Goal: Task Accomplishment & Management: Complete application form

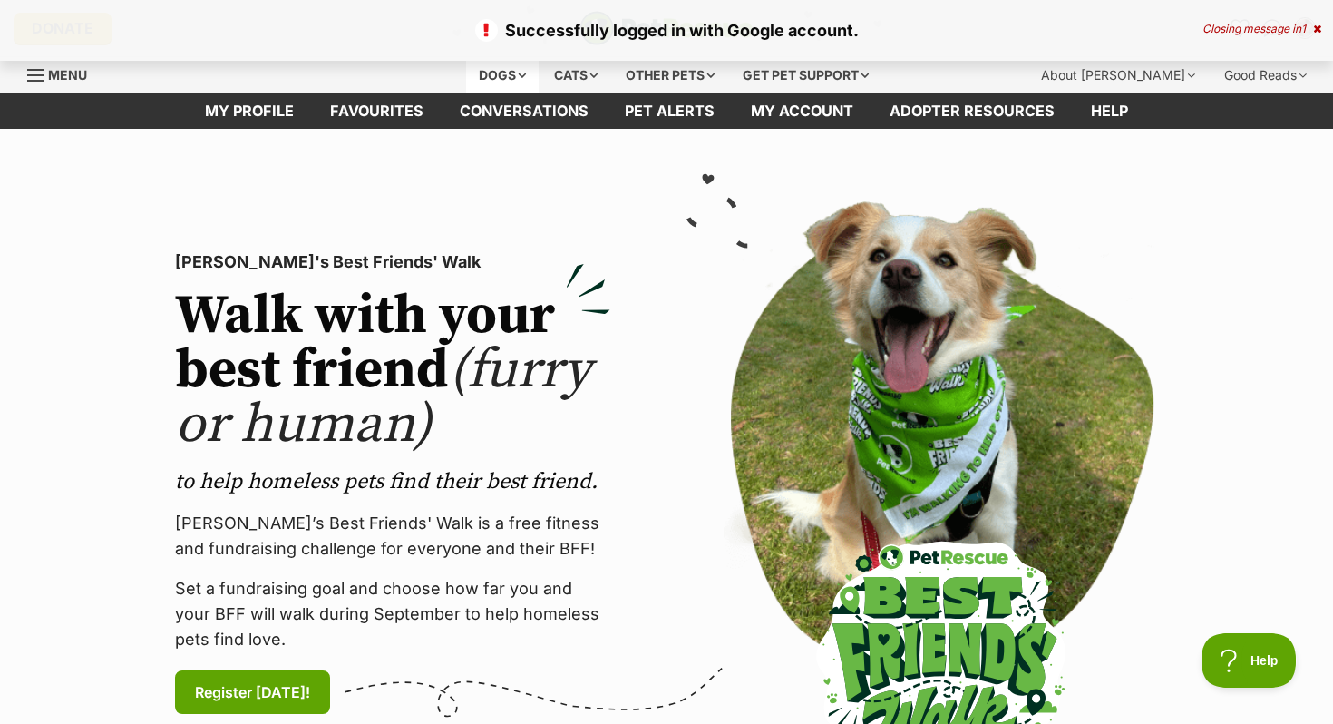
click at [473, 79] on div "Dogs" at bounding box center [502, 75] width 73 height 36
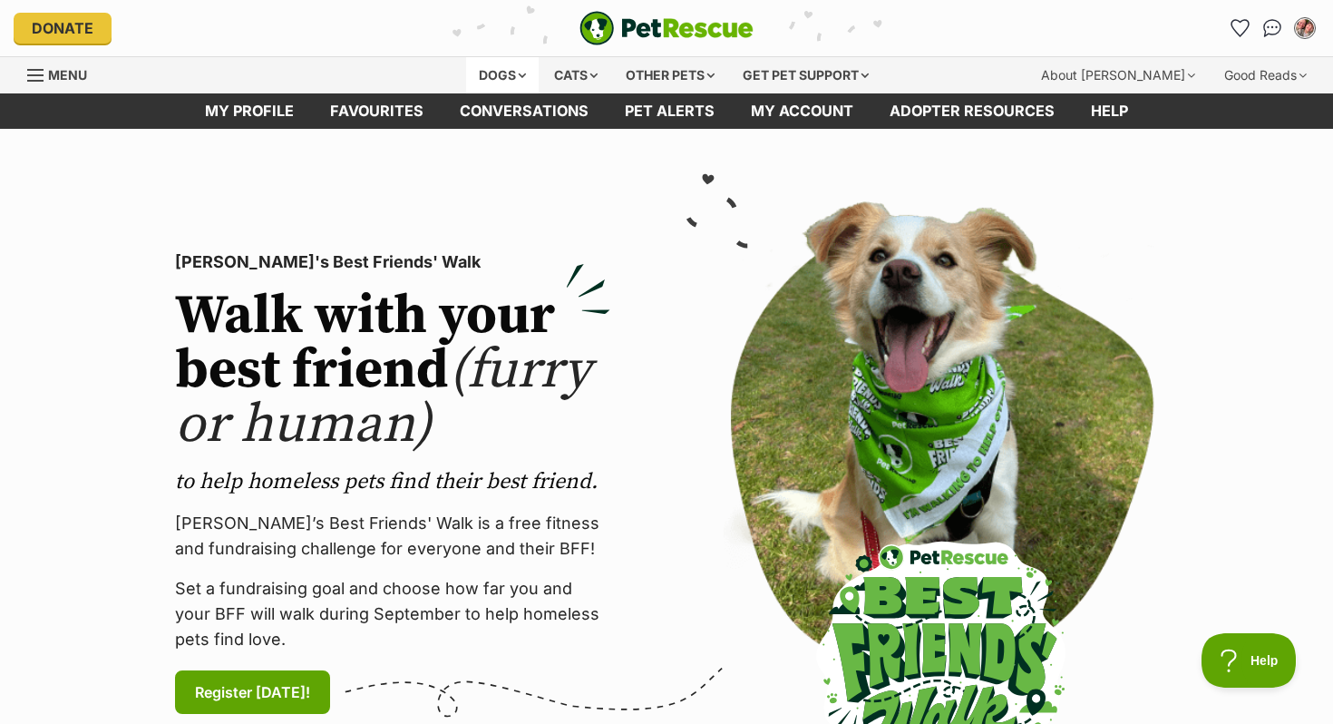
click at [502, 72] on div "Dogs" at bounding box center [502, 75] width 73 height 36
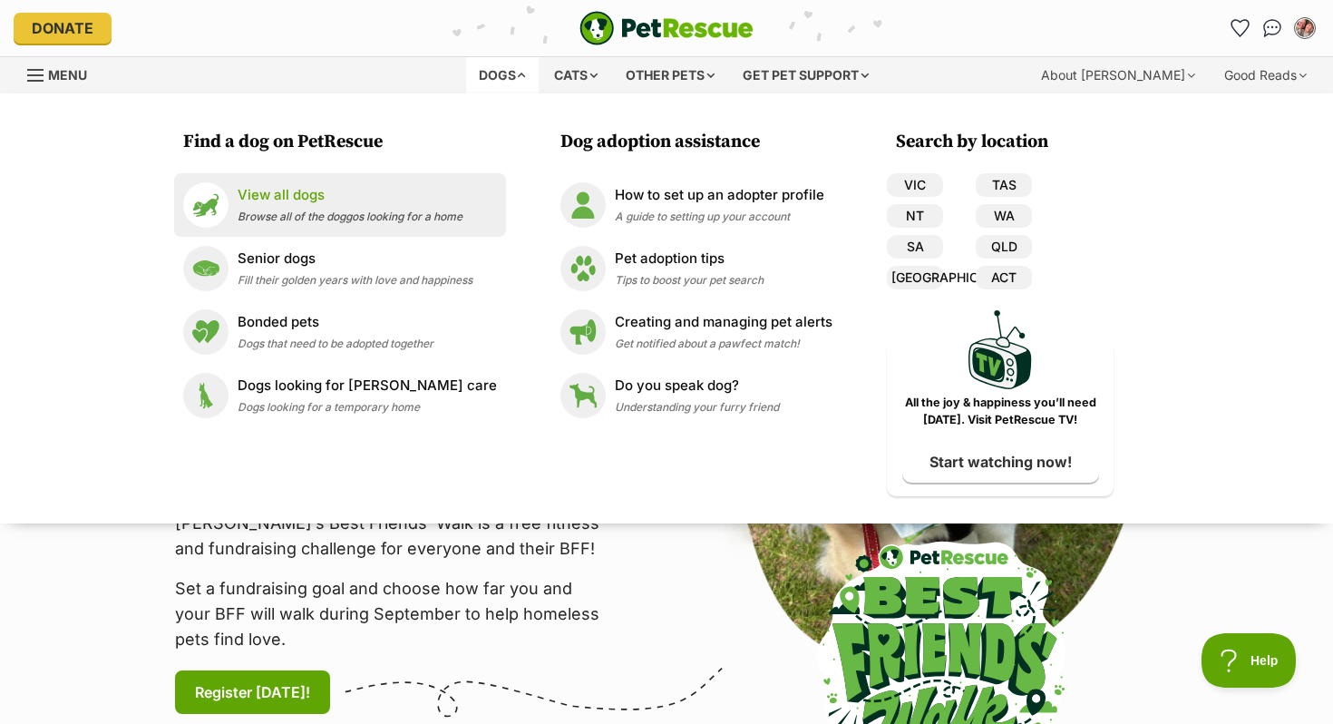
click at [302, 189] on p "View all dogs" at bounding box center [350, 195] width 225 height 21
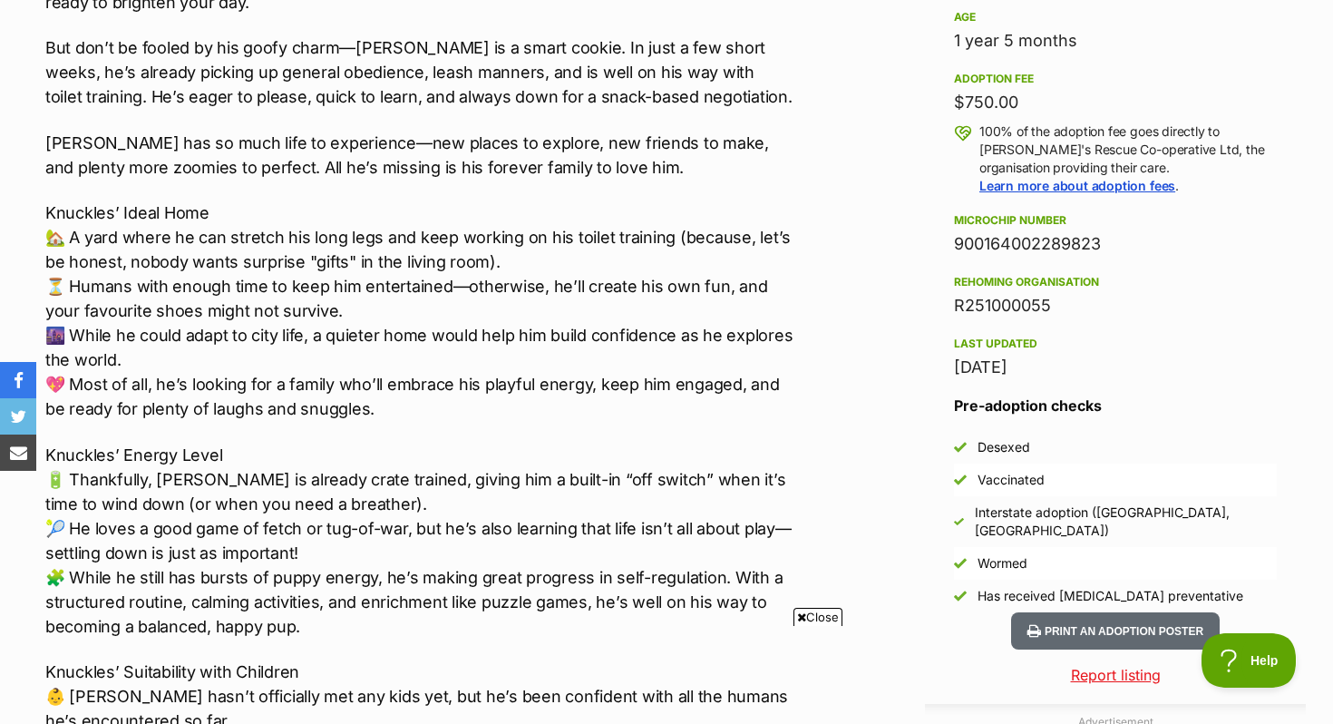
scroll to position [1292, 0]
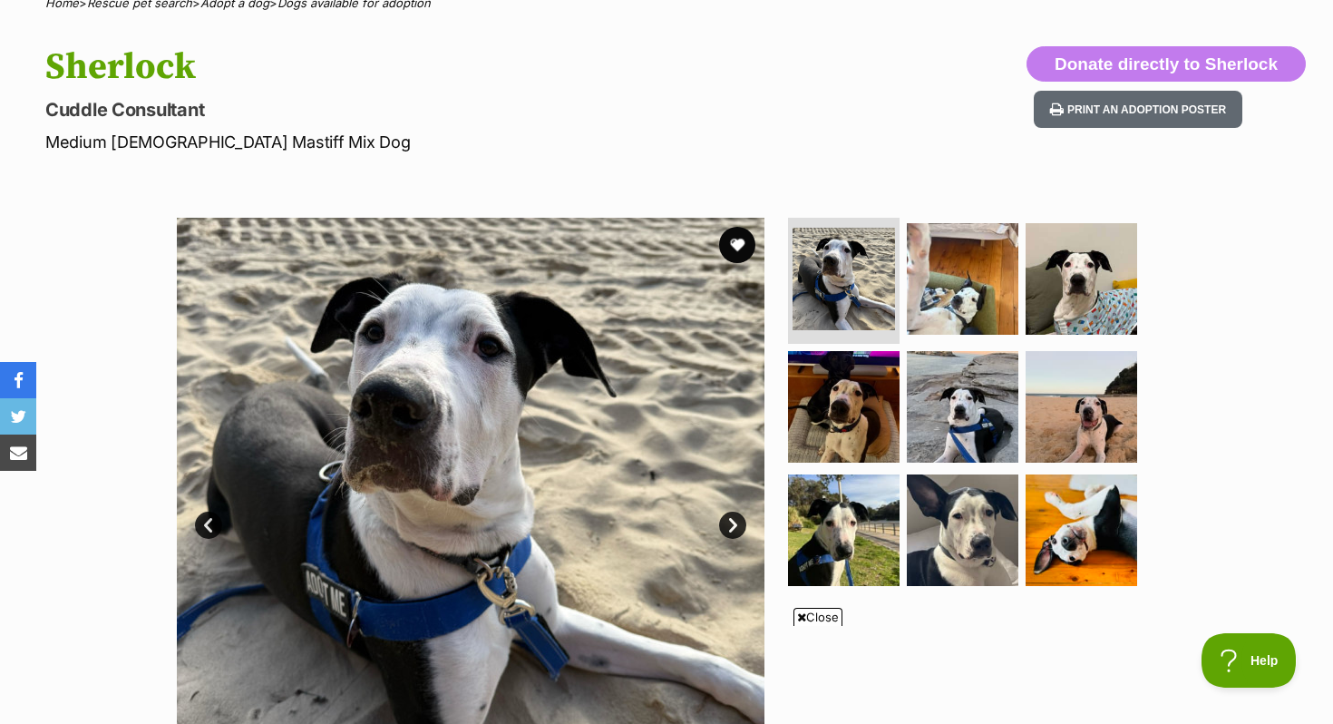
scroll to position [163, 0]
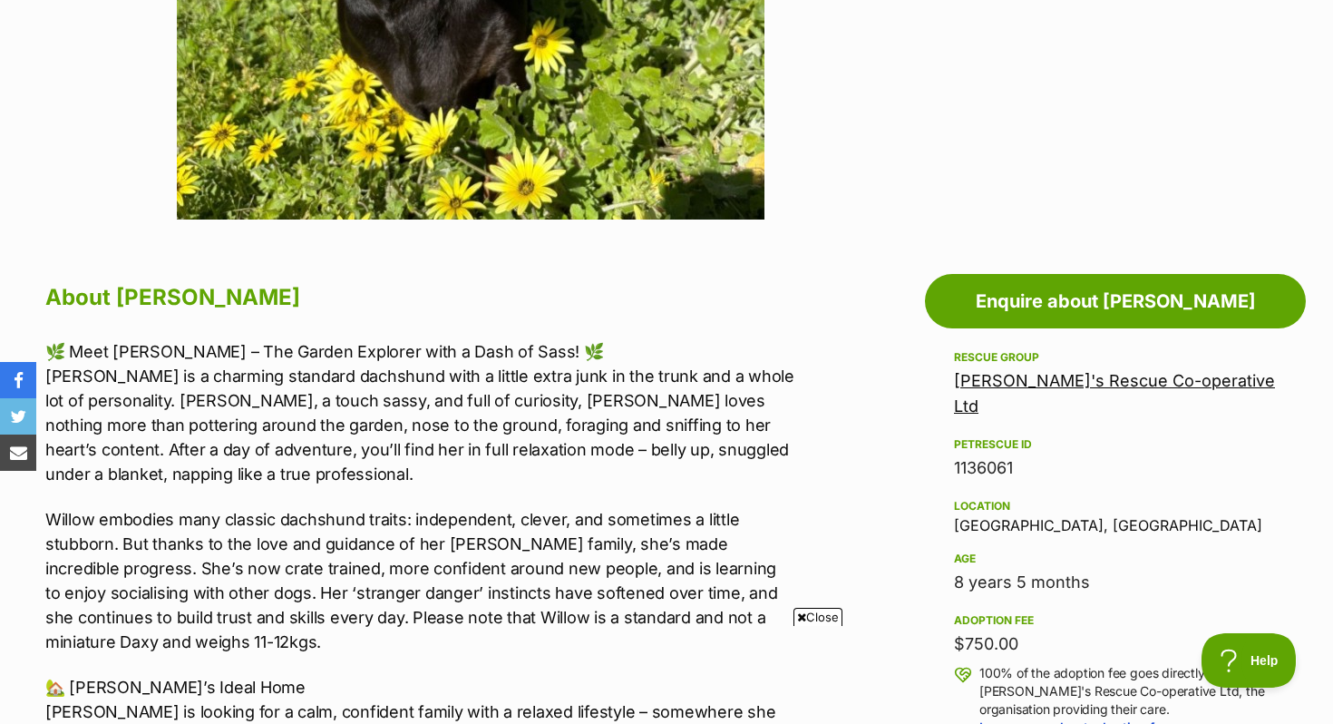
scroll to position [752, 0]
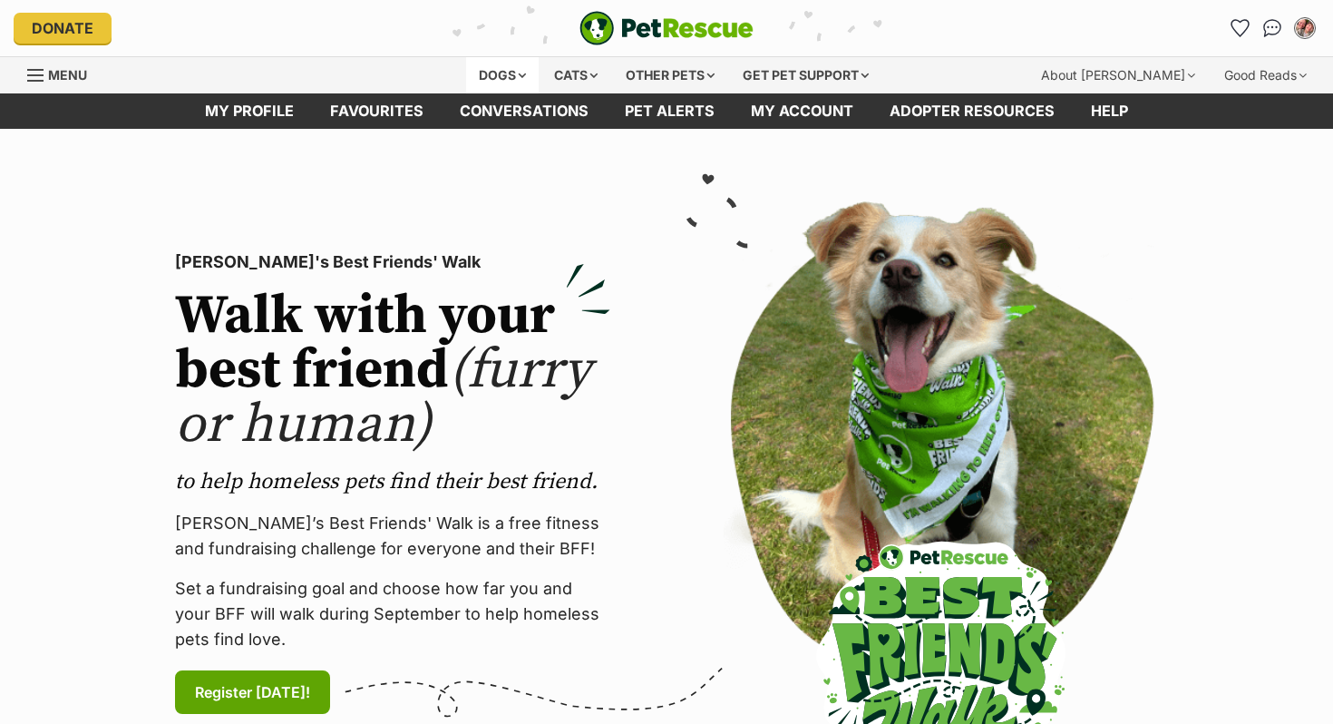
click at [475, 58] on div "Dogs" at bounding box center [502, 75] width 73 height 36
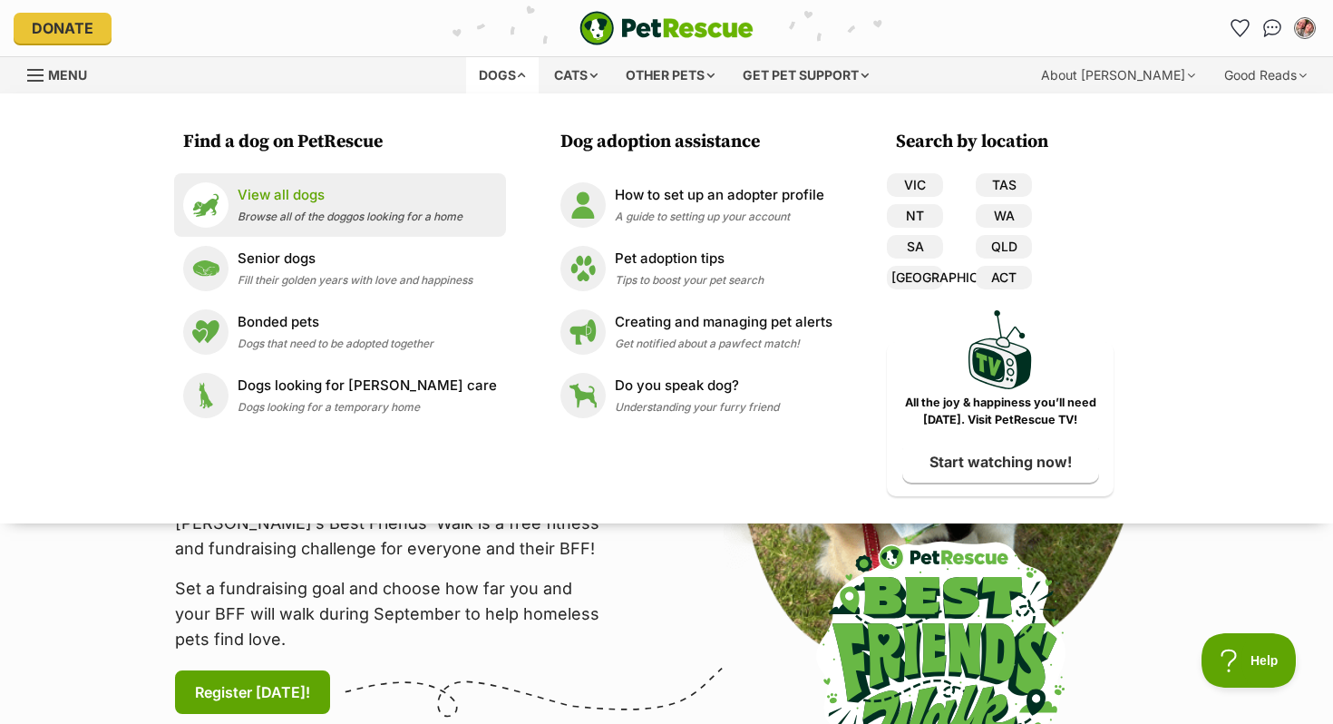
click at [257, 180] on li "View all dogs Browse all of the doggos looking for a home" at bounding box center [340, 204] width 332 height 63
click at [256, 199] on p "View all dogs" at bounding box center [350, 195] width 225 height 21
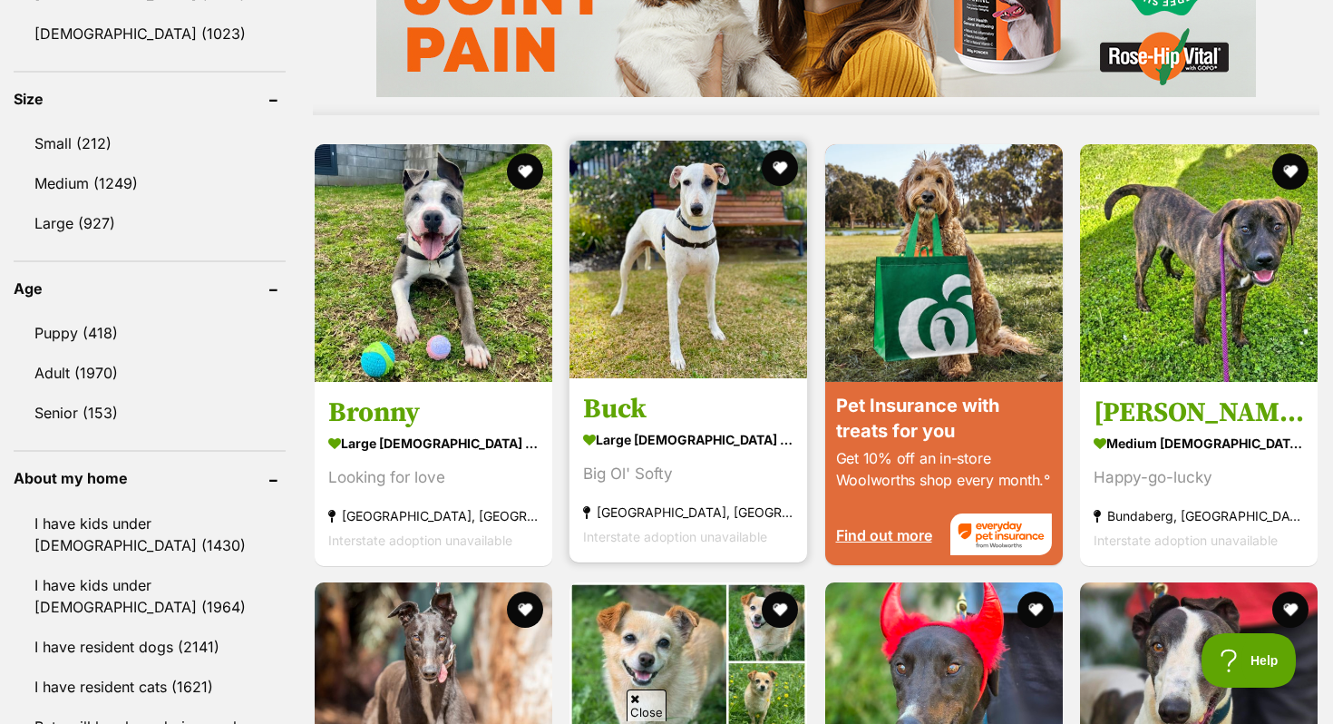
click at [692, 235] on img at bounding box center [688, 260] width 238 height 238
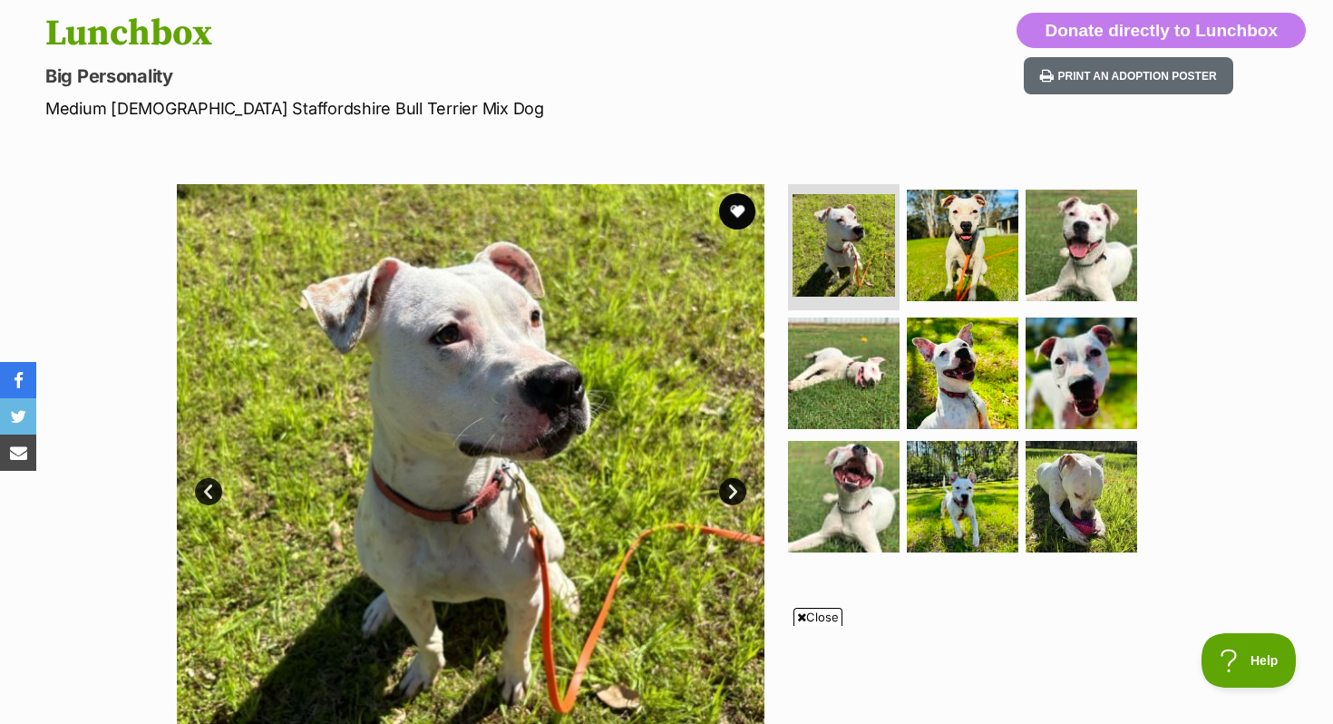
scroll to position [201, 0]
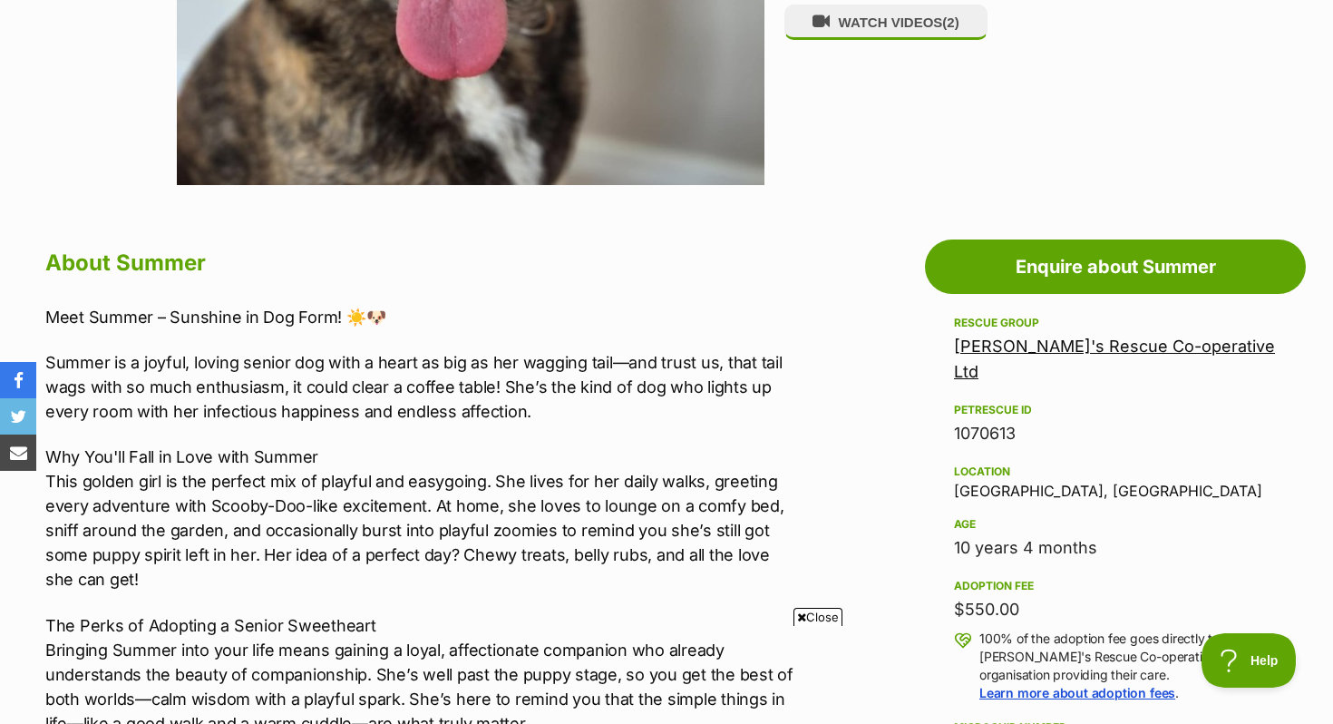
scroll to position [790, 0]
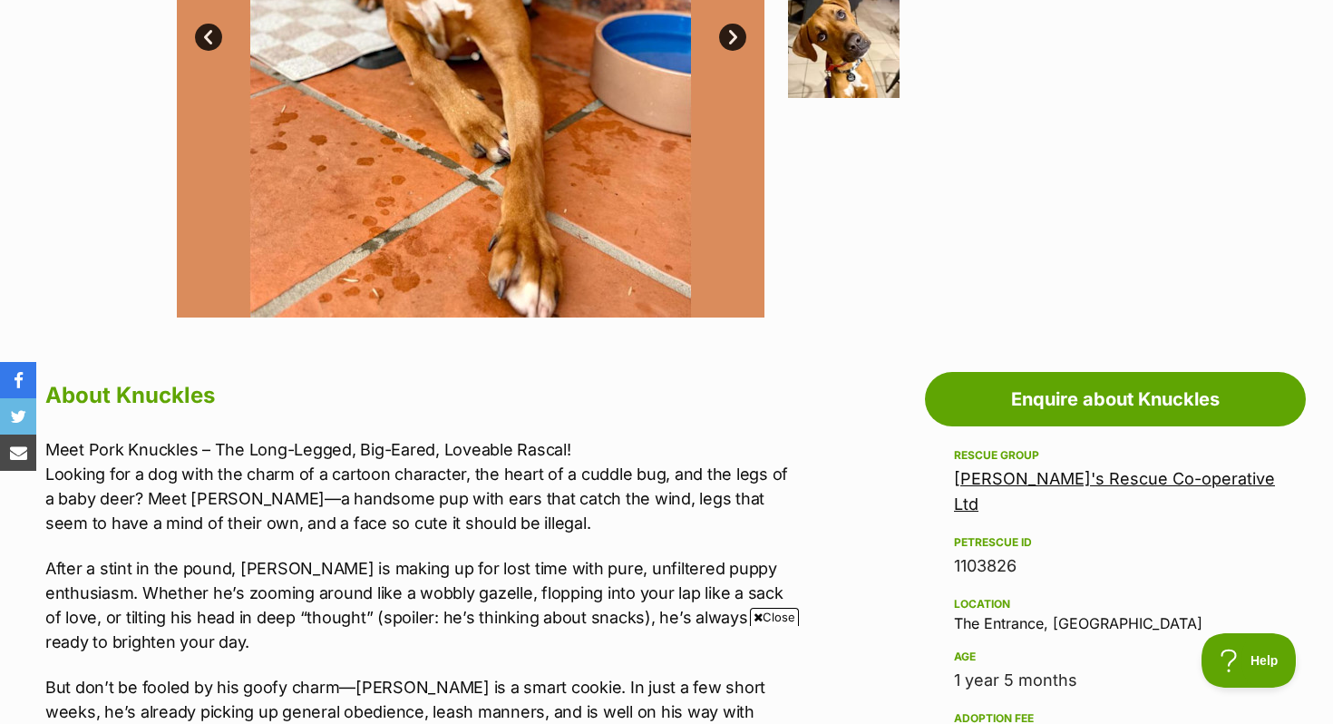
scroll to position [677, 0]
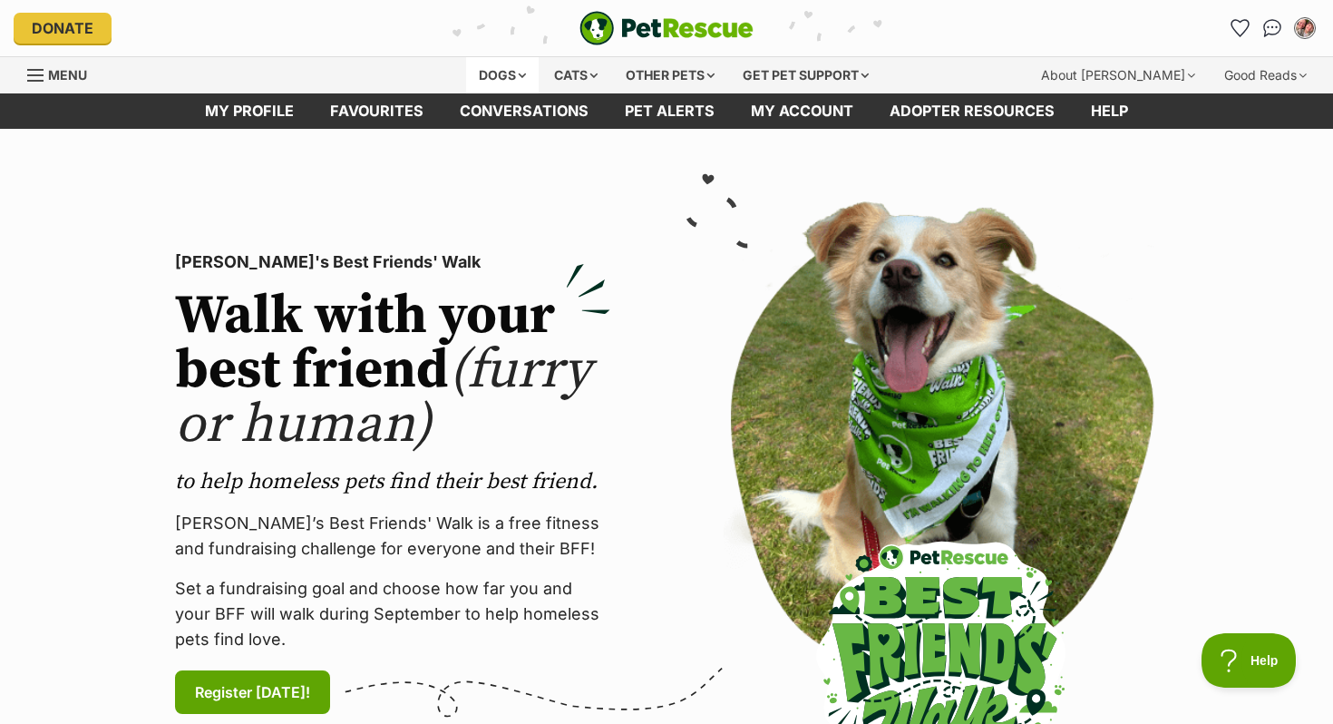
click at [468, 73] on div "Dogs" at bounding box center [502, 75] width 73 height 36
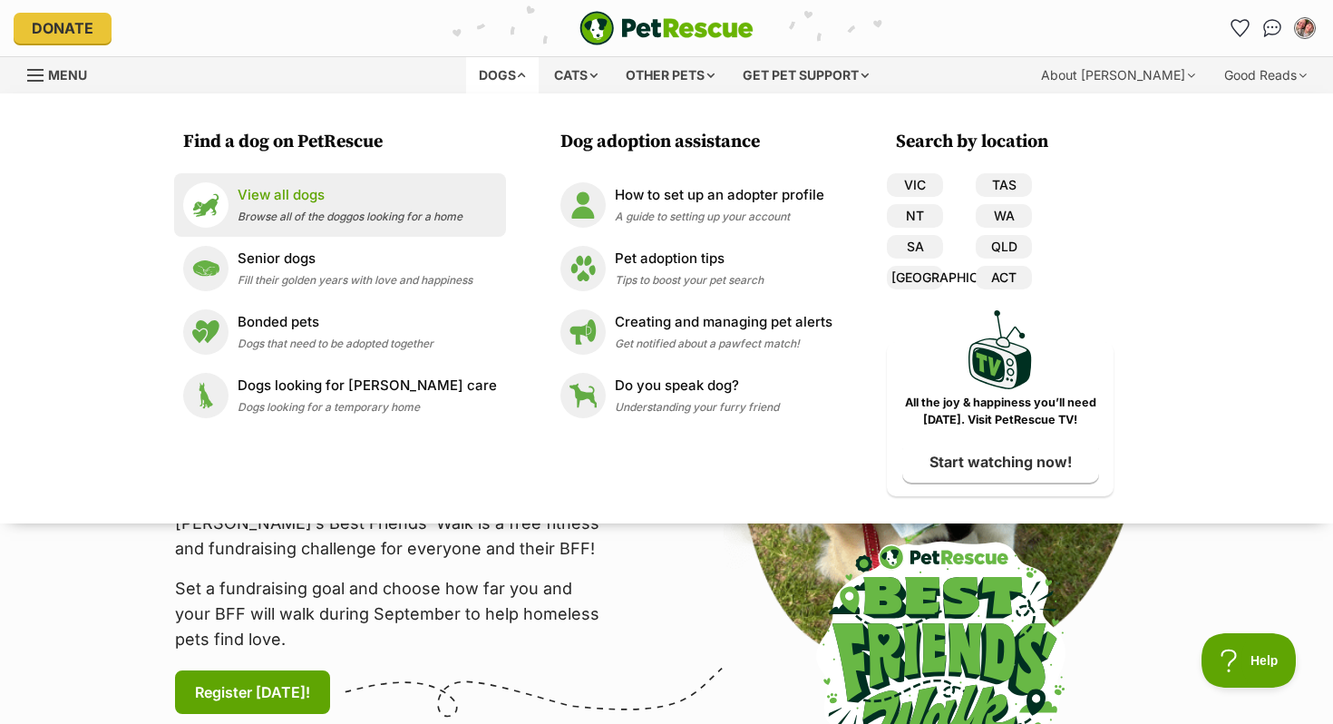
click at [302, 216] on span "Browse all of the doggos looking for a home" at bounding box center [350, 216] width 225 height 14
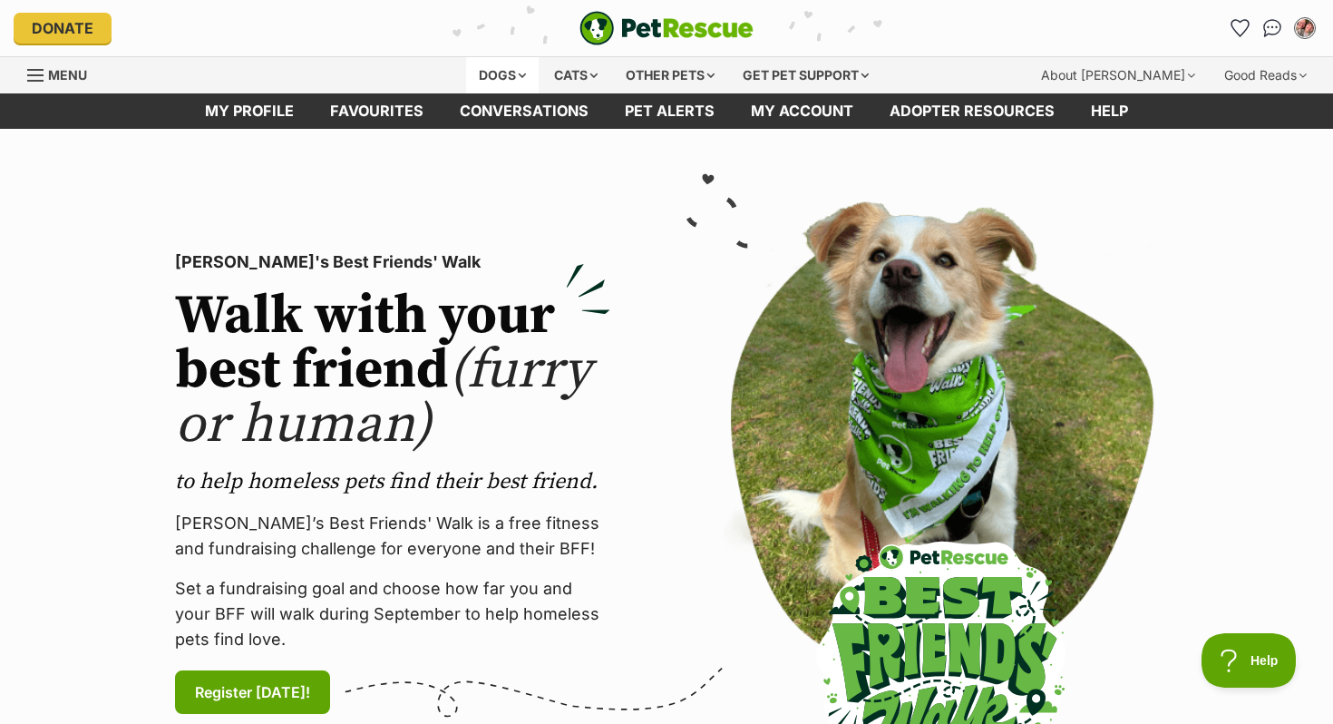
click at [493, 74] on div "Dogs" at bounding box center [502, 75] width 73 height 36
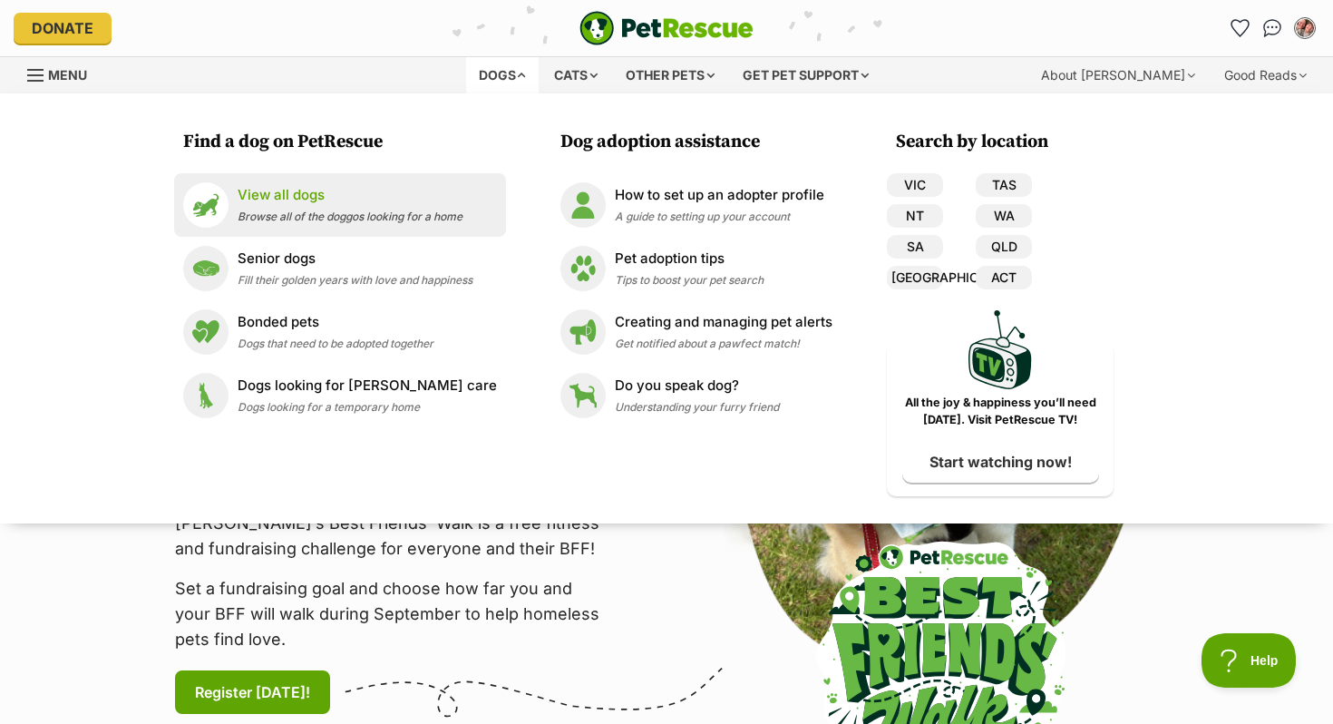
click at [409, 194] on p "View all dogs" at bounding box center [350, 195] width 225 height 21
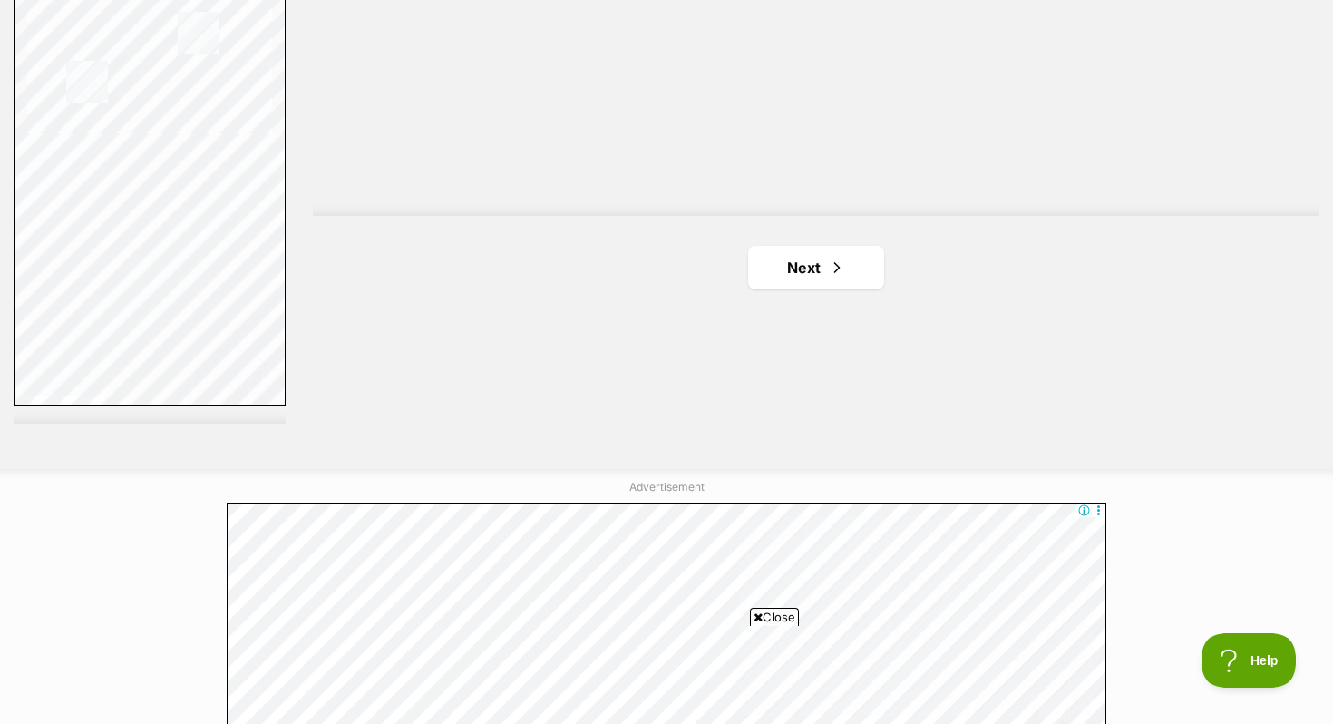
scroll to position [3444, 0]
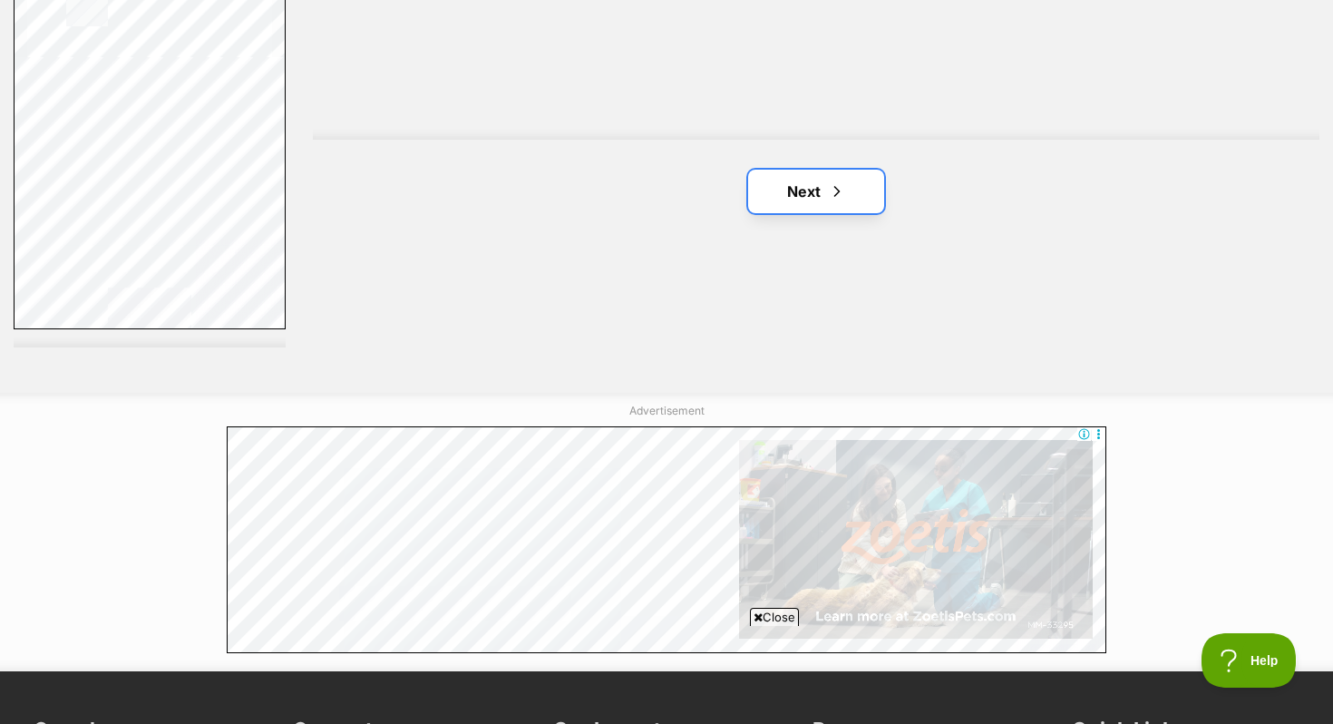
click at [808, 187] on link "Next" at bounding box center [816, 192] width 136 height 44
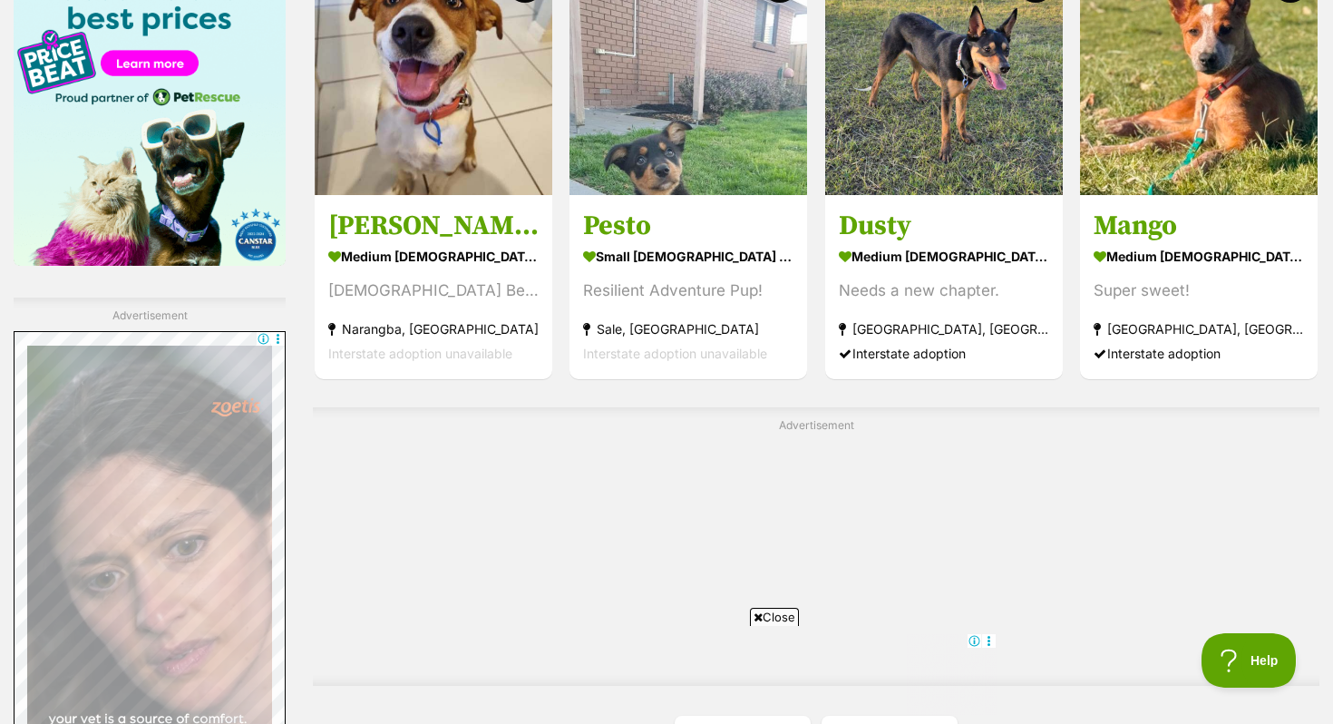
scroll to position [3322, 0]
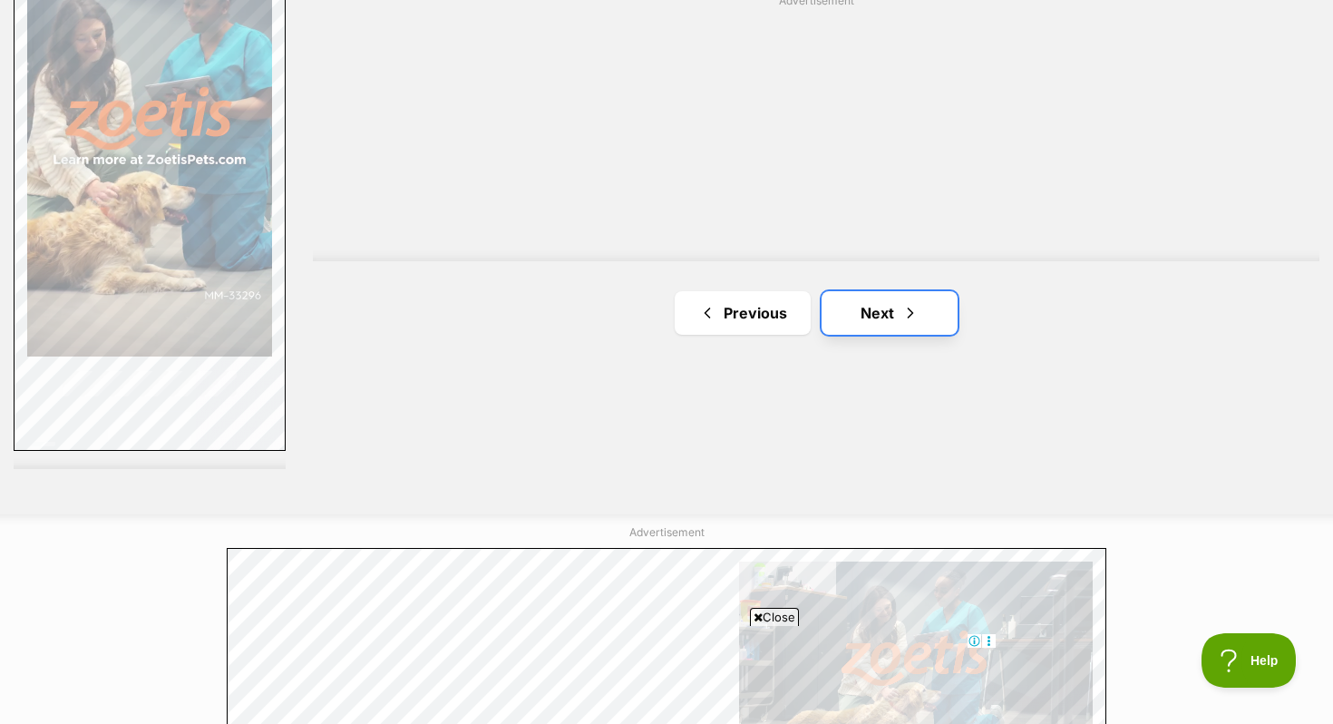
click at [890, 297] on link "Next" at bounding box center [890, 313] width 136 height 44
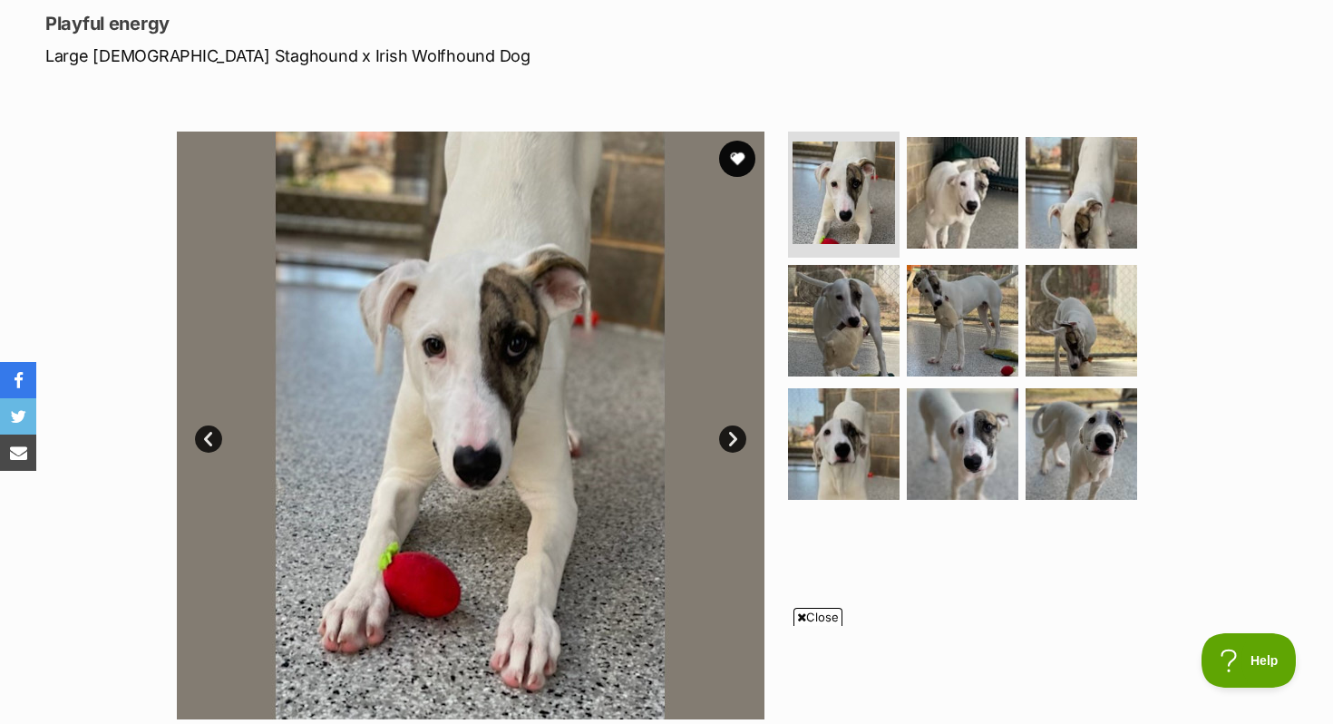
scroll to position [247, 0]
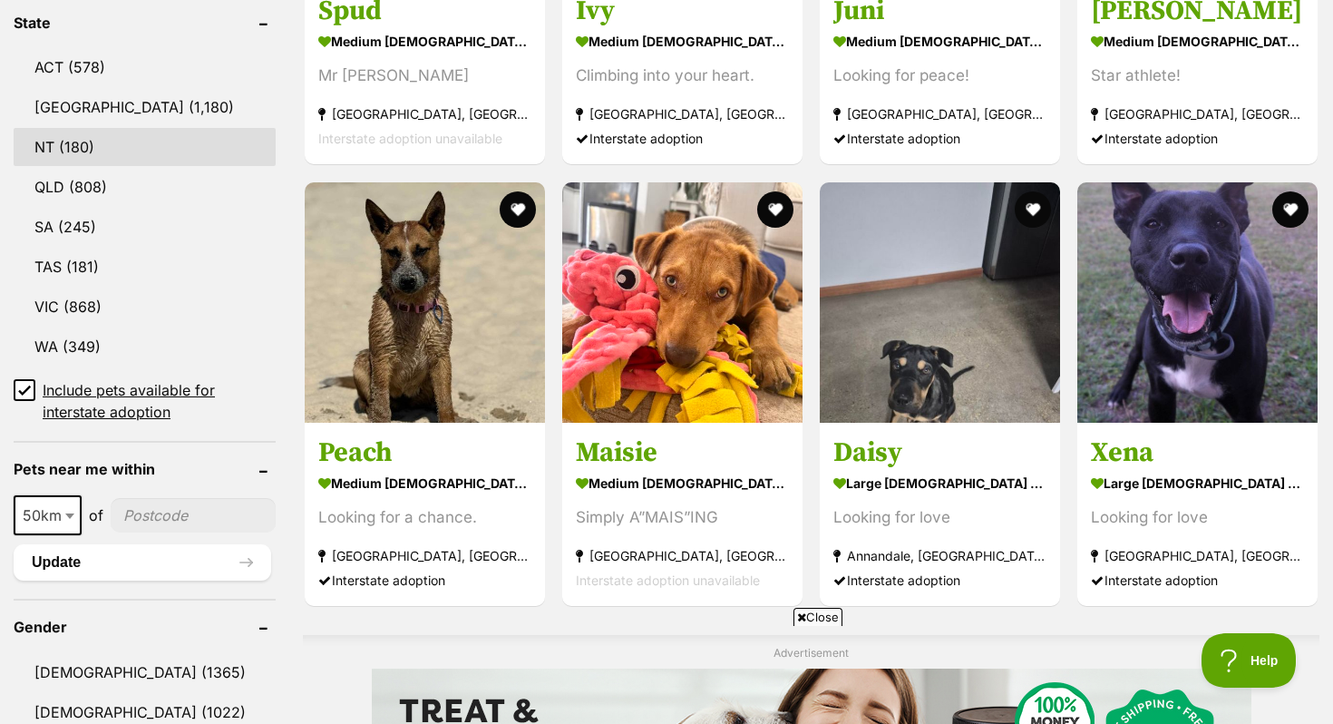
scroll to position [962, 0]
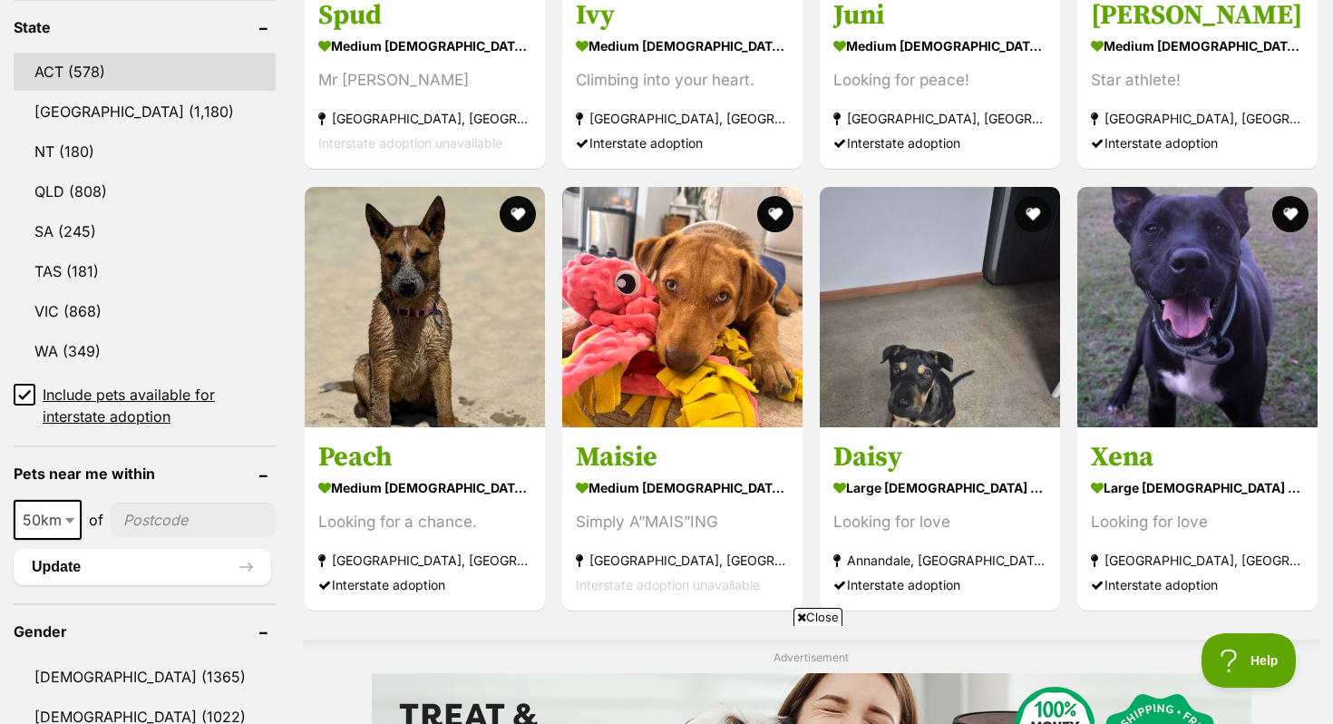
click at [78, 60] on link "ACT (578)" at bounding box center [145, 72] width 262 height 38
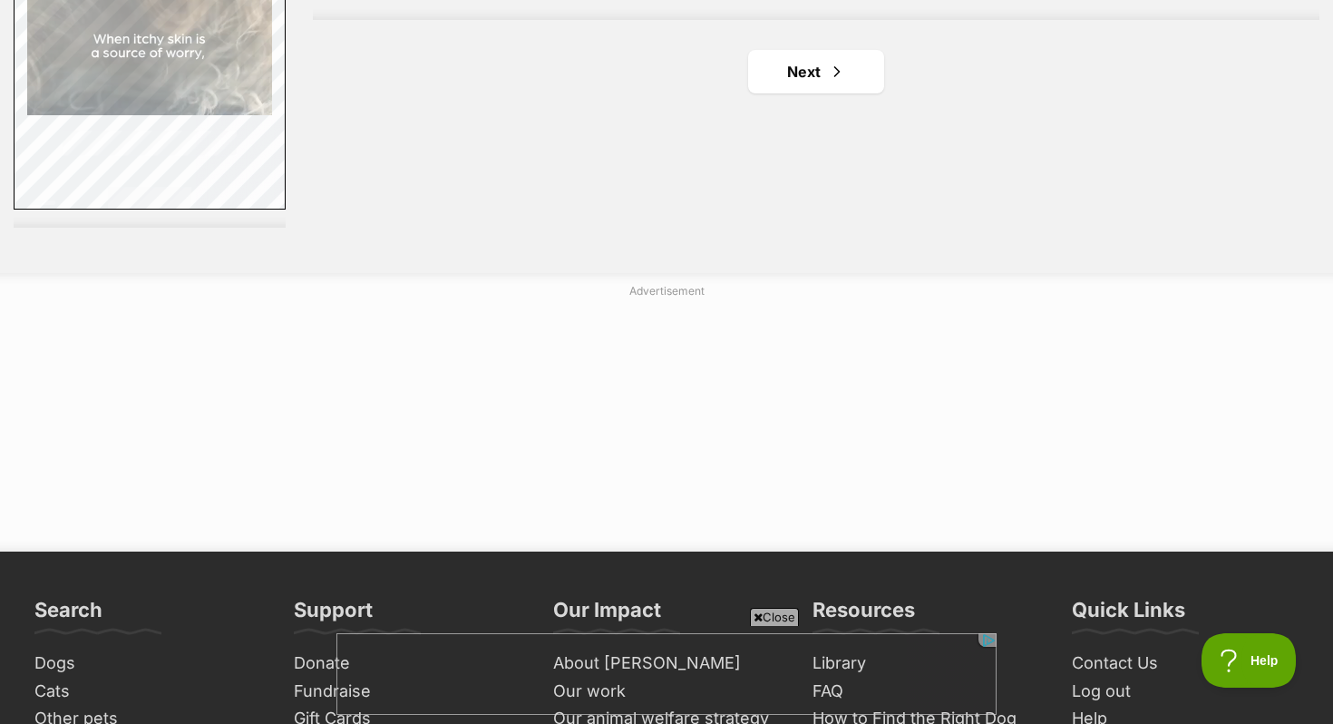
scroll to position [3526, 0]
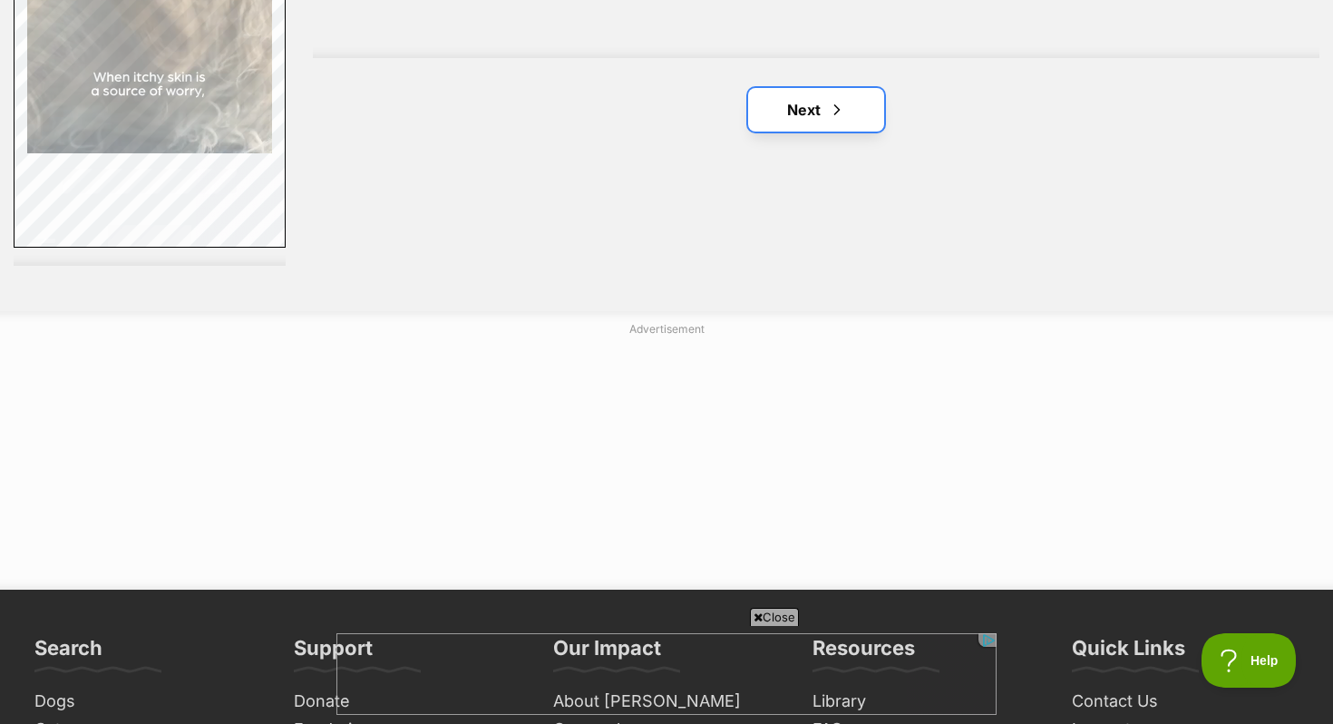
click at [812, 114] on link "Next" at bounding box center [816, 110] width 136 height 44
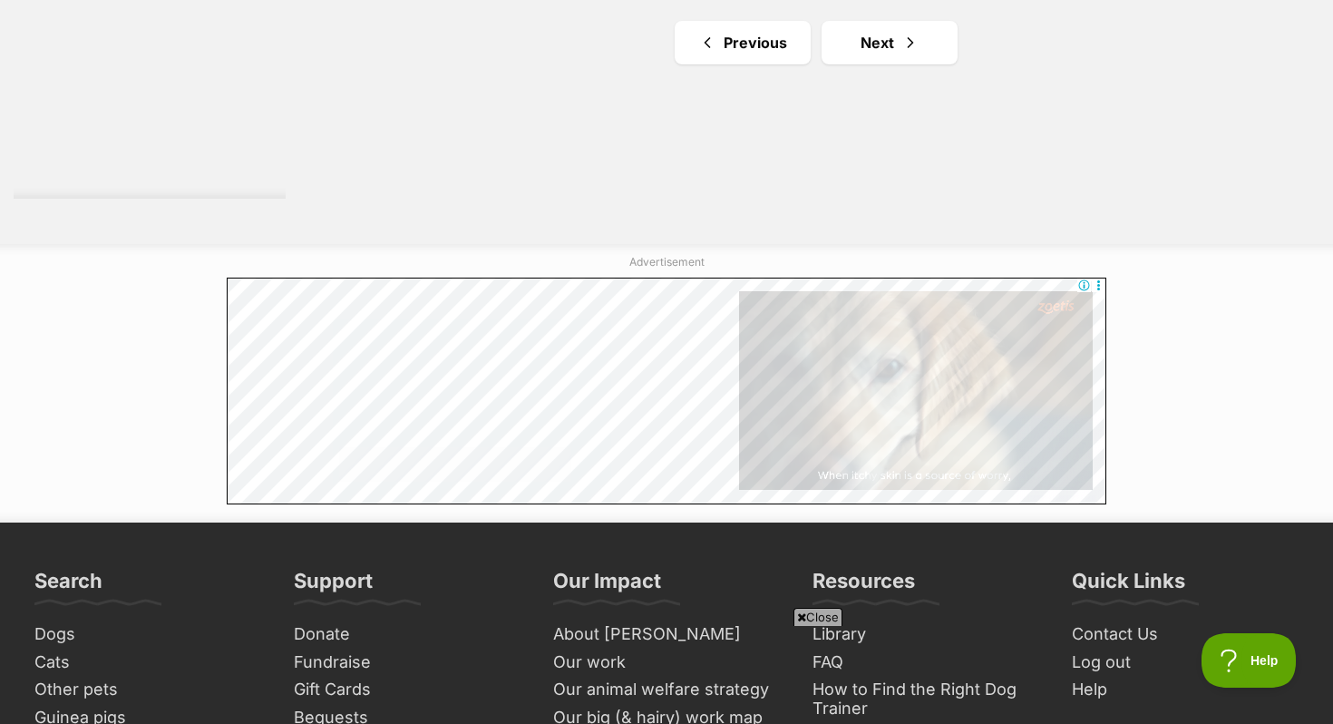
scroll to position [3426, 0]
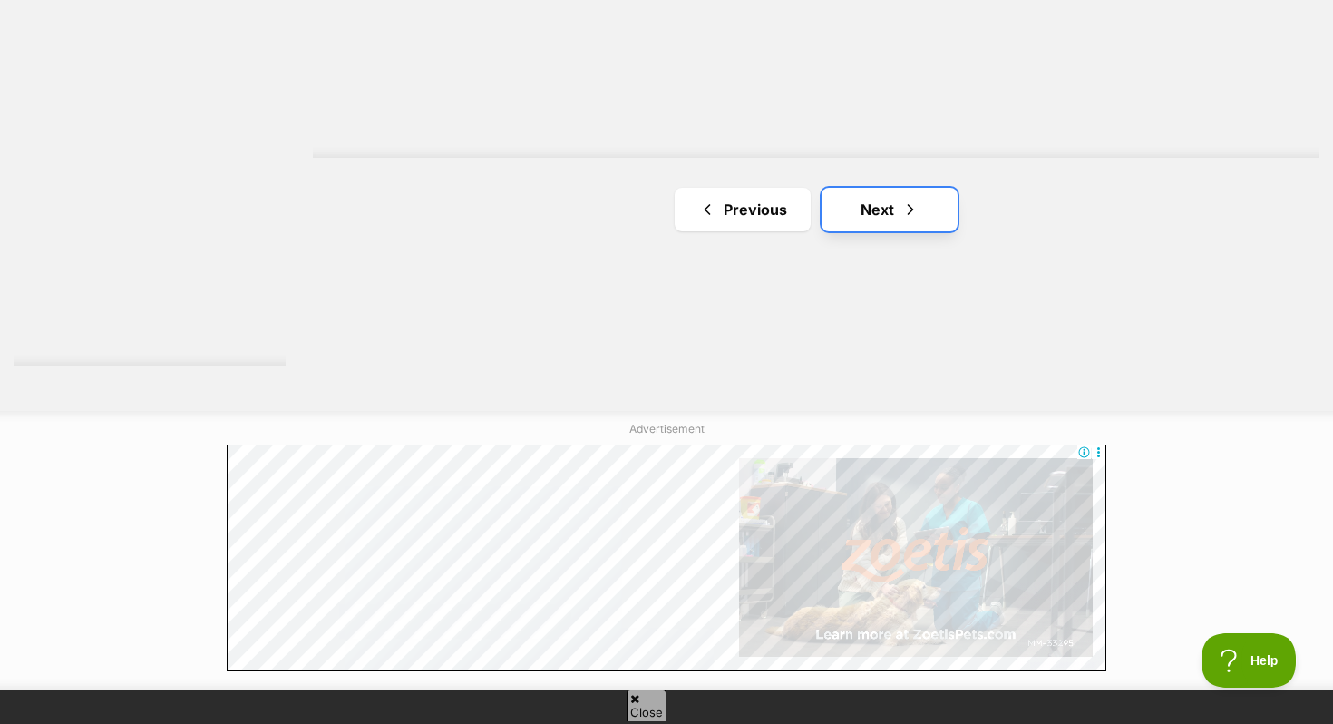
click at [894, 200] on link "Next" at bounding box center [890, 210] width 136 height 44
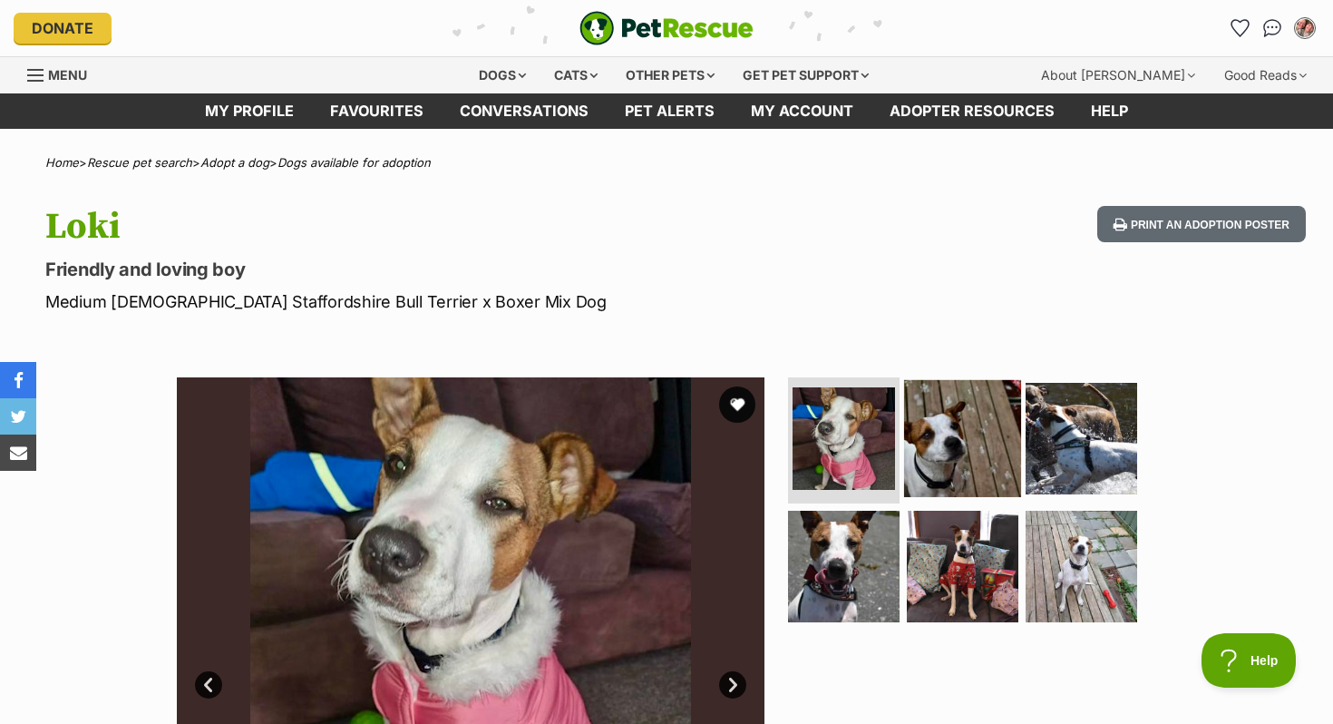
click at [954, 439] on img at bounding box center [962, 437] width 117 height 117
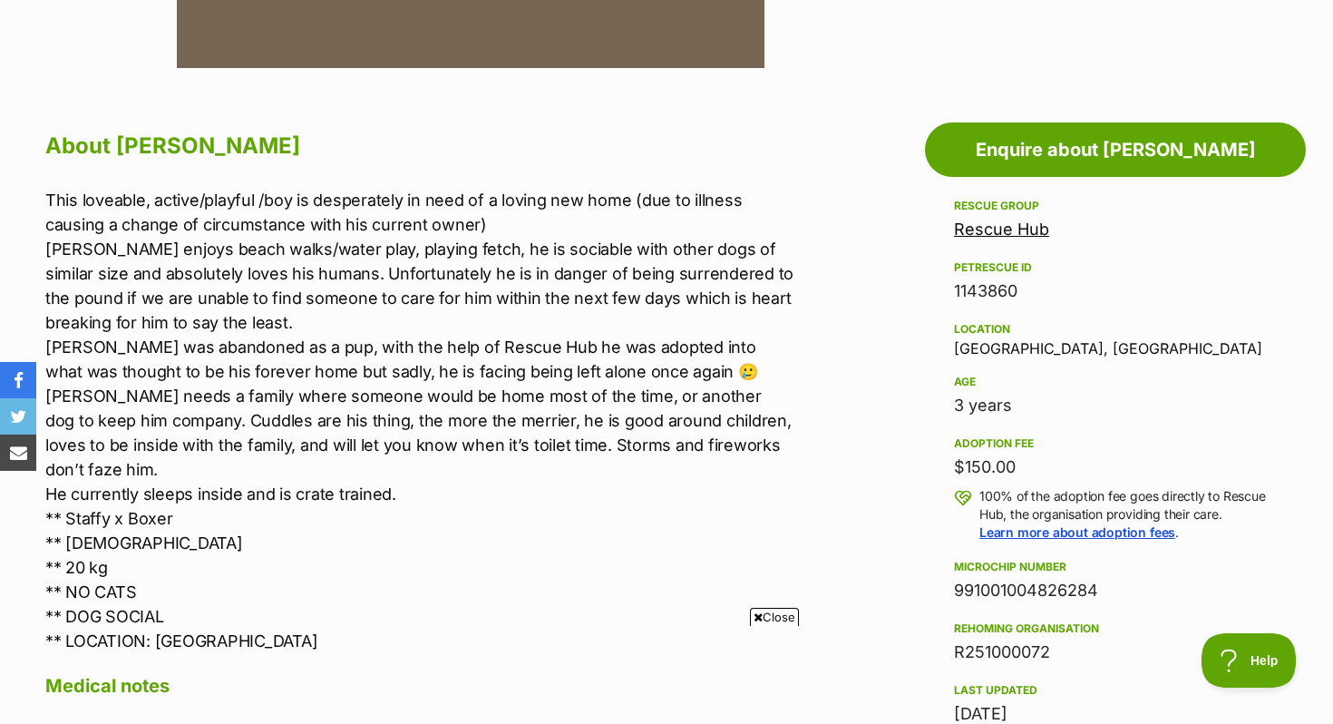
scroll to position [921, 0]
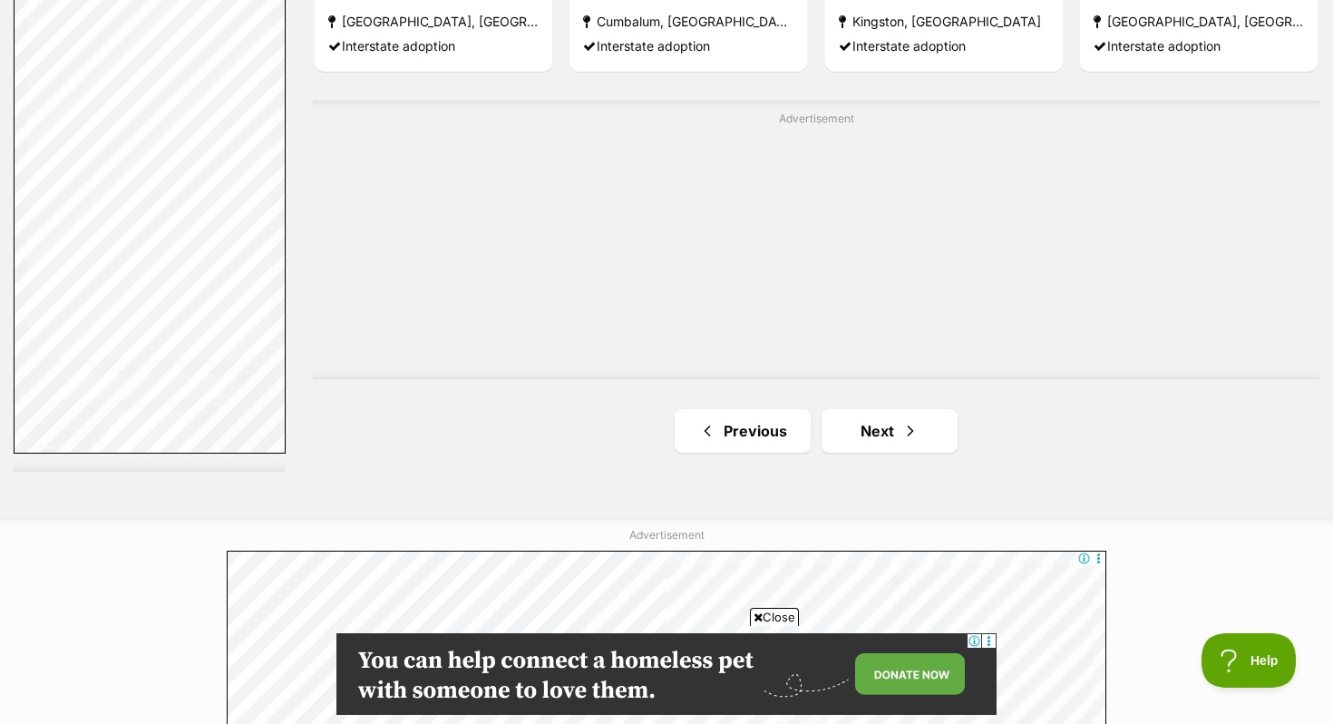
scroll to position [3318, 0]
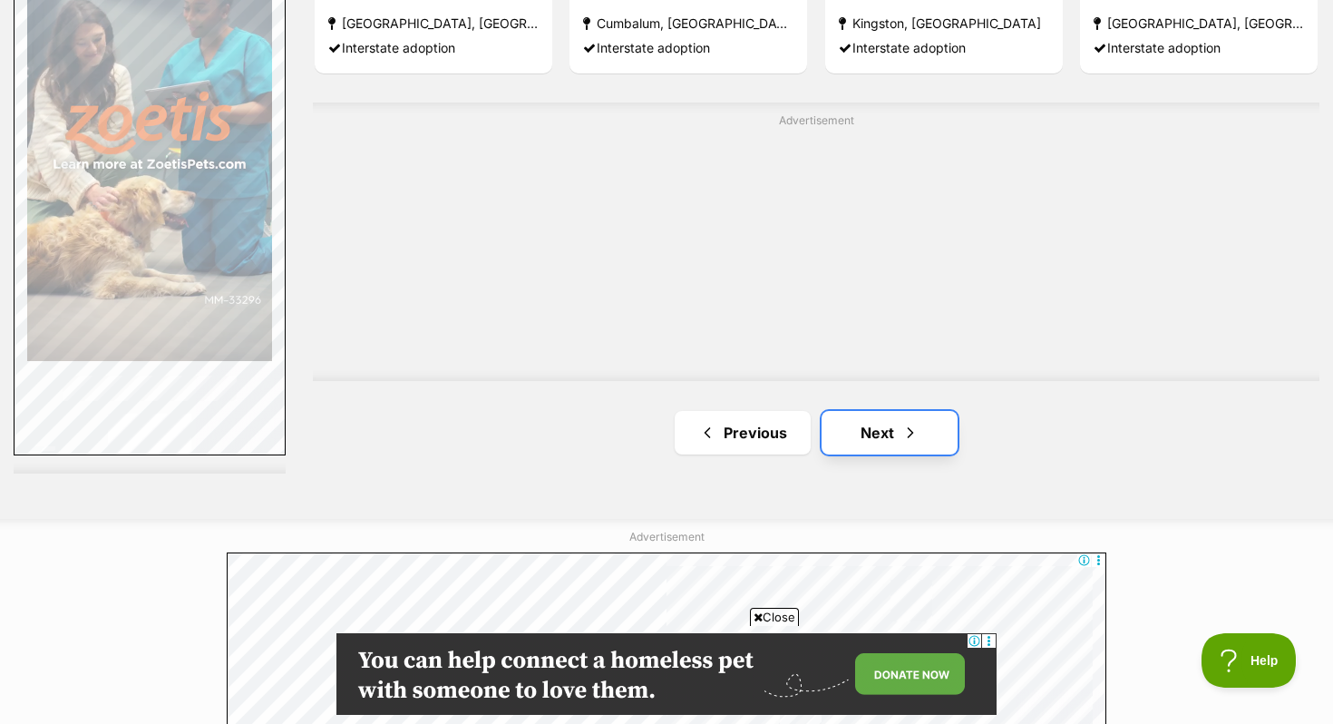
click at [834, 424] on link "Next" at bounding box center [890, 433] width 136 height 44
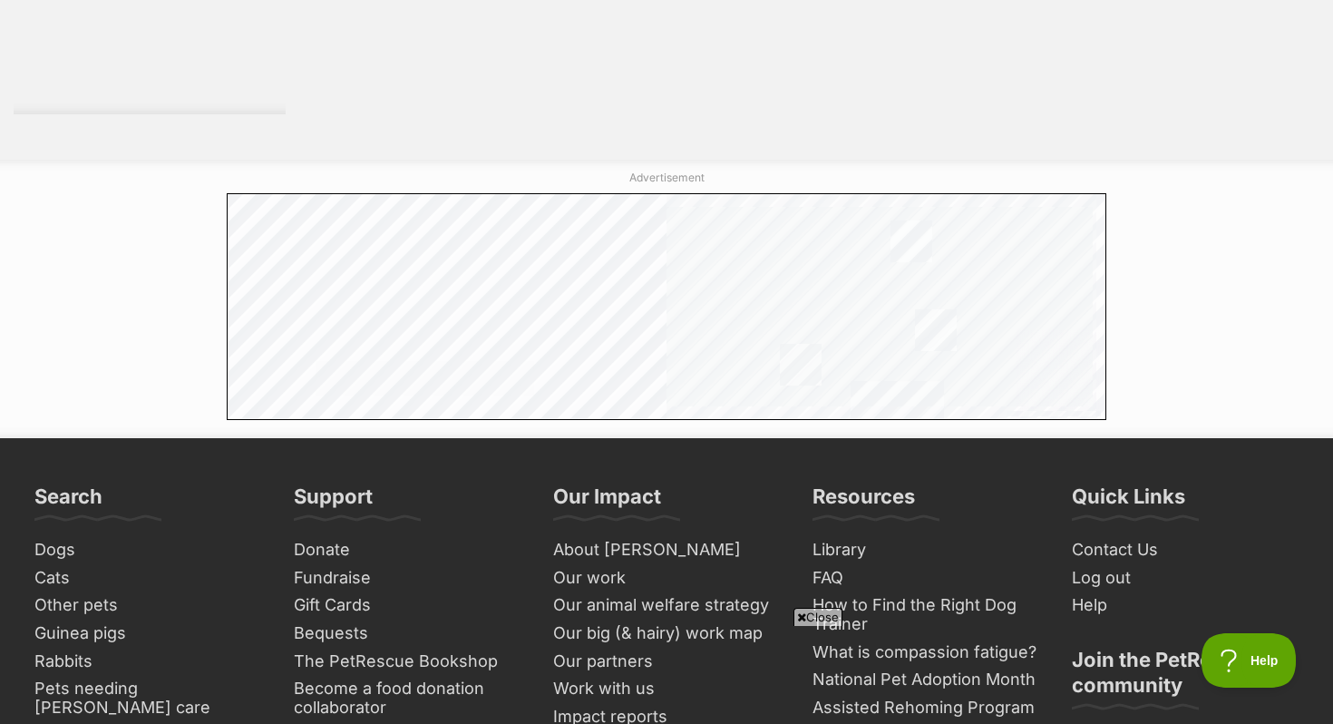
scroll to position [3541, 0]
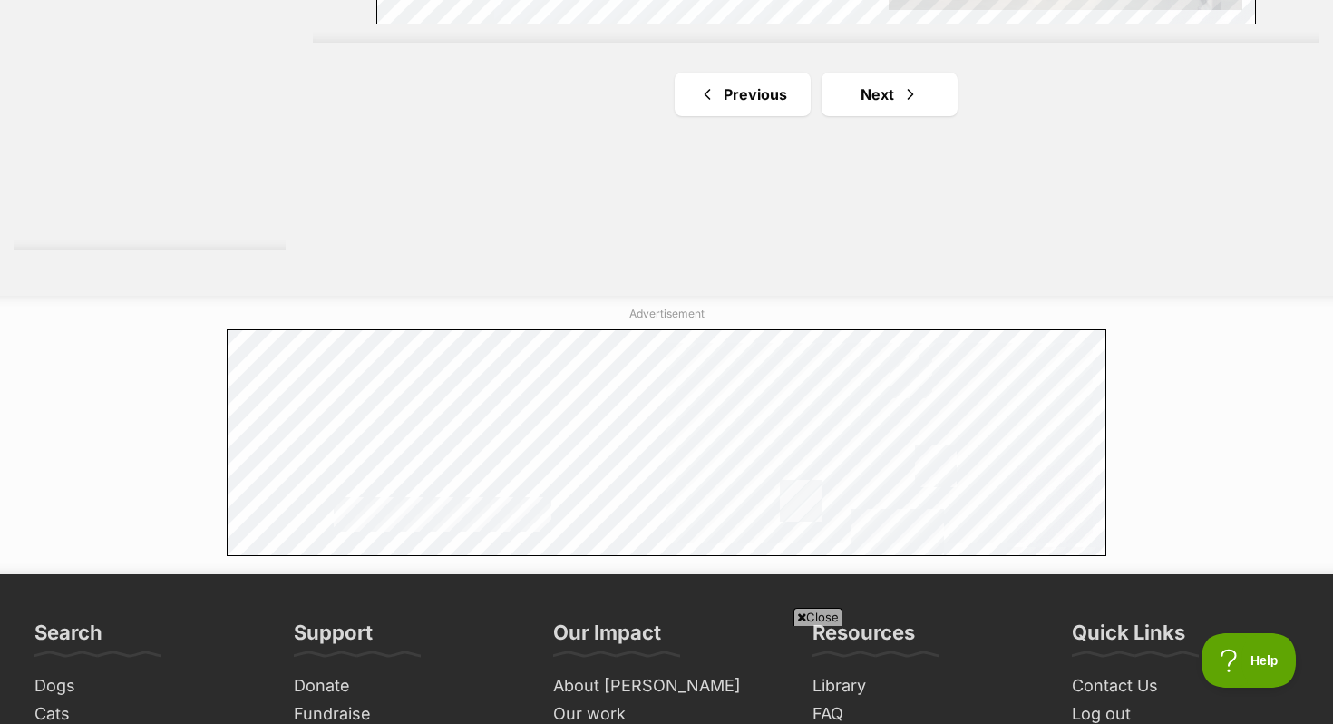
click at [863, 80] on link "Next" at bounding box center [890, 95] width 136 height 44
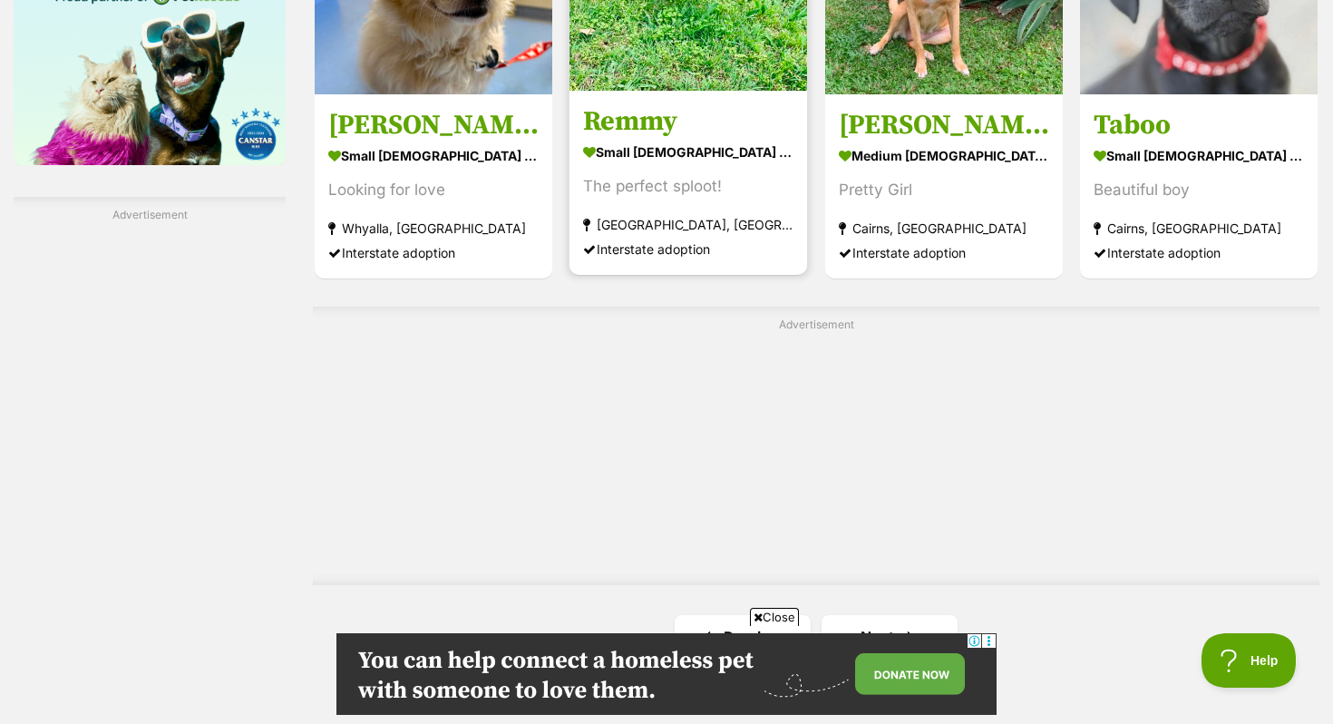
scroll to position [3447, 0]
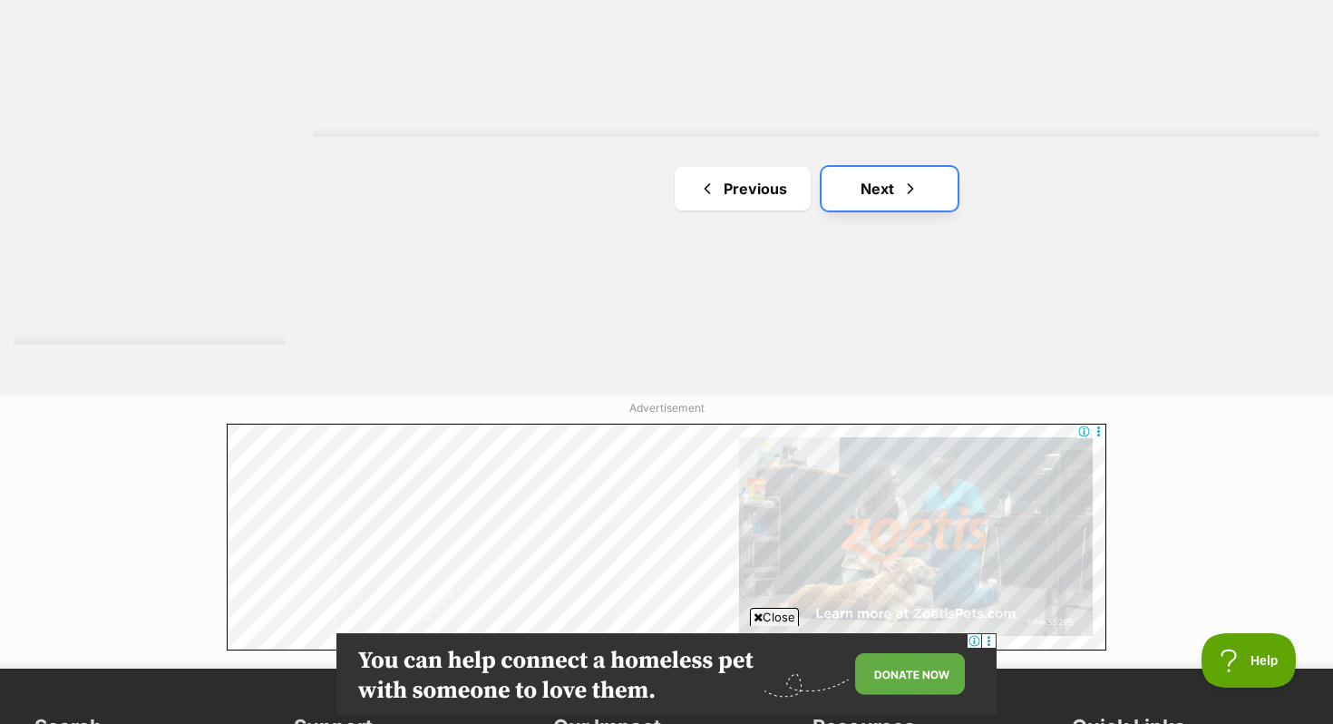
click at [908, 196] on link "Next" at bounding box center [890, 189] width 136 height 44
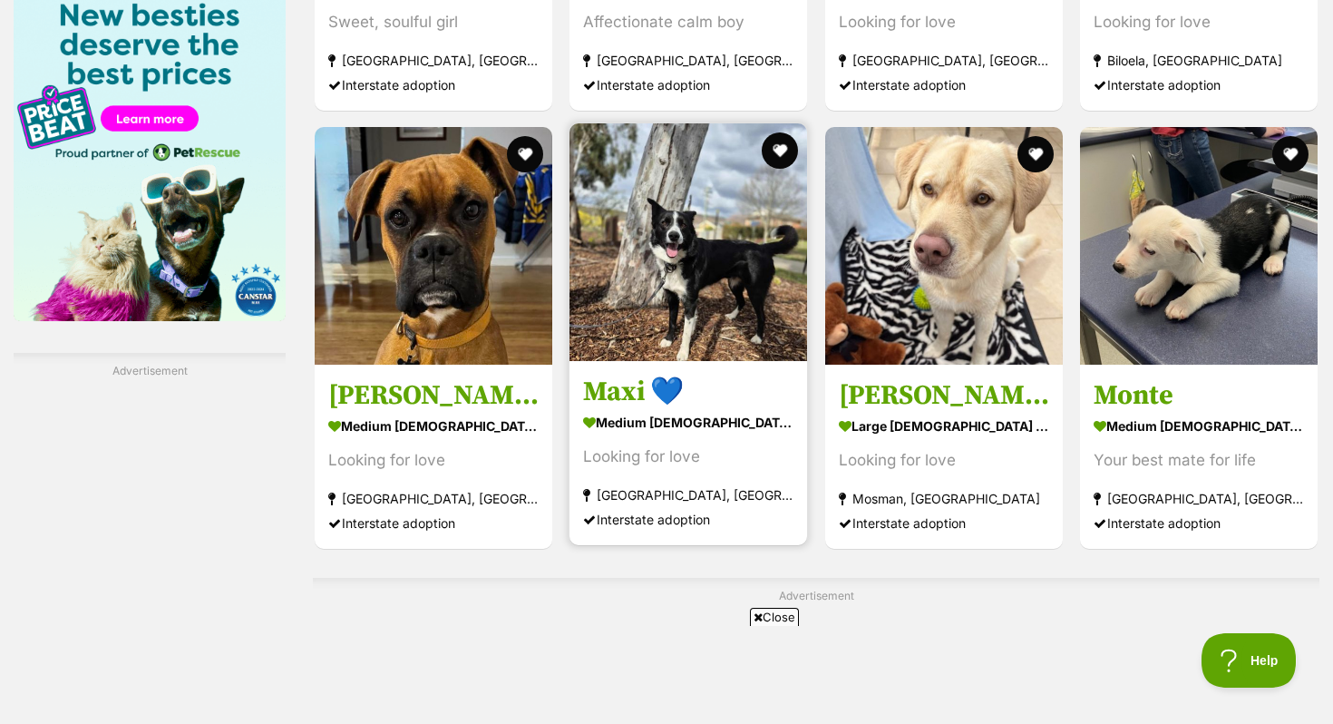
scroll to position [2884, 0]
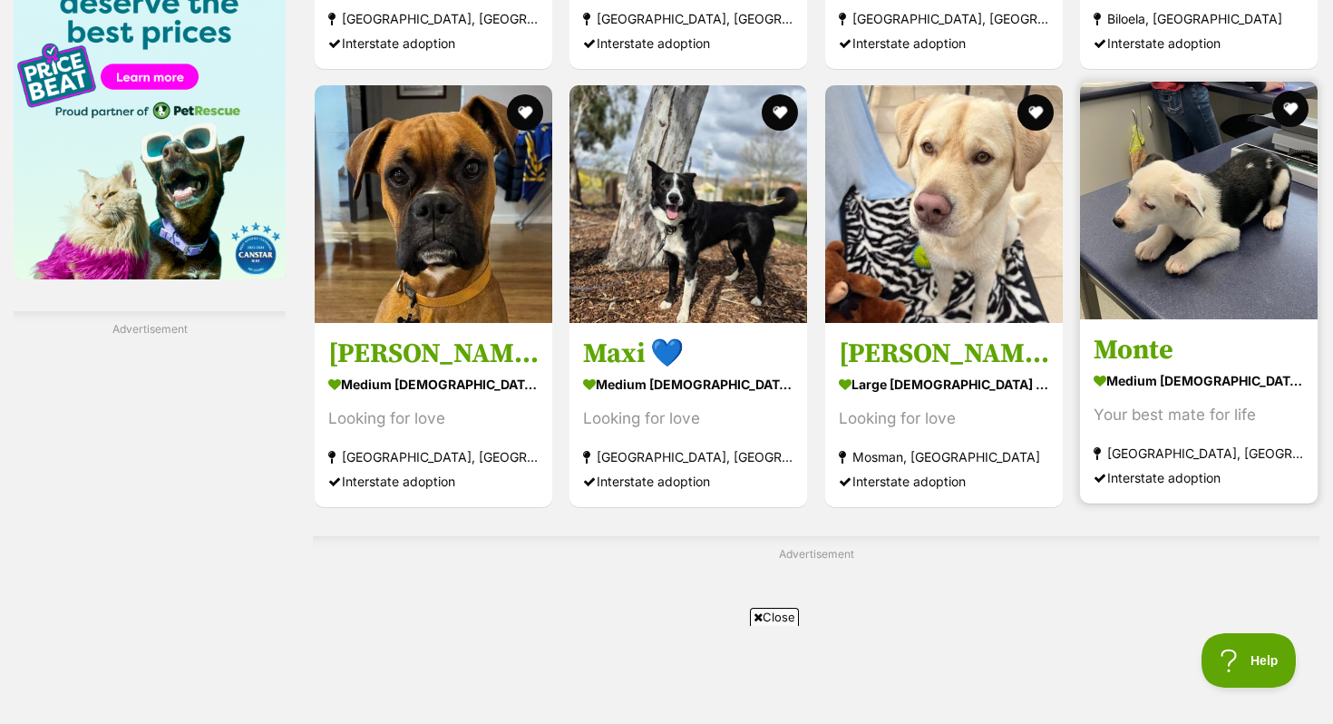
click at [1205, 278] on img at bounding box center [1199, 201] width 238 height 238
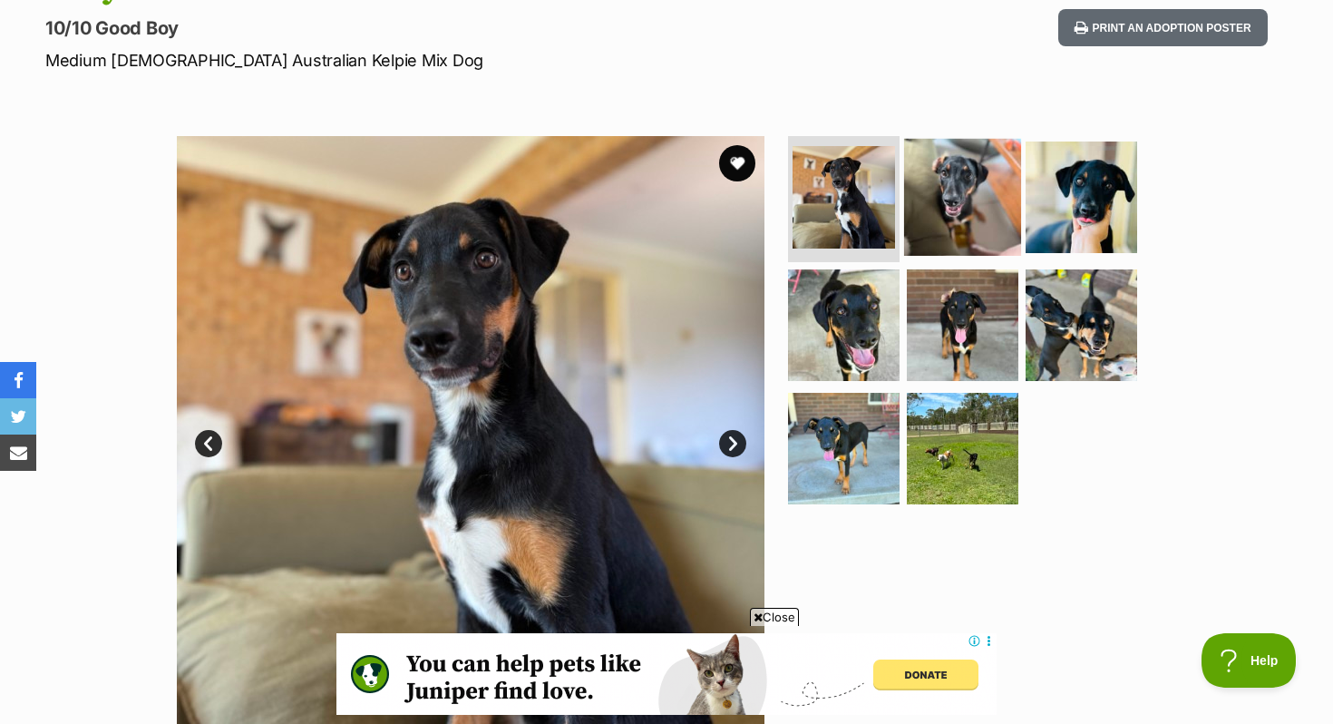
click at [931, 187] on img at bounding box center [962, 196] width 117 height 117
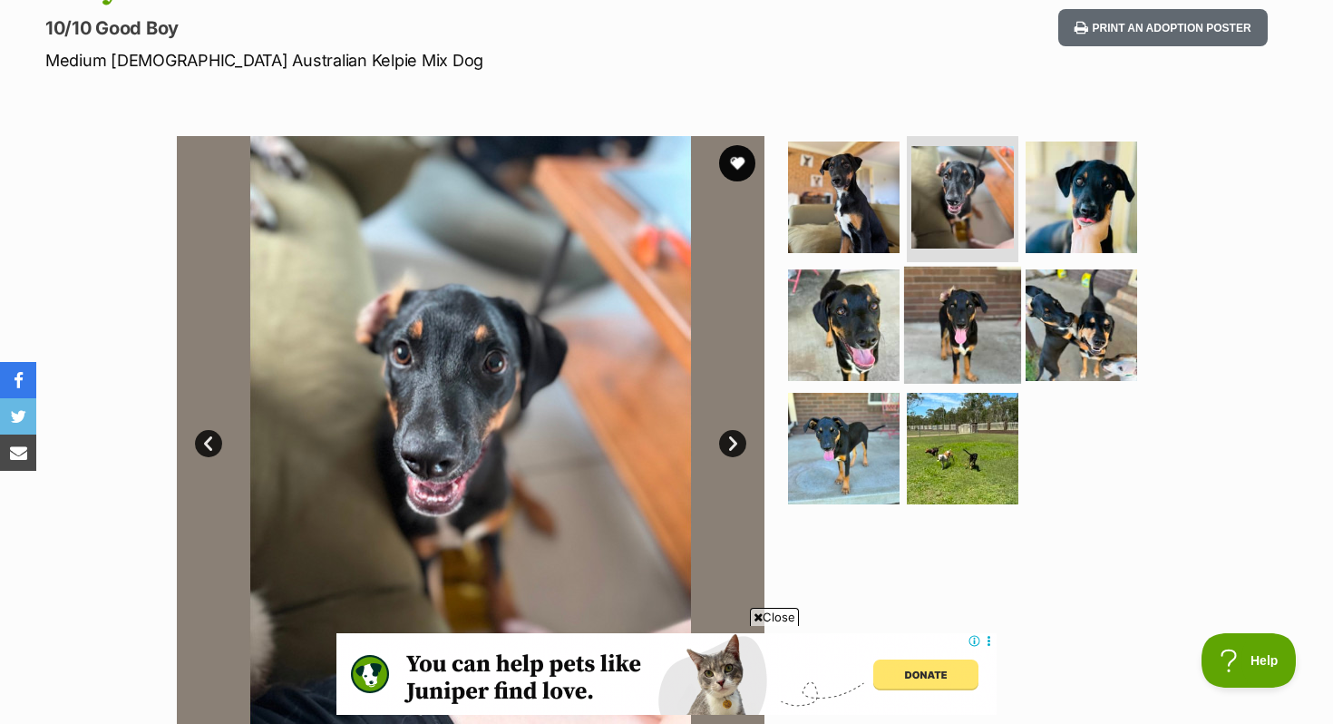
click at [932, 289] on img at bounding box center [962, 325] width 117 height 117
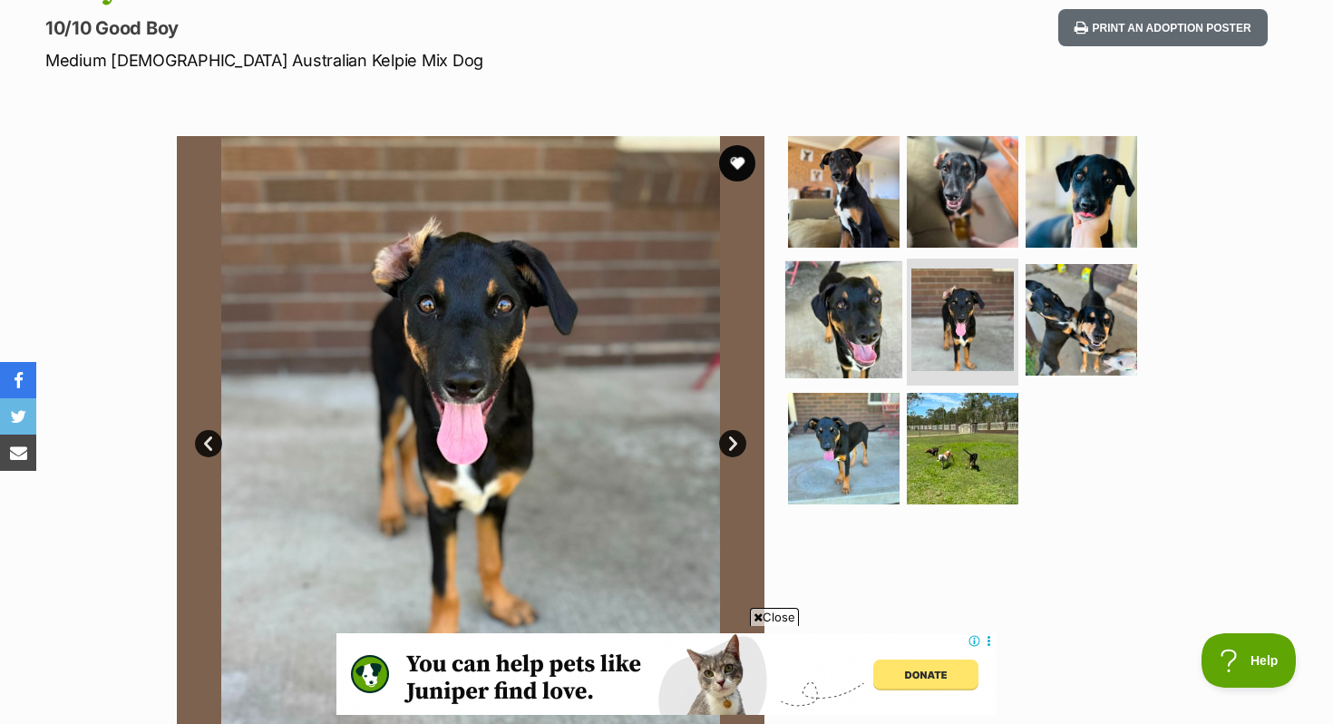
click at [829, 311] on img at bounding box center [843, 319] width 117 height 117
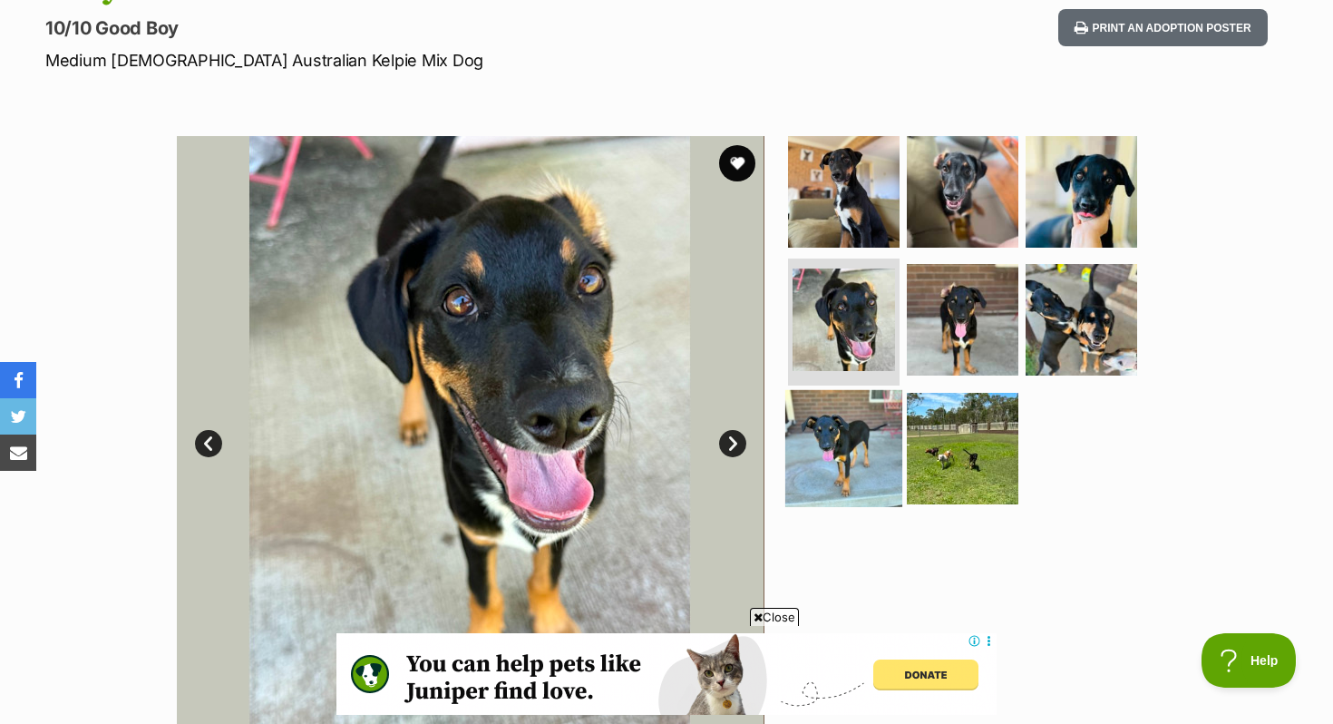
click at [842, 438] on img at bounding box center [843, 448] width 117 height 117
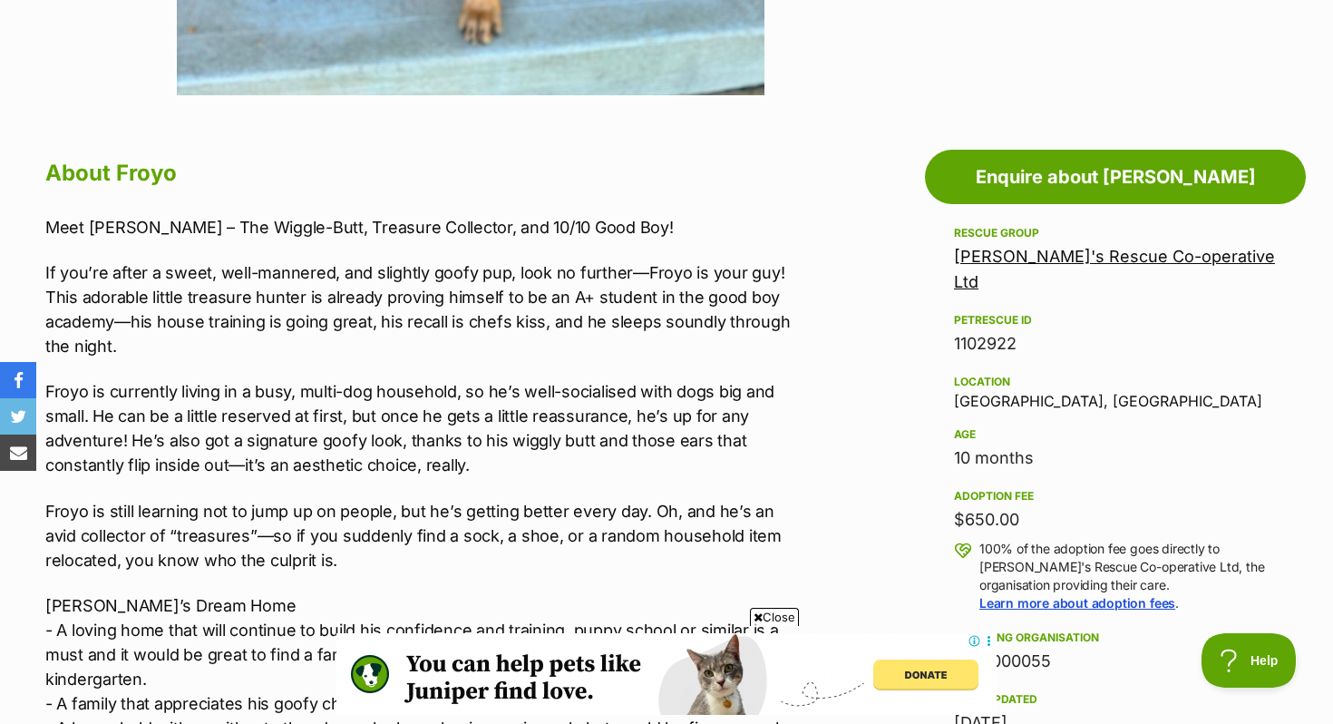
scroll to position [871, 0]
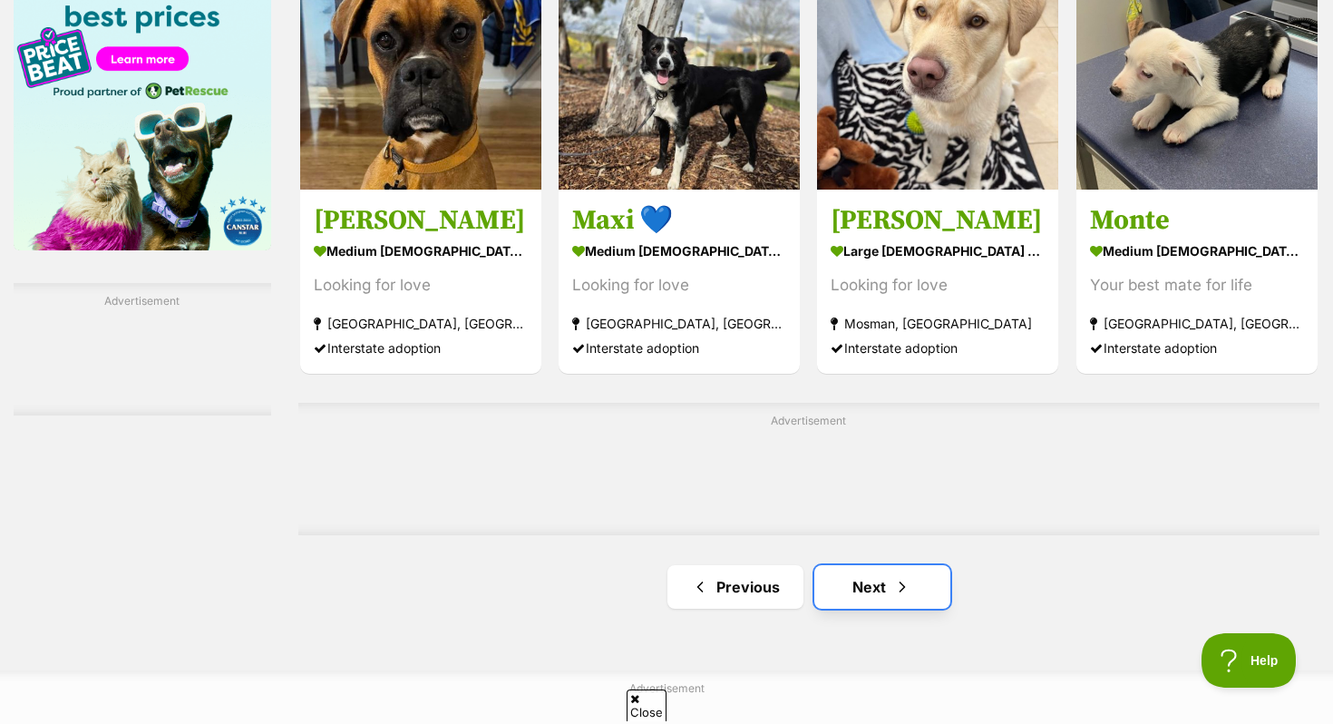
click at [846, 591] on link "Next" at bounding box center [882, 587] width 136 height 44
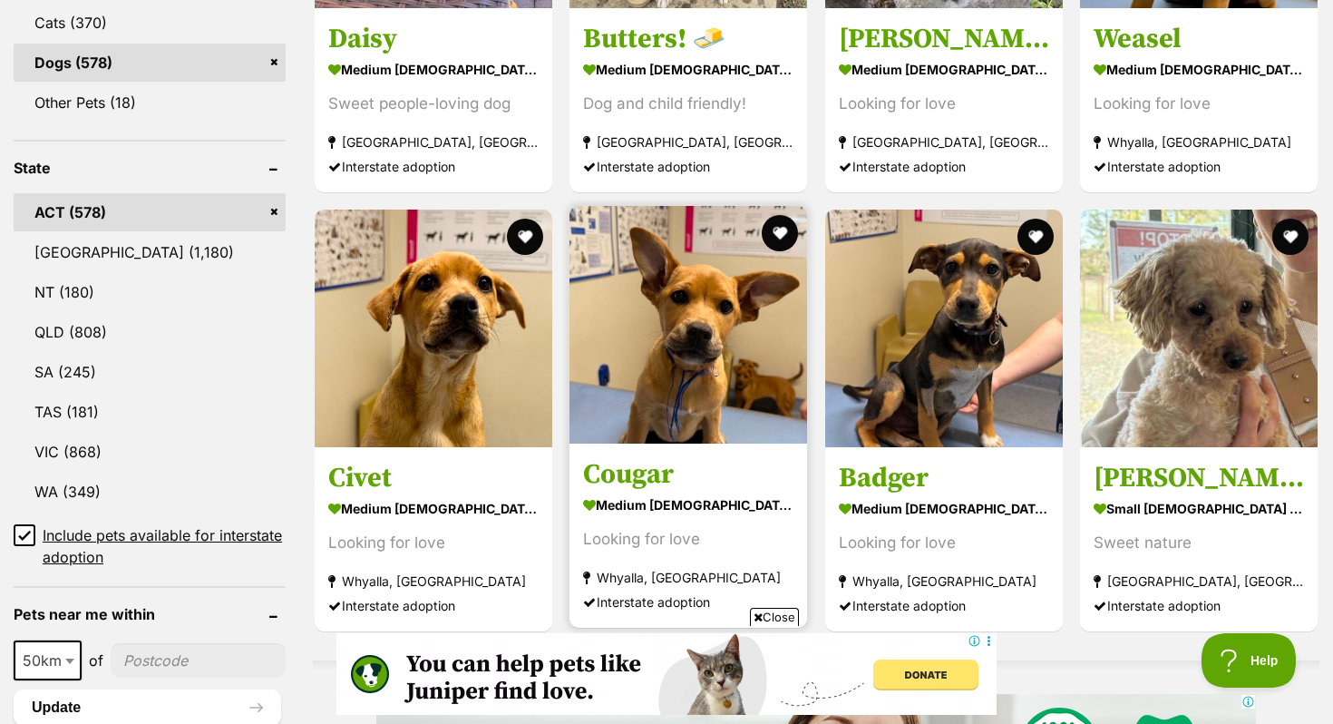
scroll to position [819, 0]
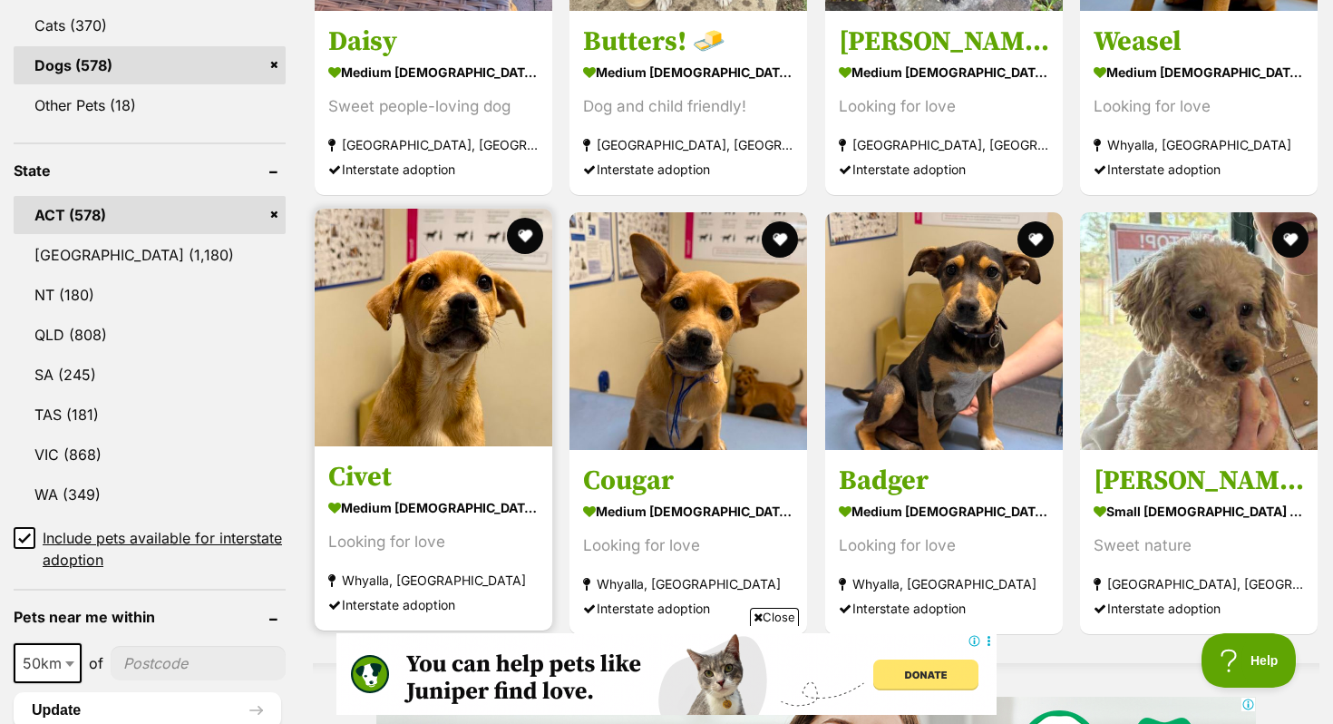
click at [482, 408] on img at bounding box center [434, 328] width 238 height 238
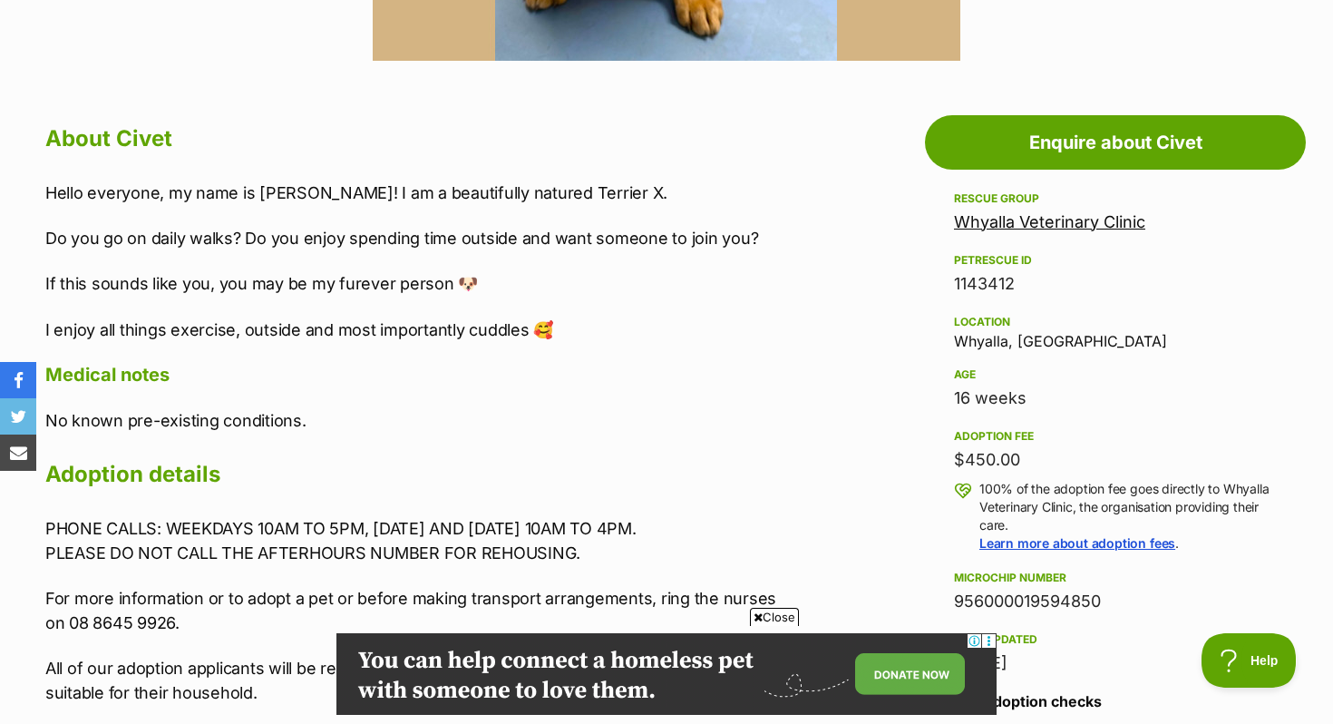
scroll to position [1195, 0]
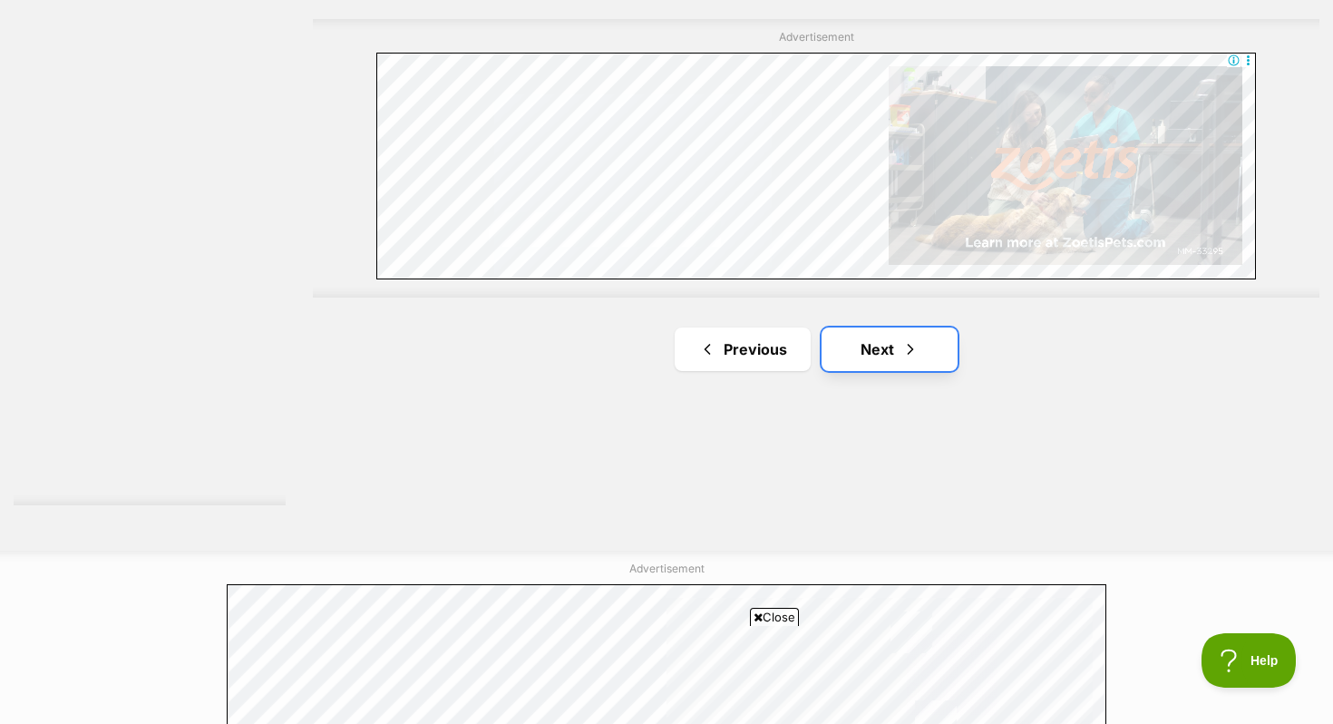
click at [914, 347] on span "Next page" at bounding box center [910, 349] width 18 height 22
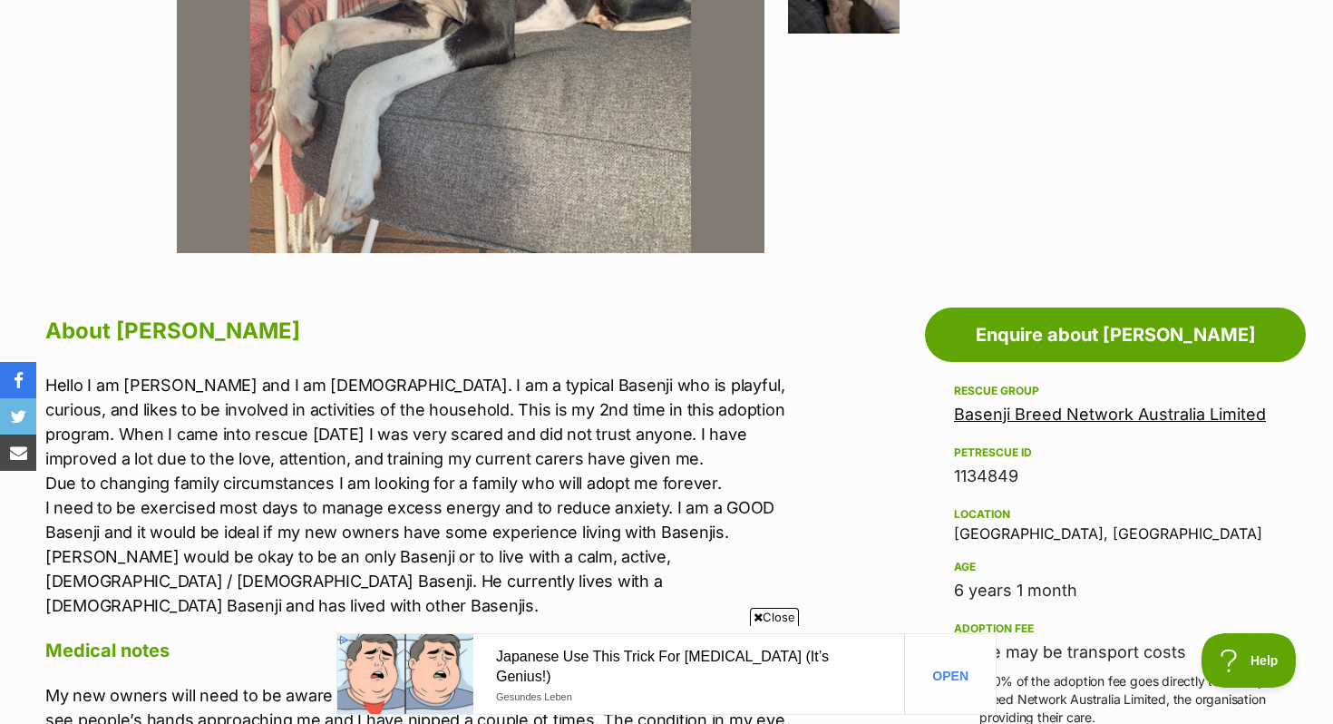
scroll to position [716, 0]
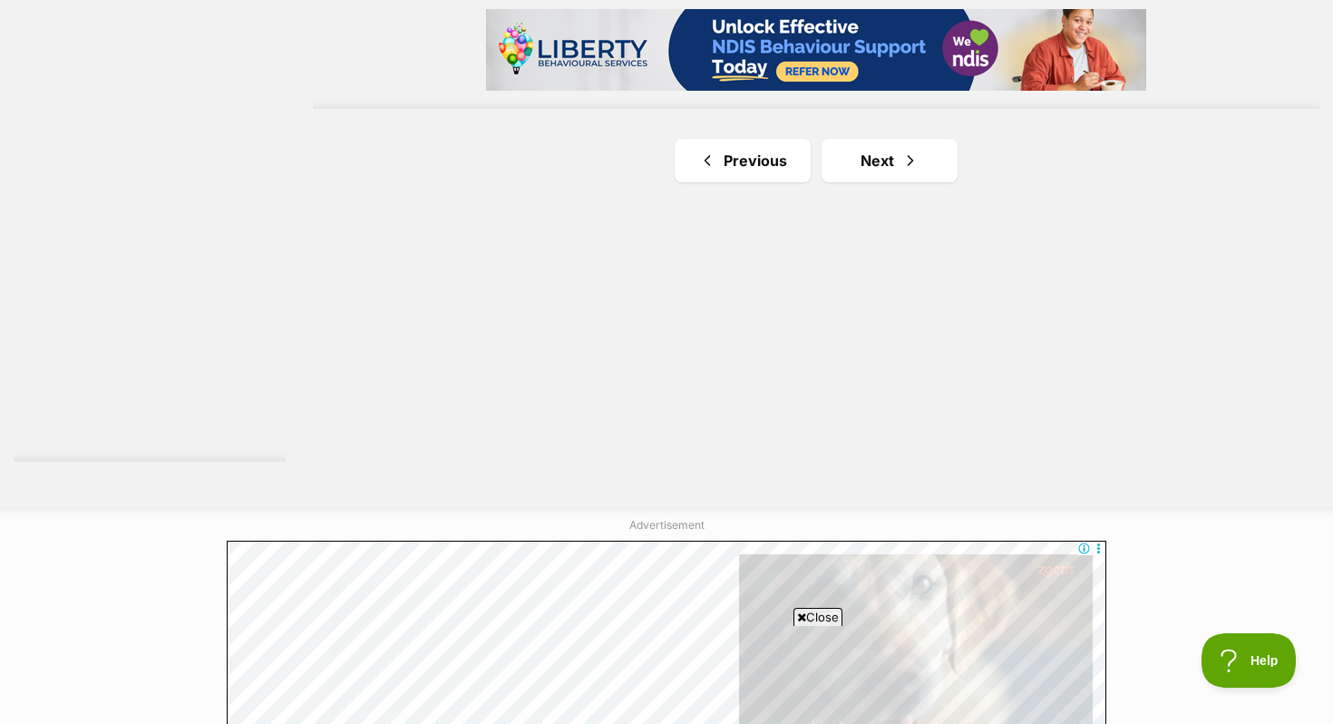
scroll to position [3049, 0]
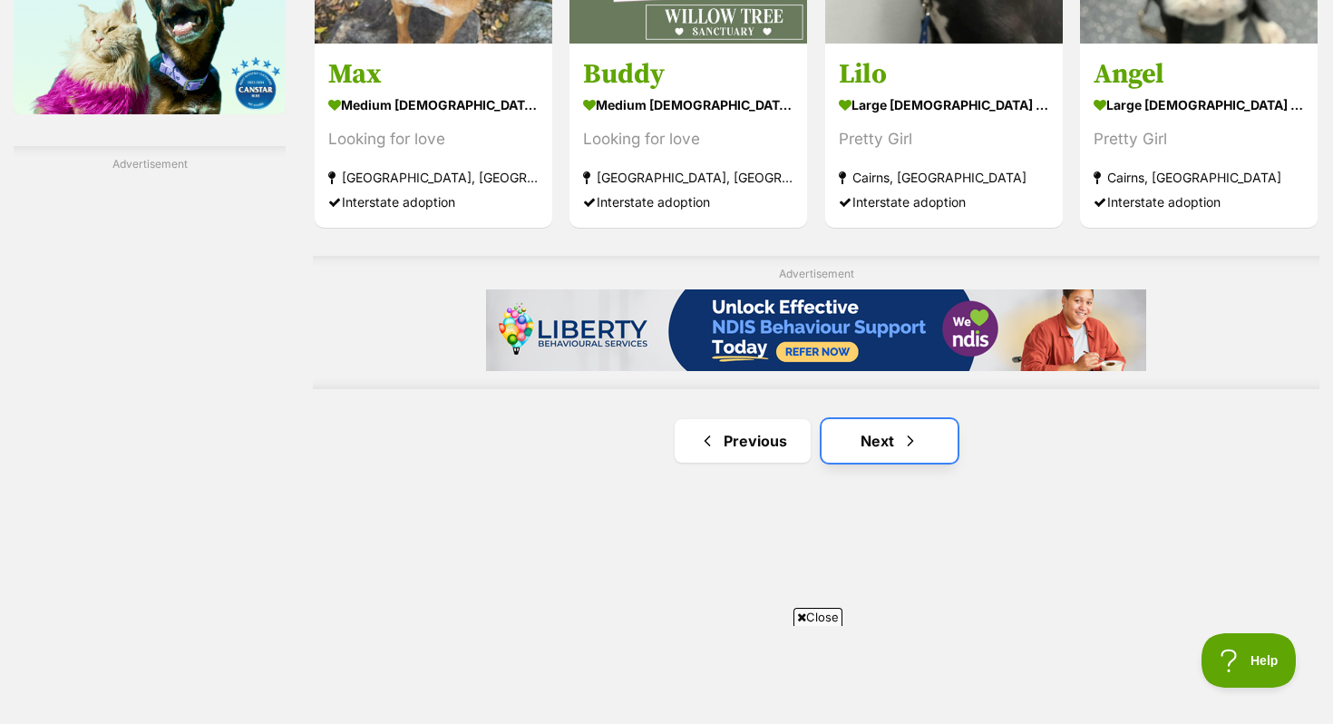
click at [863, 435] on link "Next" at bounding box center [890, 441] width 136 height 44
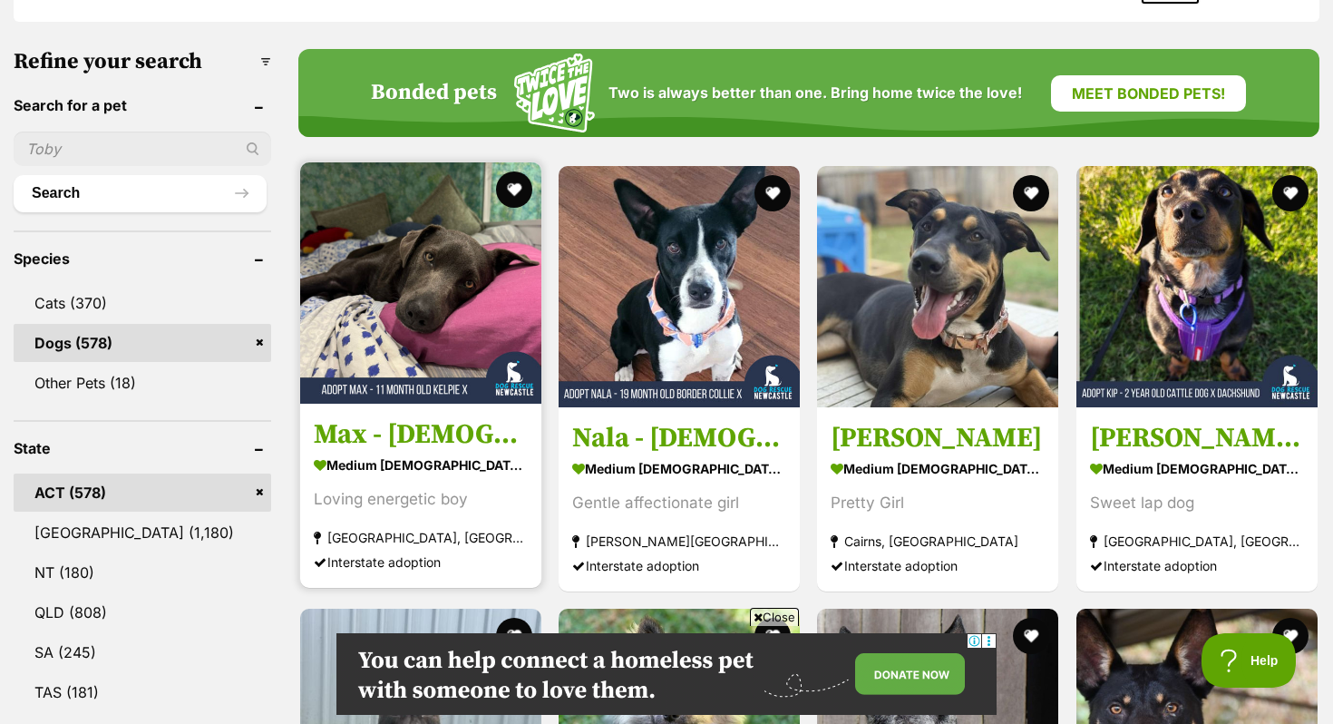
scroll to position [542, 0]
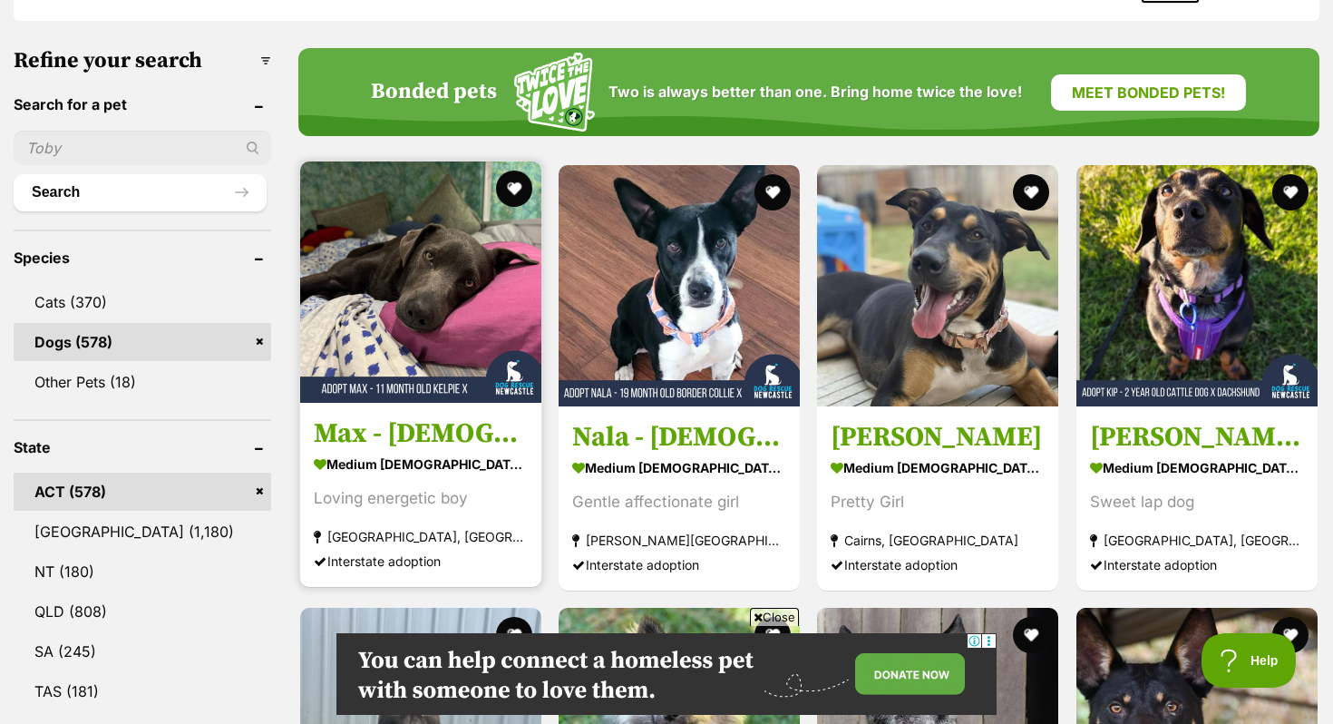
click at [442, 299] on img at bounding box center [420, 281] width 241 height 241
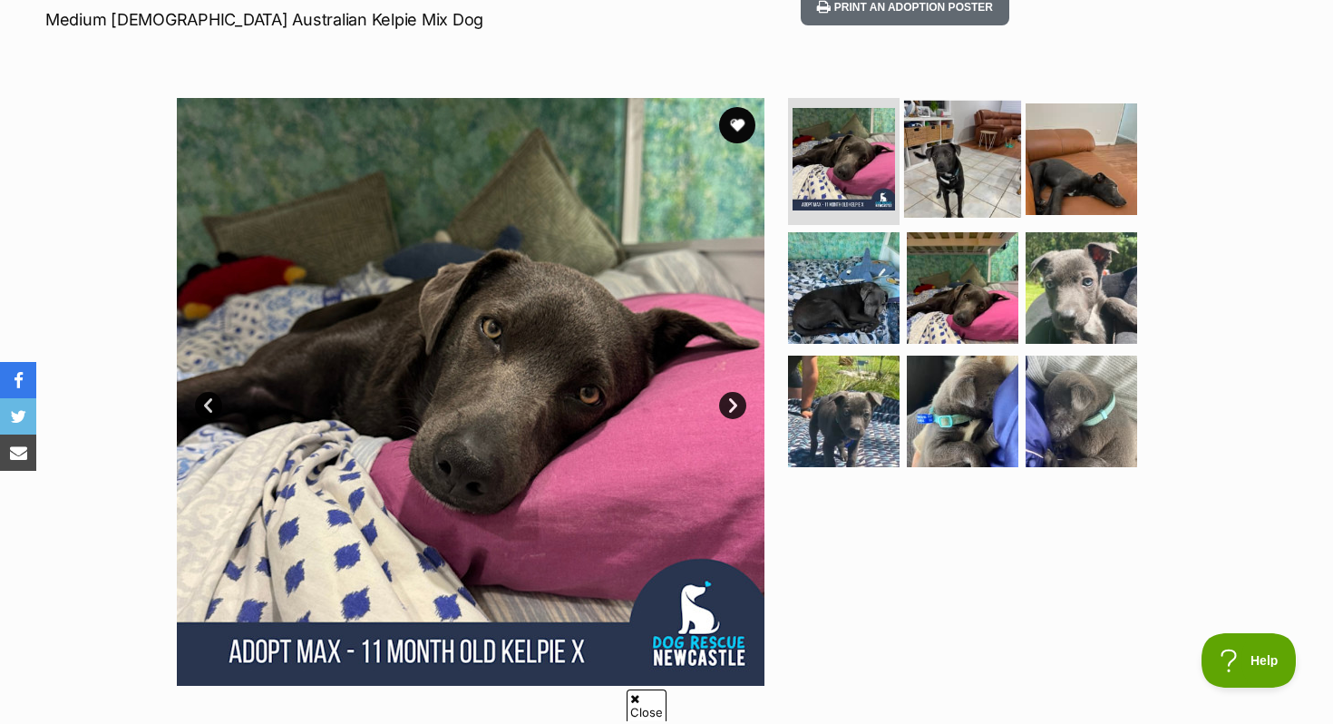
click at [966, 149] on img at bounding box center [962, 159] width 117 height 117
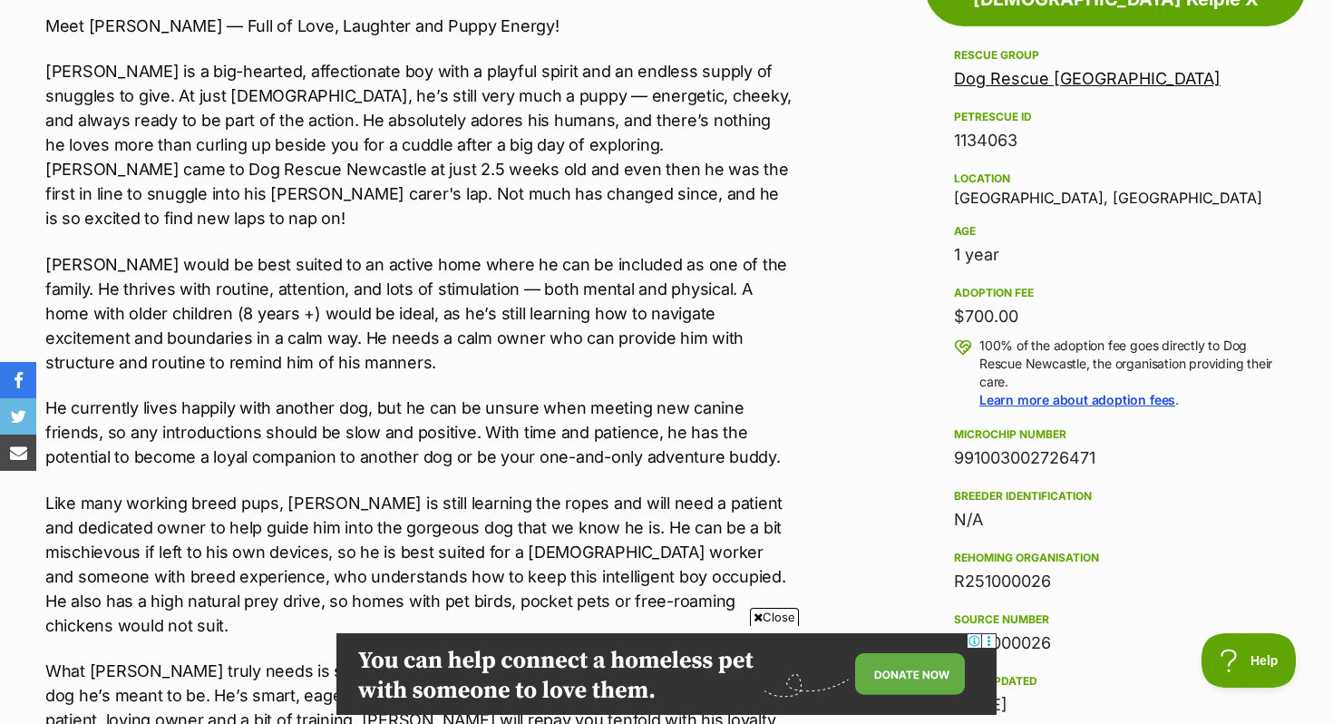
scroll to position [1065, 0]
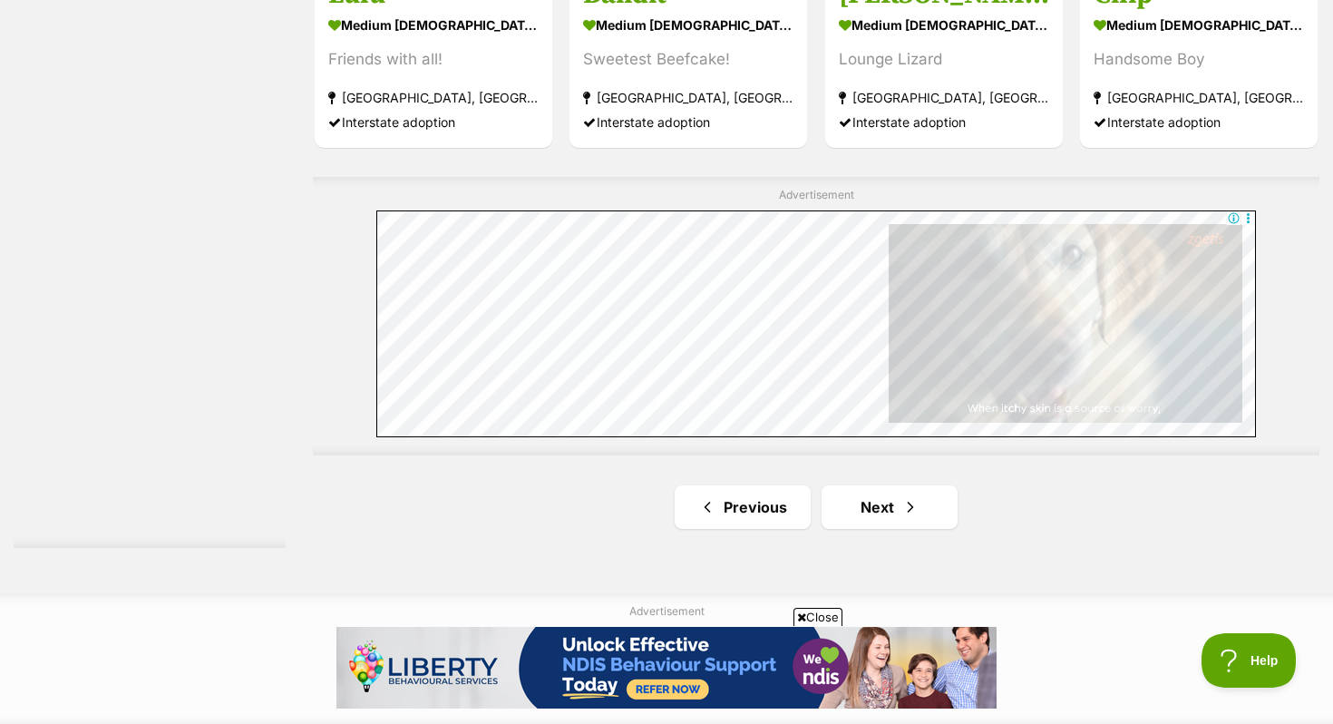
scroll to position [3246, 0]
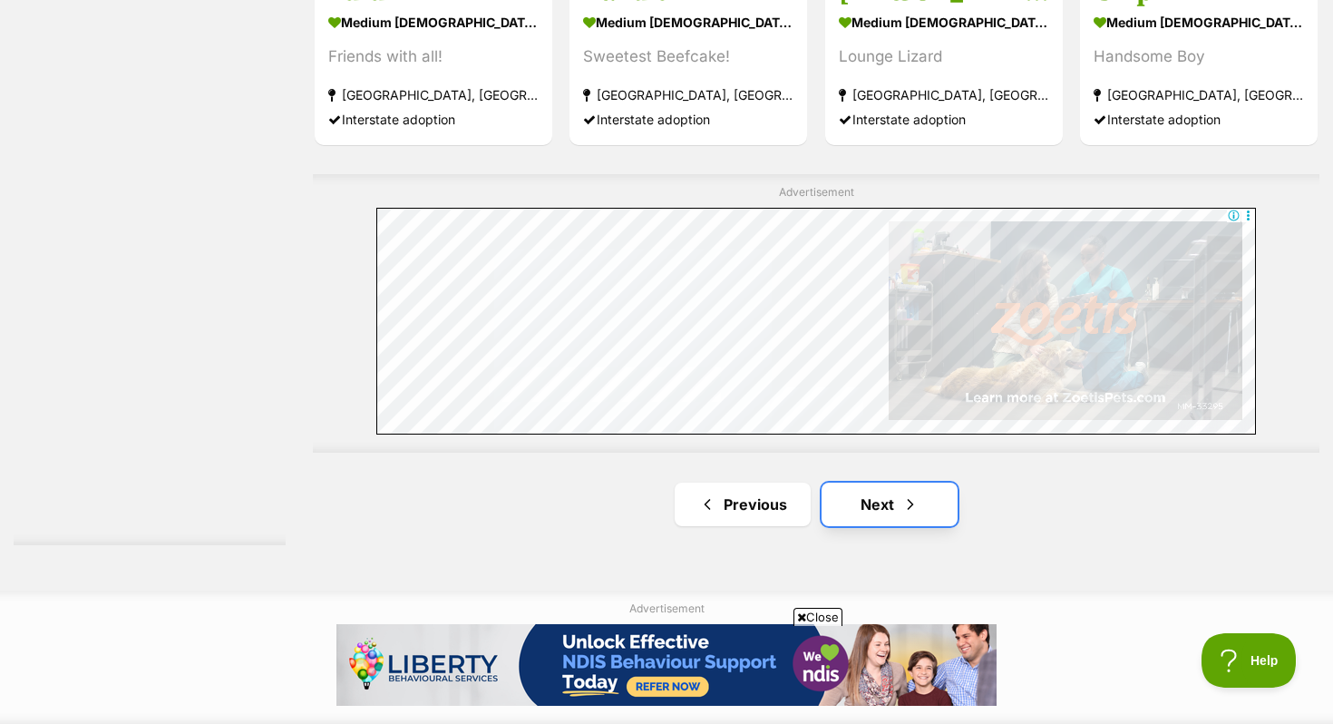
click at [871, 497] on link "Next" at bounding box center [890, 504] width 136 height 44
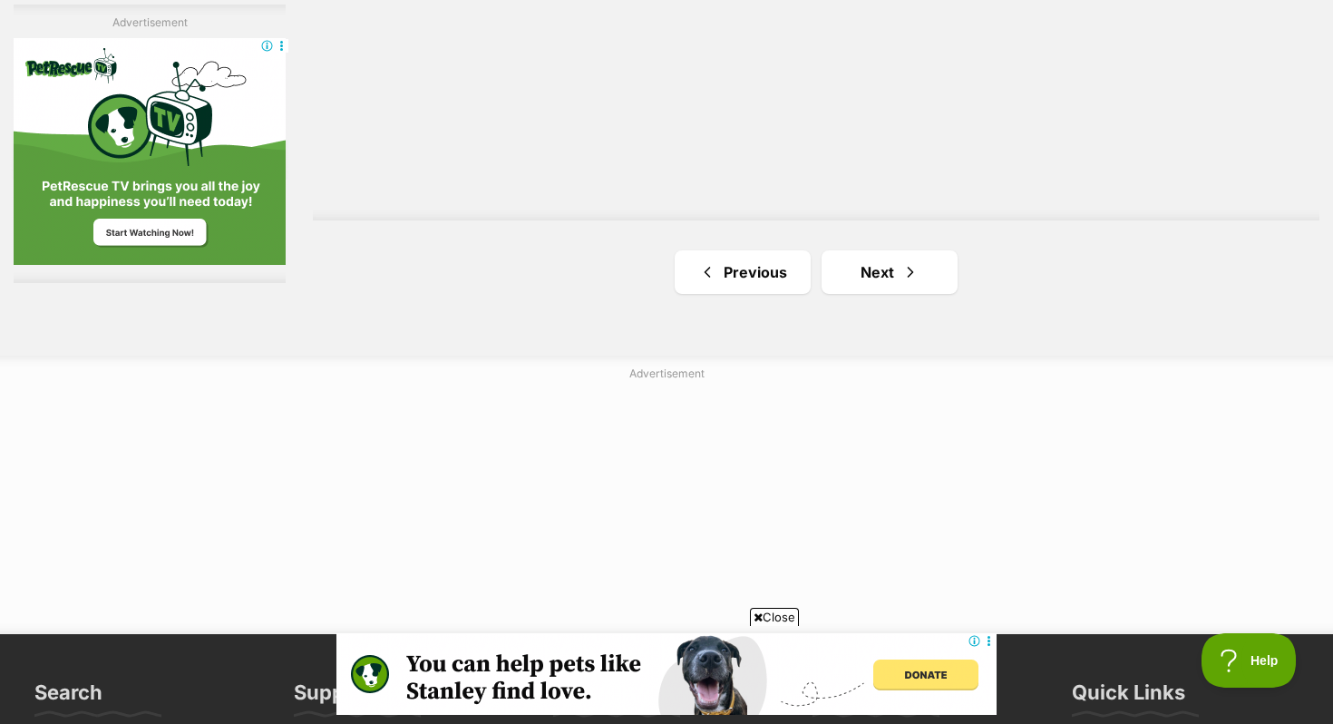
scroll to position [3416, 0]
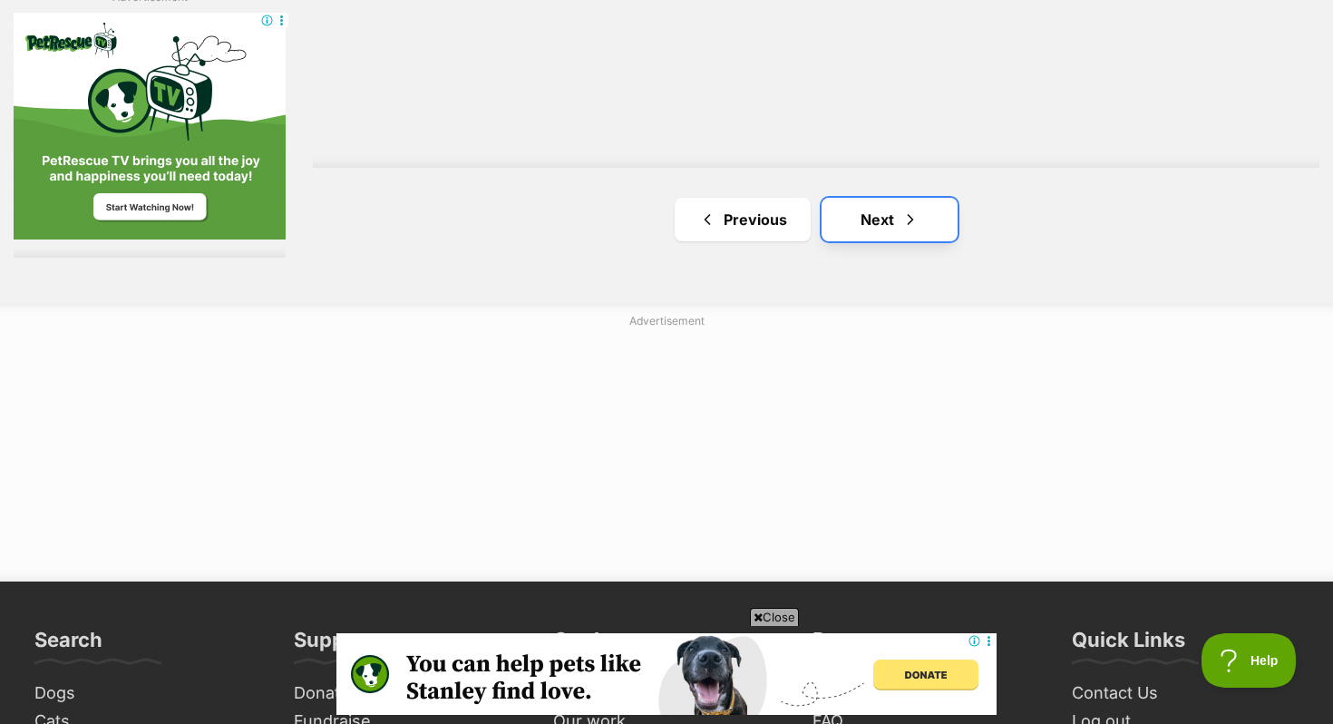
click at [890, 214] on link "Next" at bounding box center [890, 220] width 136 height 44
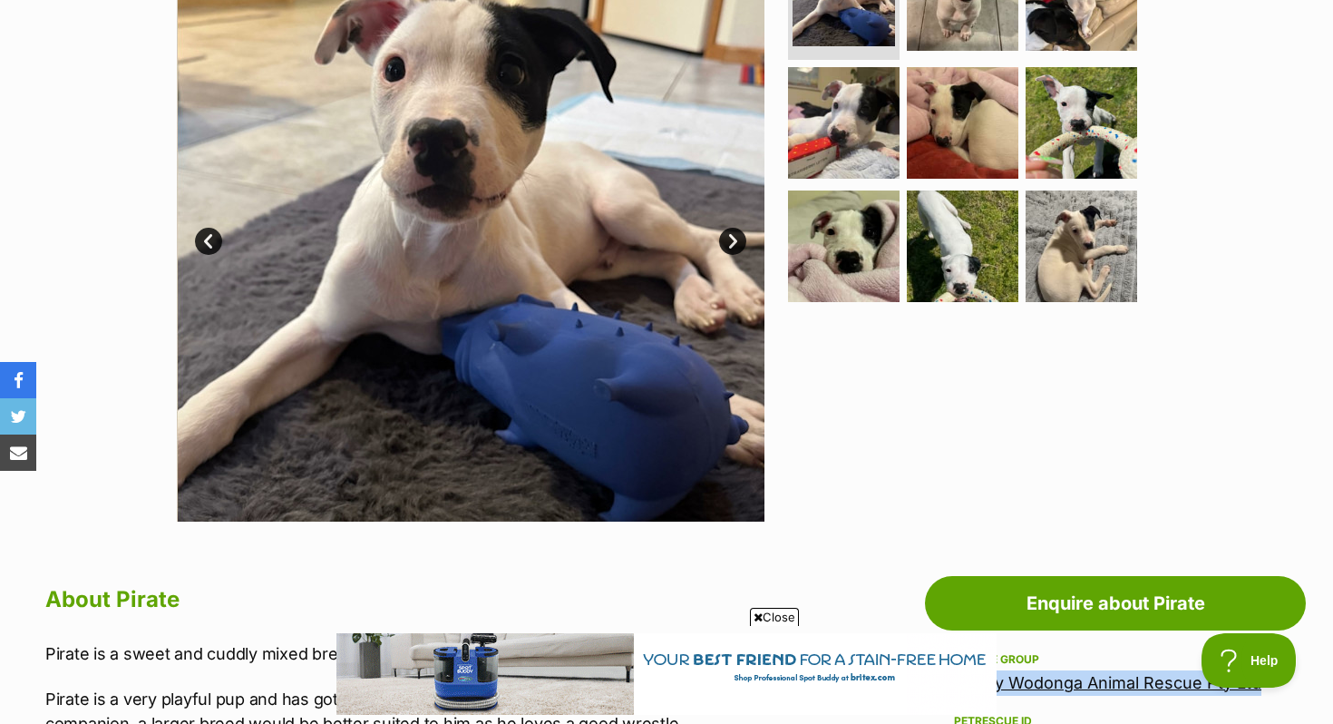
scroll to position [193, 0]
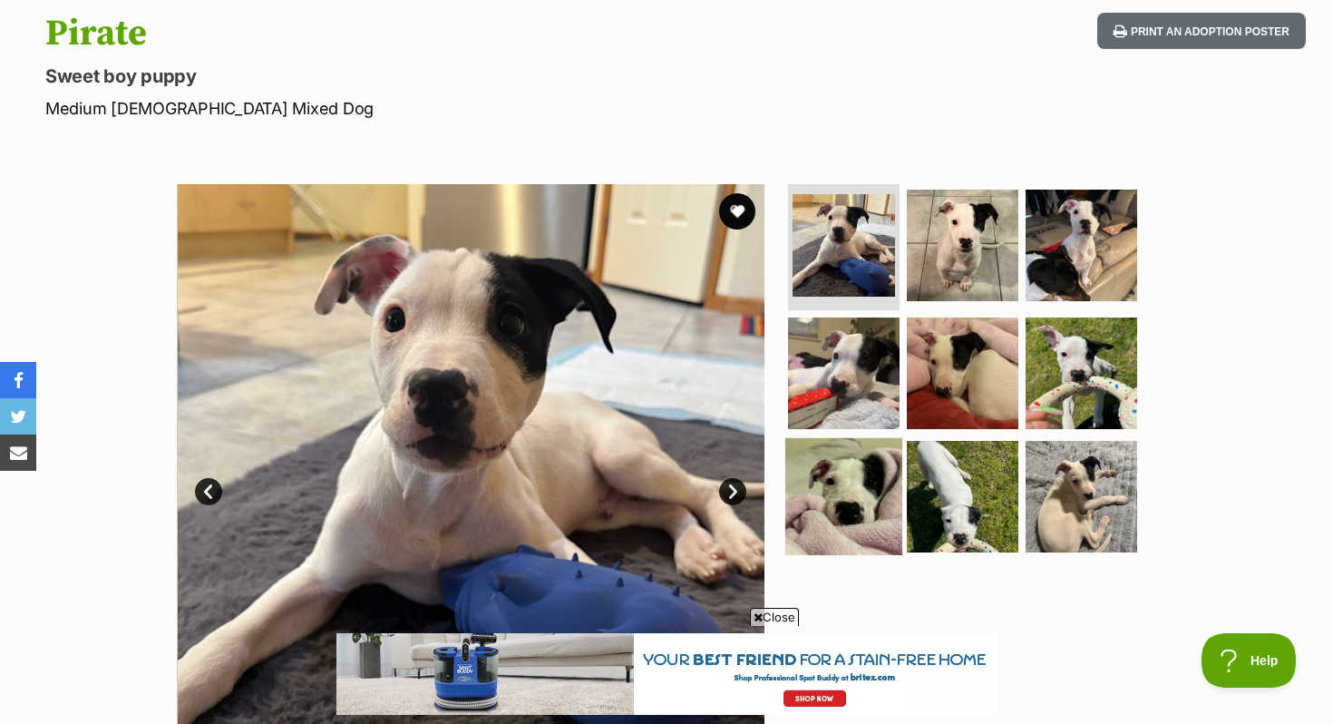
click at [861, 485] on img at bounding box center [843, 496] width 117 height 117
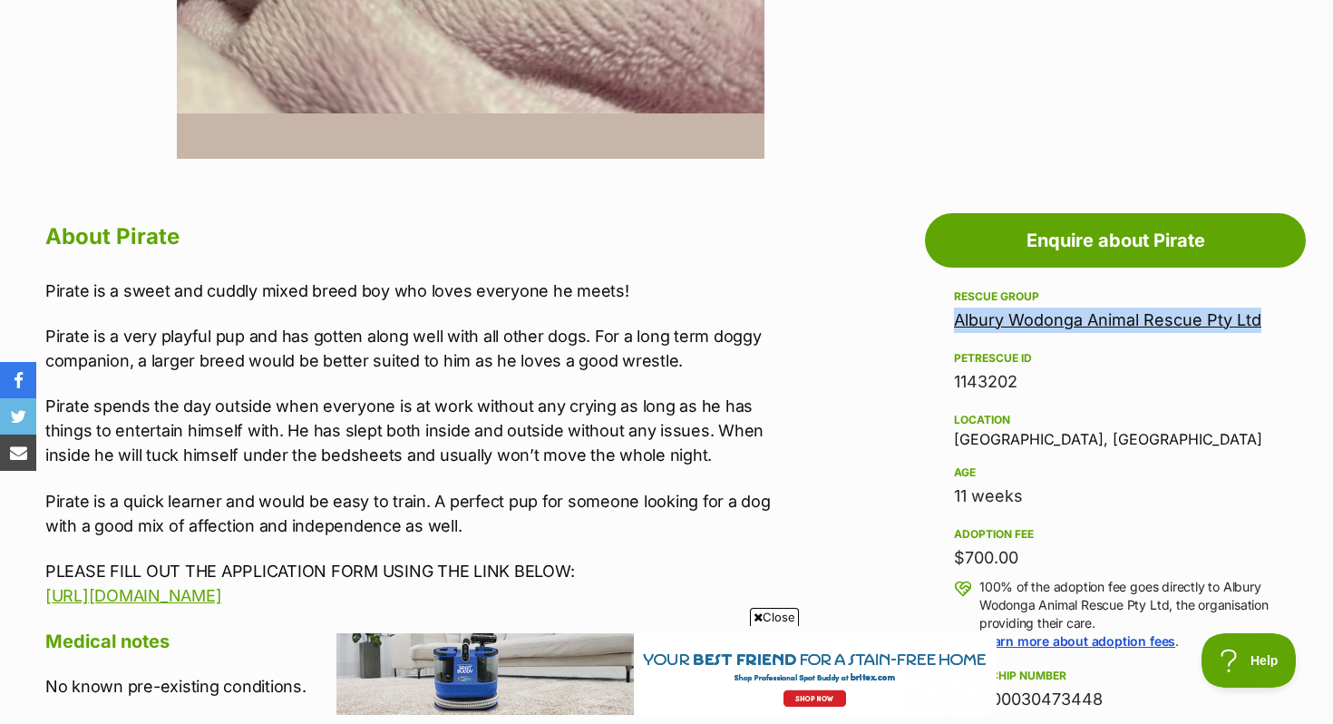
scroll to position [864, 0]
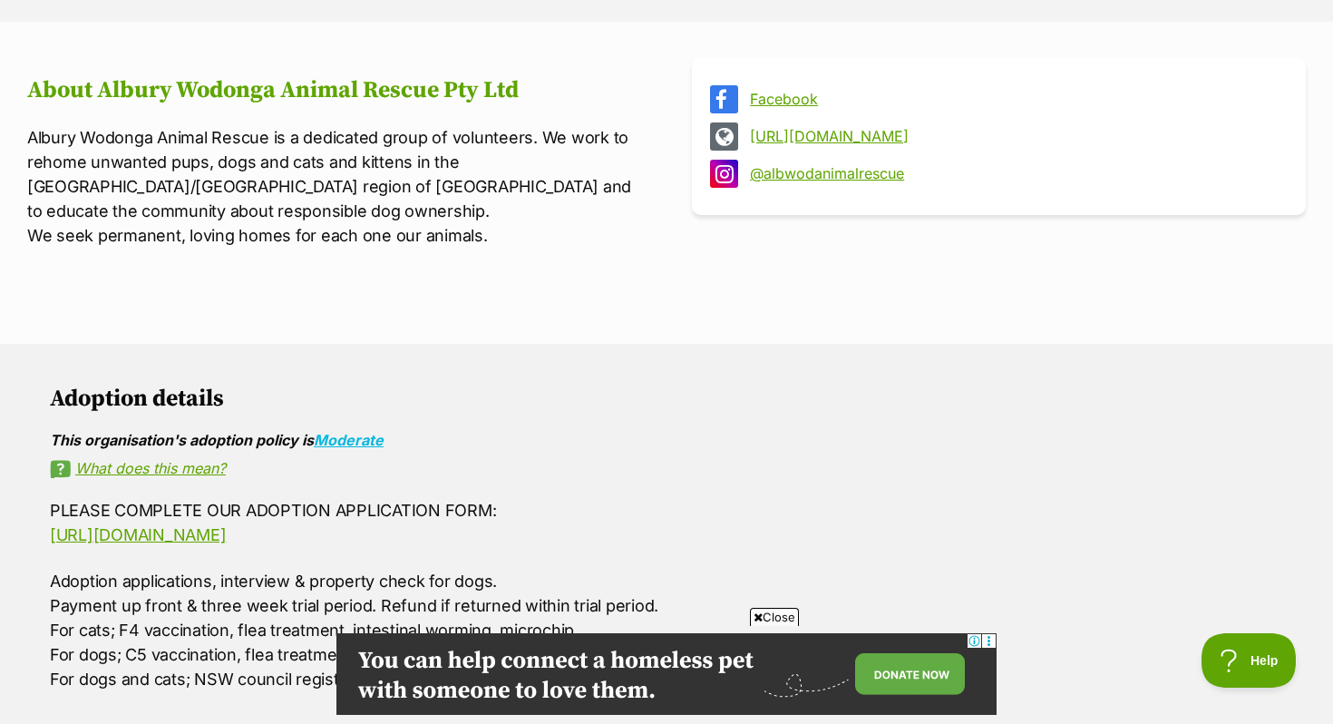
scroll to position [740, 0]
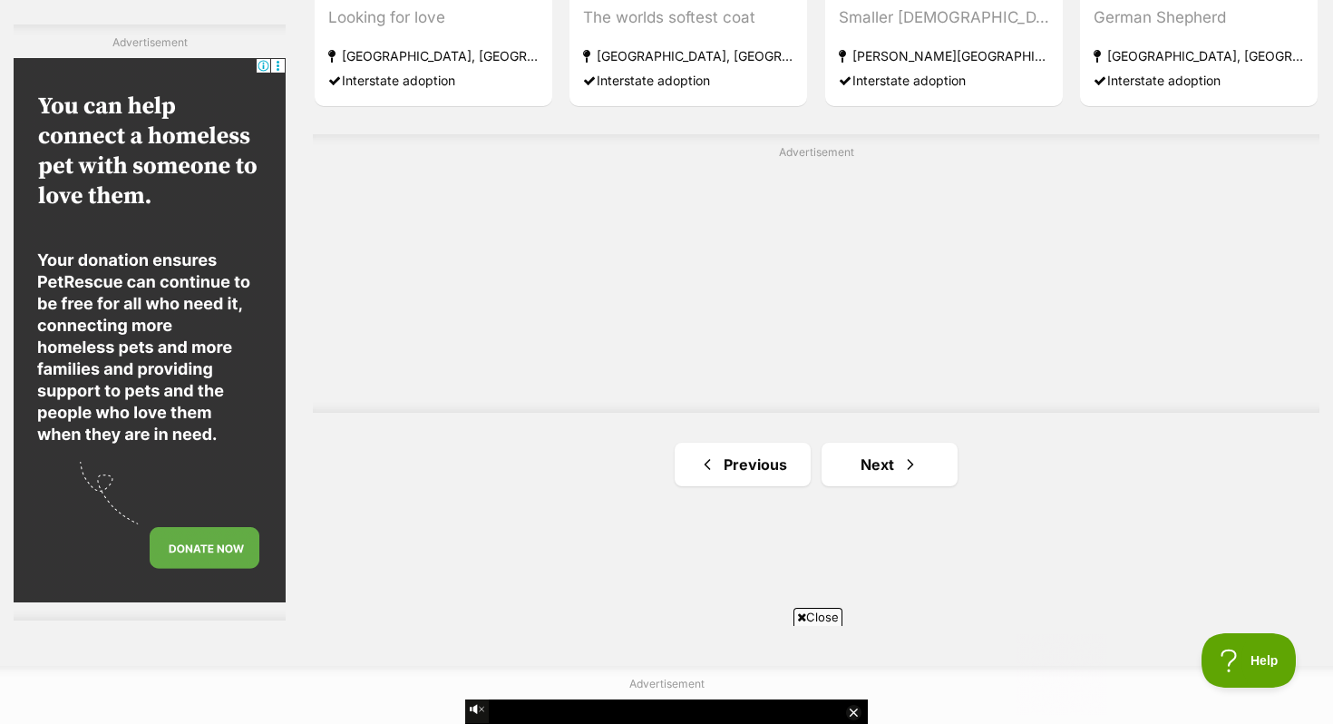
scroll to position [3185, 0]
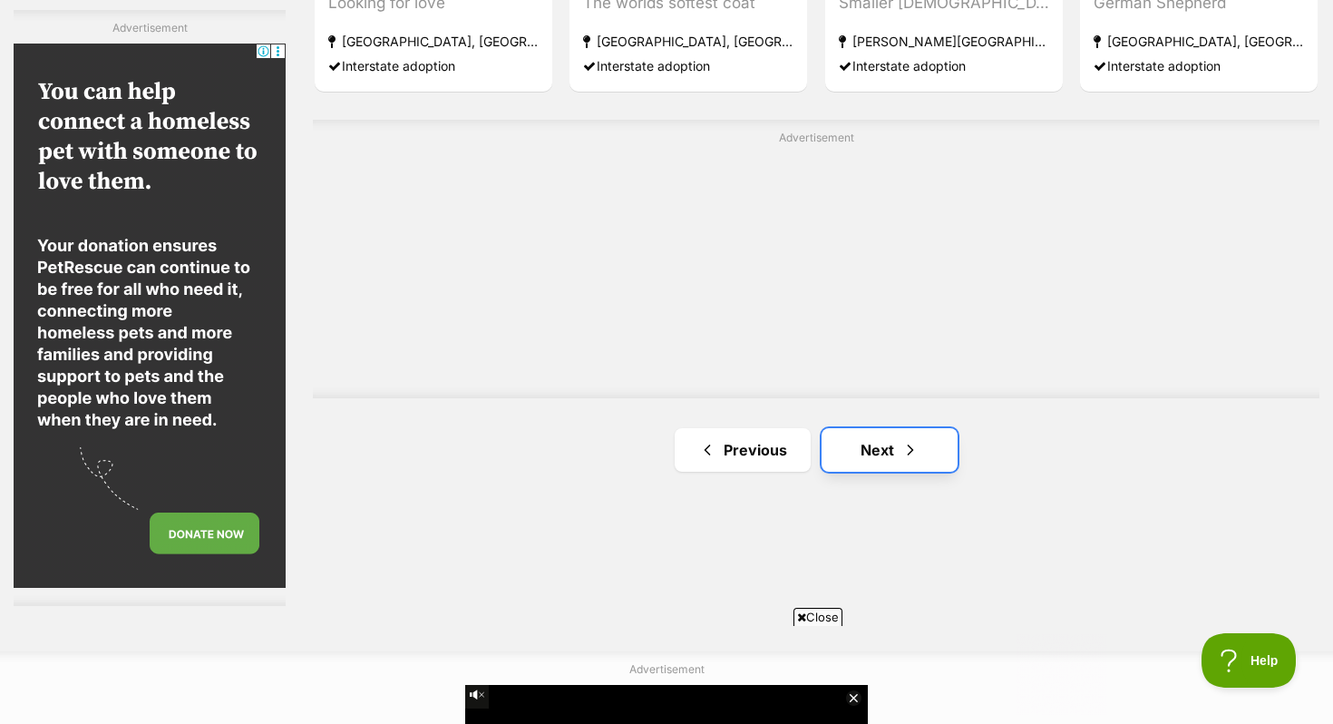
click at [886, 454] on link "Next" at bounding box center [890, 450] width 136 height 44
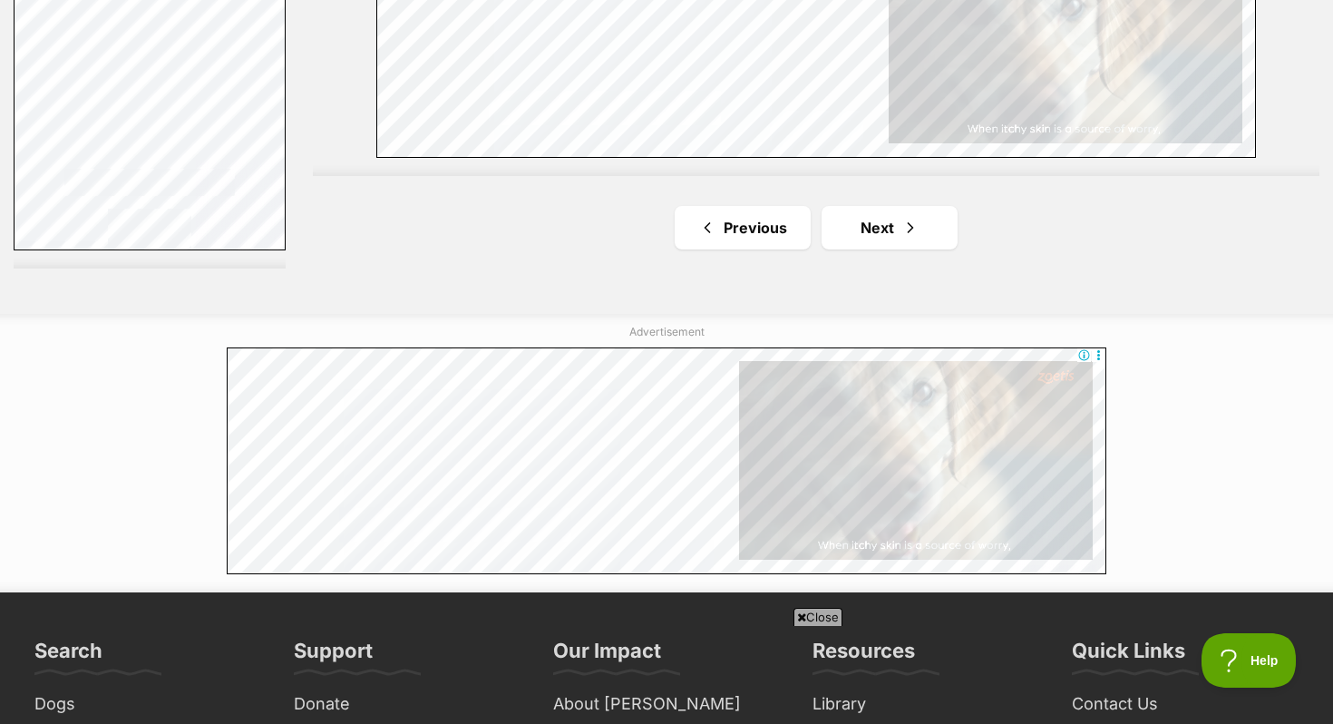
scroll to position [3520, 0]
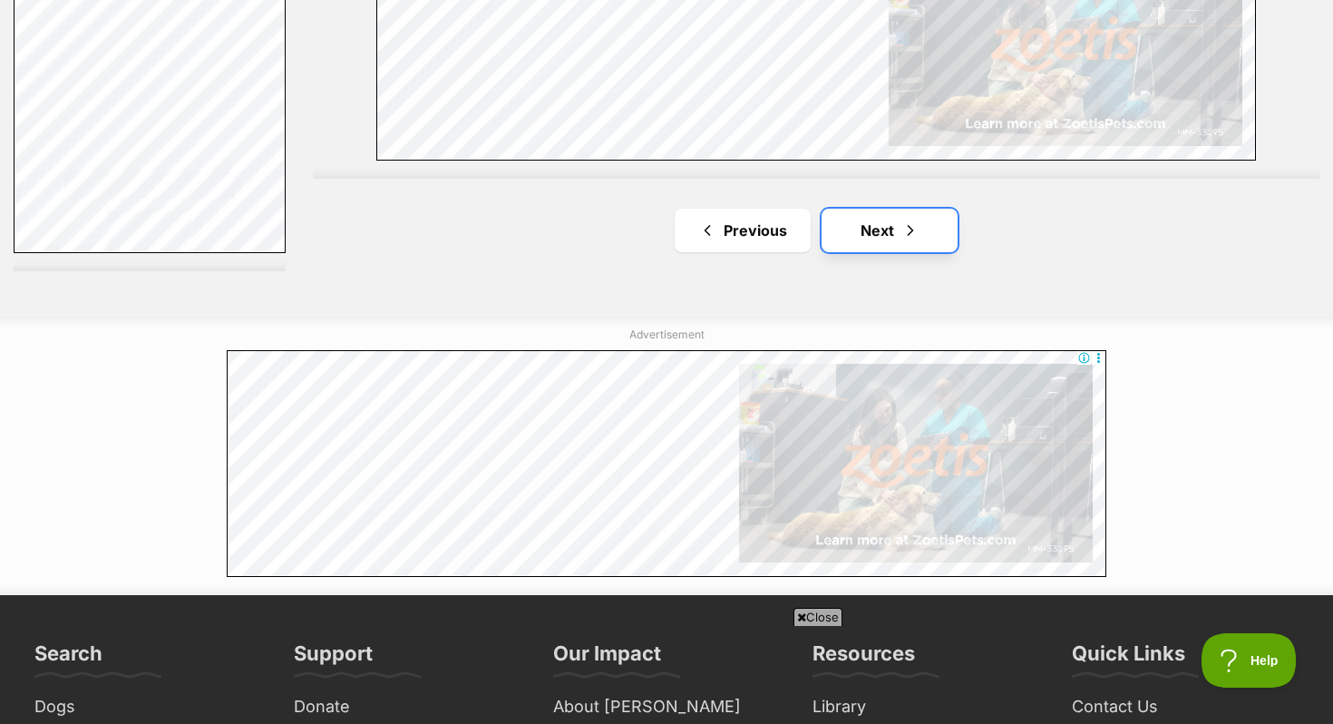
click at [857, 241] on link "Next" at bounding box center [890, 231] width 136 height 44
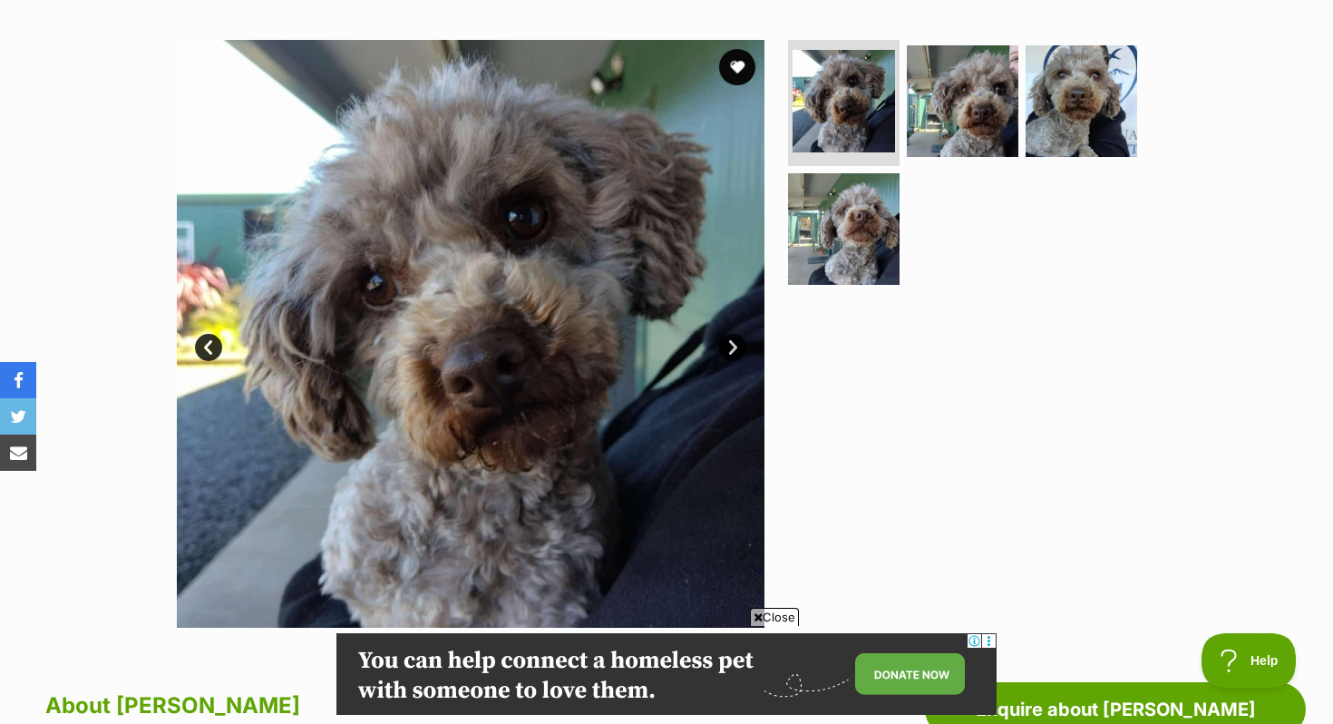
scroll to position [335, 0]
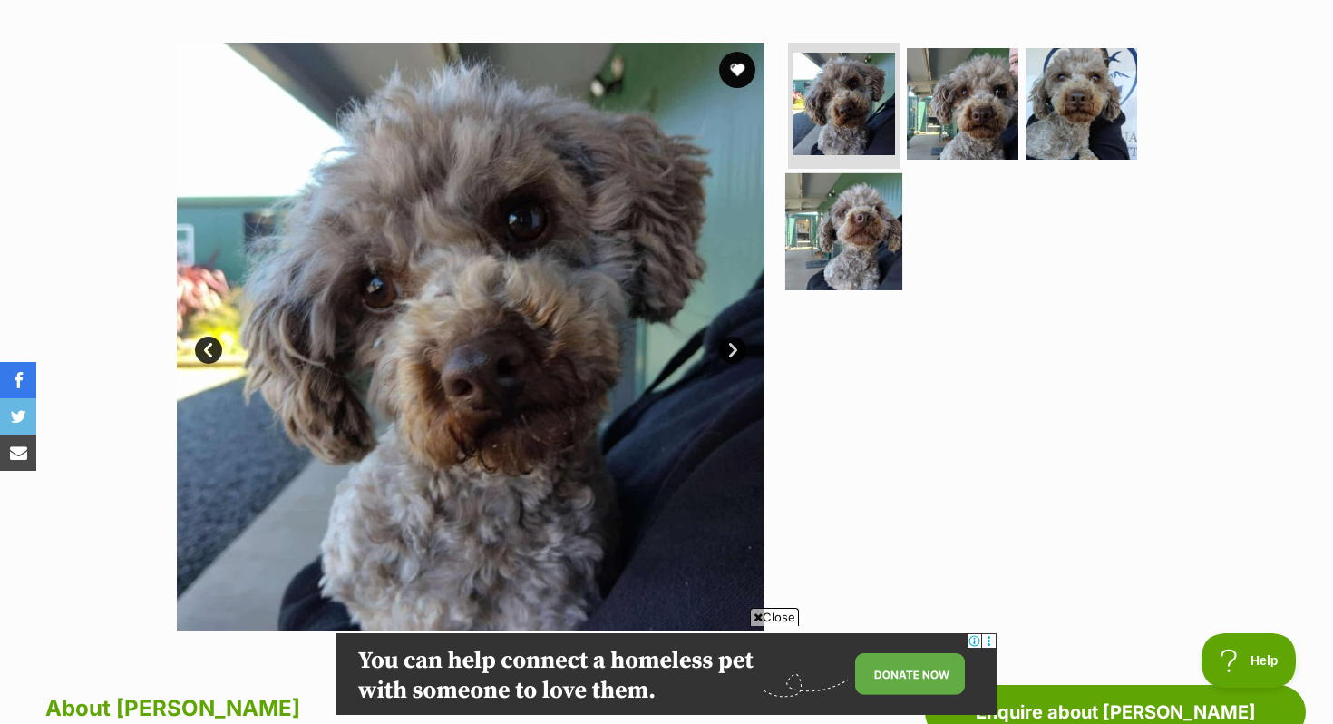
click at [795, 222] on img at bounding box center [843, 231] width 117 height 117
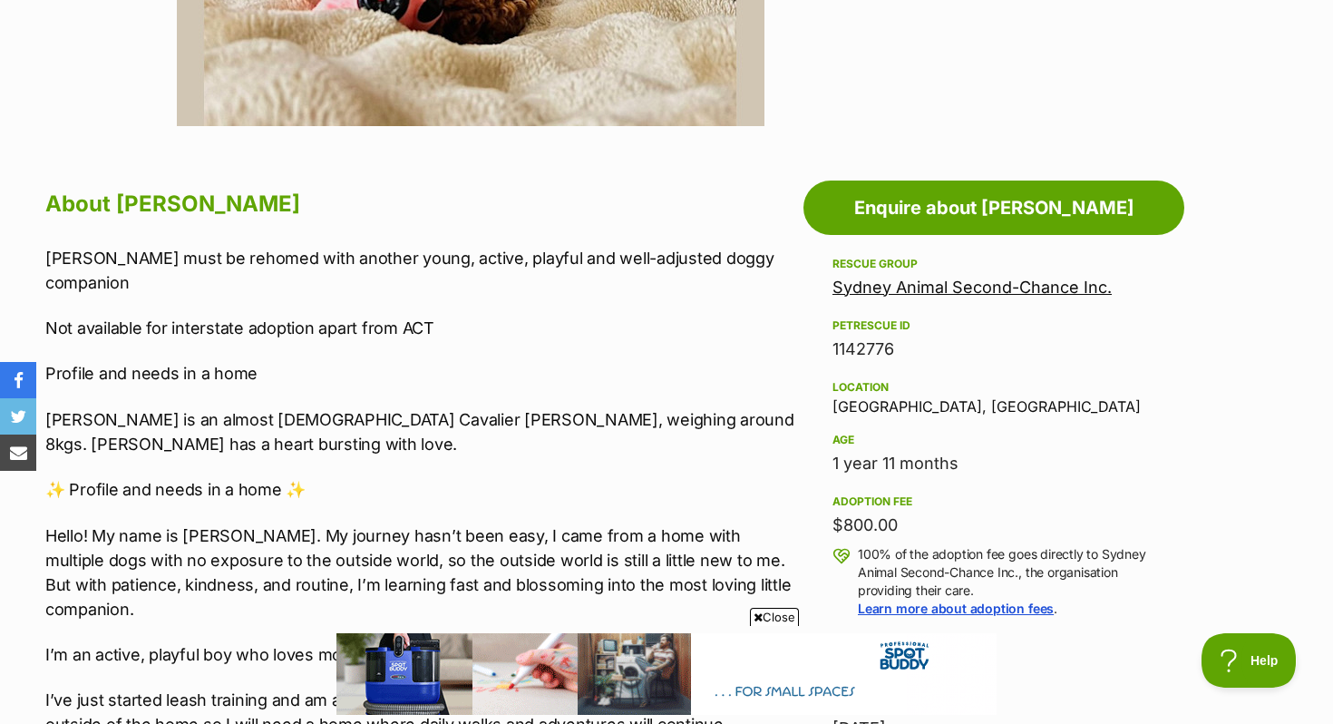
click at [458, 256] on p "[PERSON_NAME] must be rehomed with another young, active, playful and well-adju…" at bounding box center [419, 270] width 749 height 49
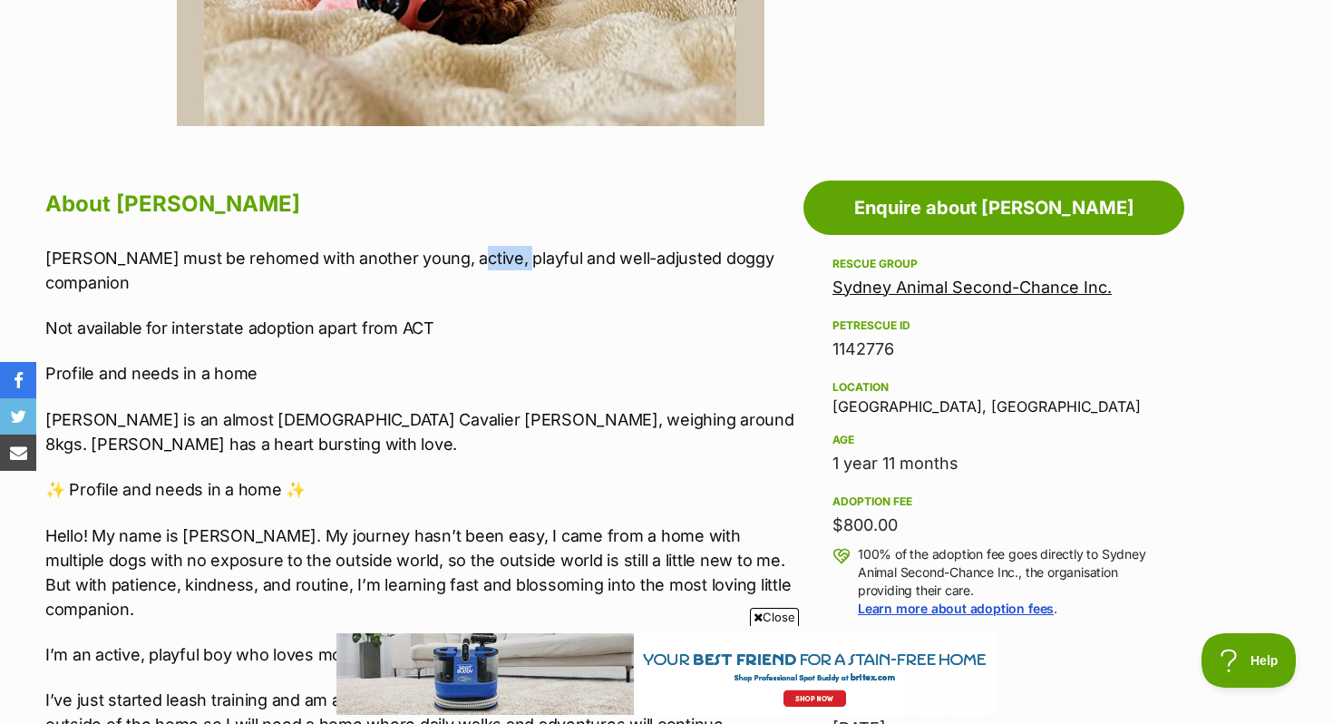
click at [458, 256] on p "[PERSON_NAME] must be rehomed with another young, active, playful and well-adju…" at bounding box center [419, 270] width 749 height 49
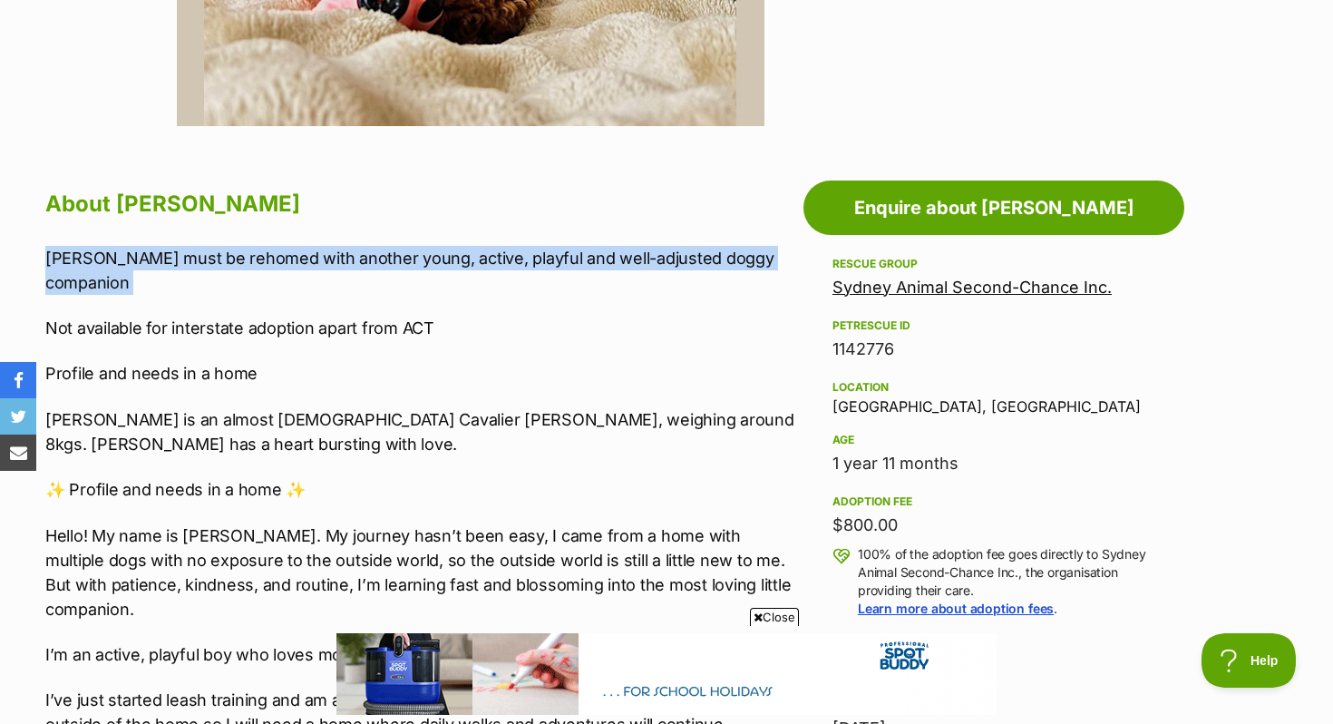
click at [458, 256] on p "[PERSON_NAME] must be rehomed with another young, active, playful and well-adju…" at bounding box center [419, 270] width 749 height 49
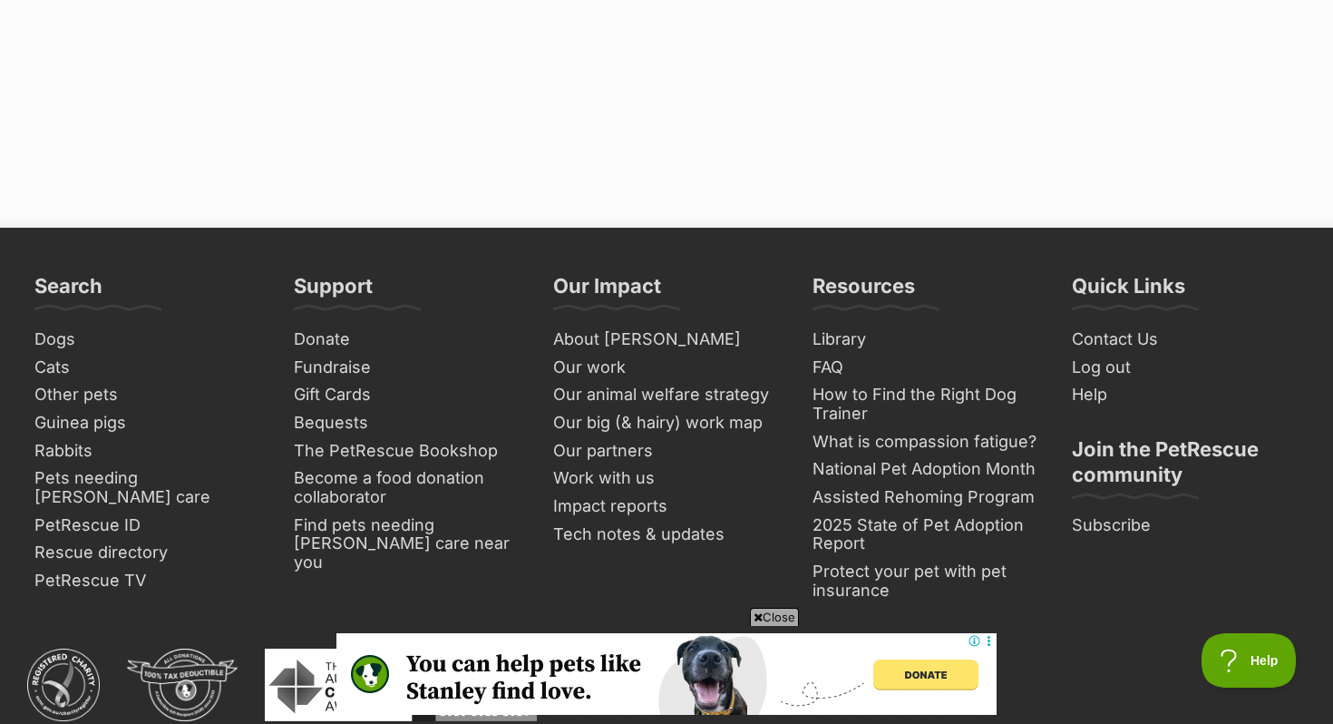
scroll to position [3505, 0]
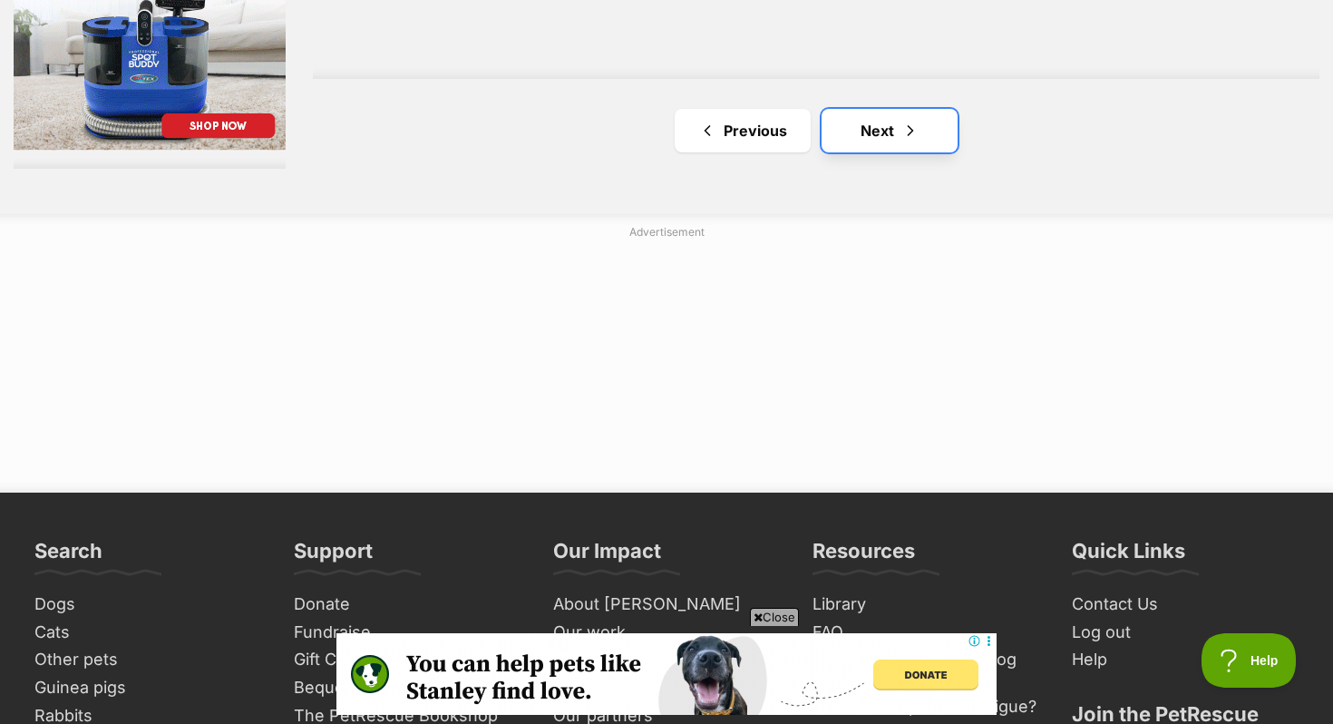
click at [914, 122] on span "Next page" at bounding box center [910, 131] width 18 height 22
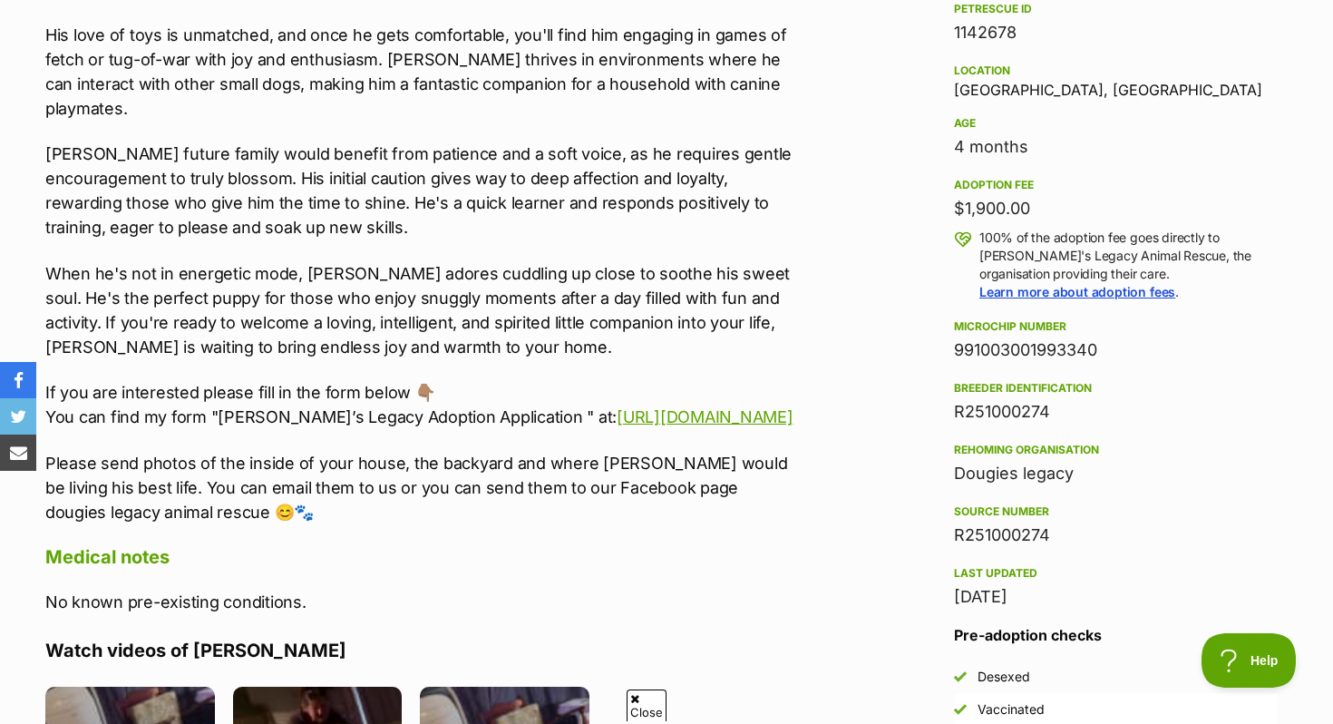
scroll to position [1153, 0]
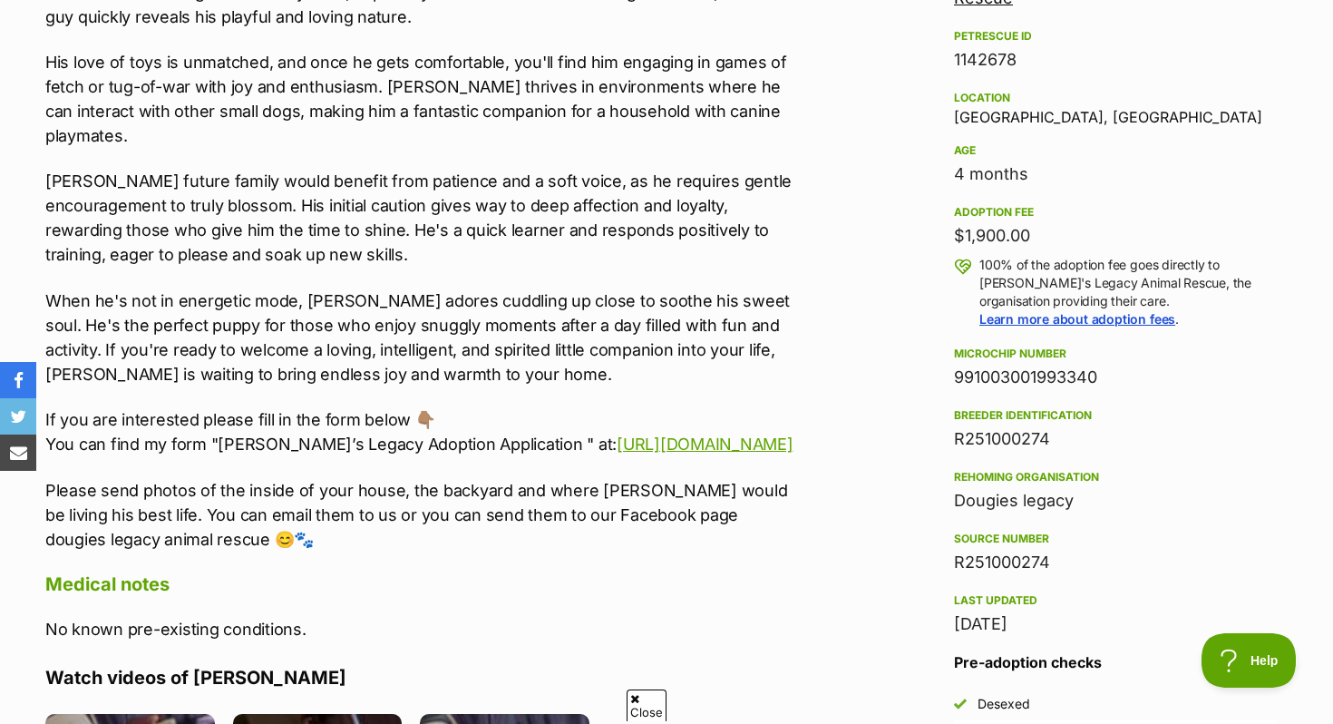
click at [634, 169] on p "Petrie's future family would benefit from patience and a soft voice, as he requ…" at bounding box center [419, 218] width 749 height 98
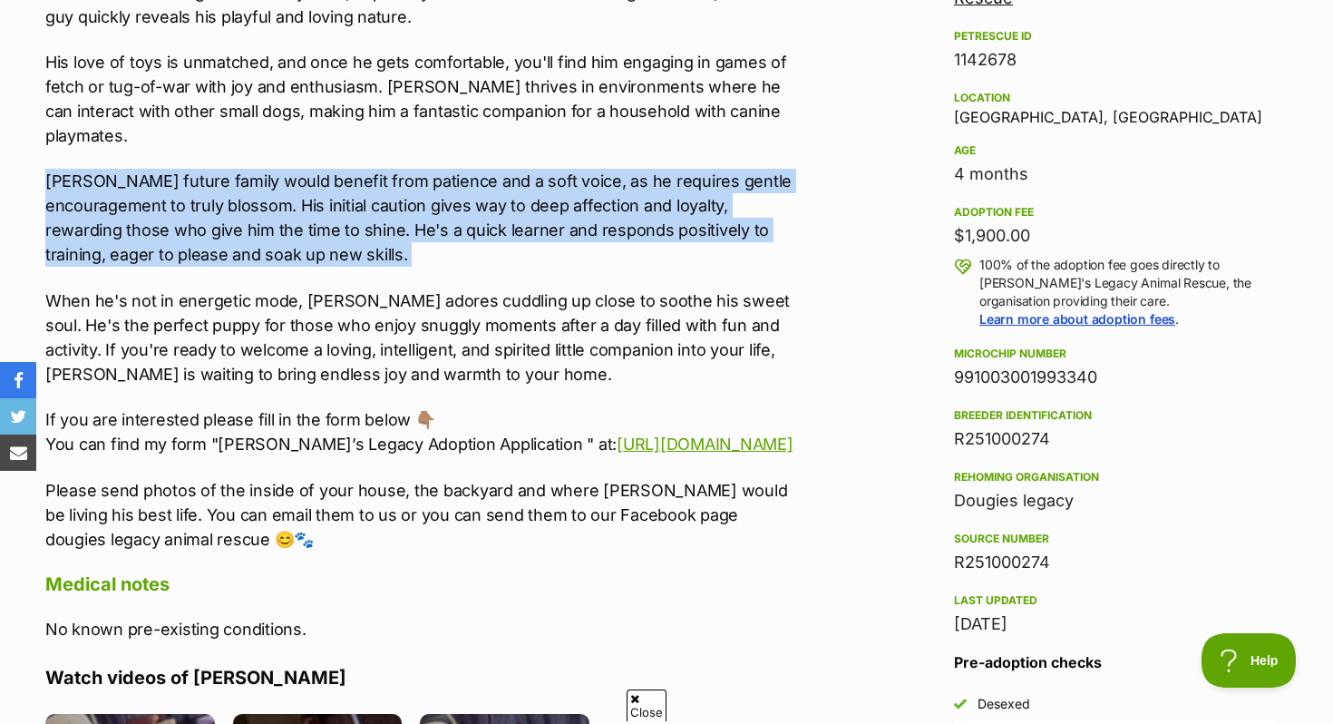
click at [634, 169] on p "Petrie's future family would benefit from patience and a soft voice, as he requ…" at bounding box center [419, 218] width 749 height 98
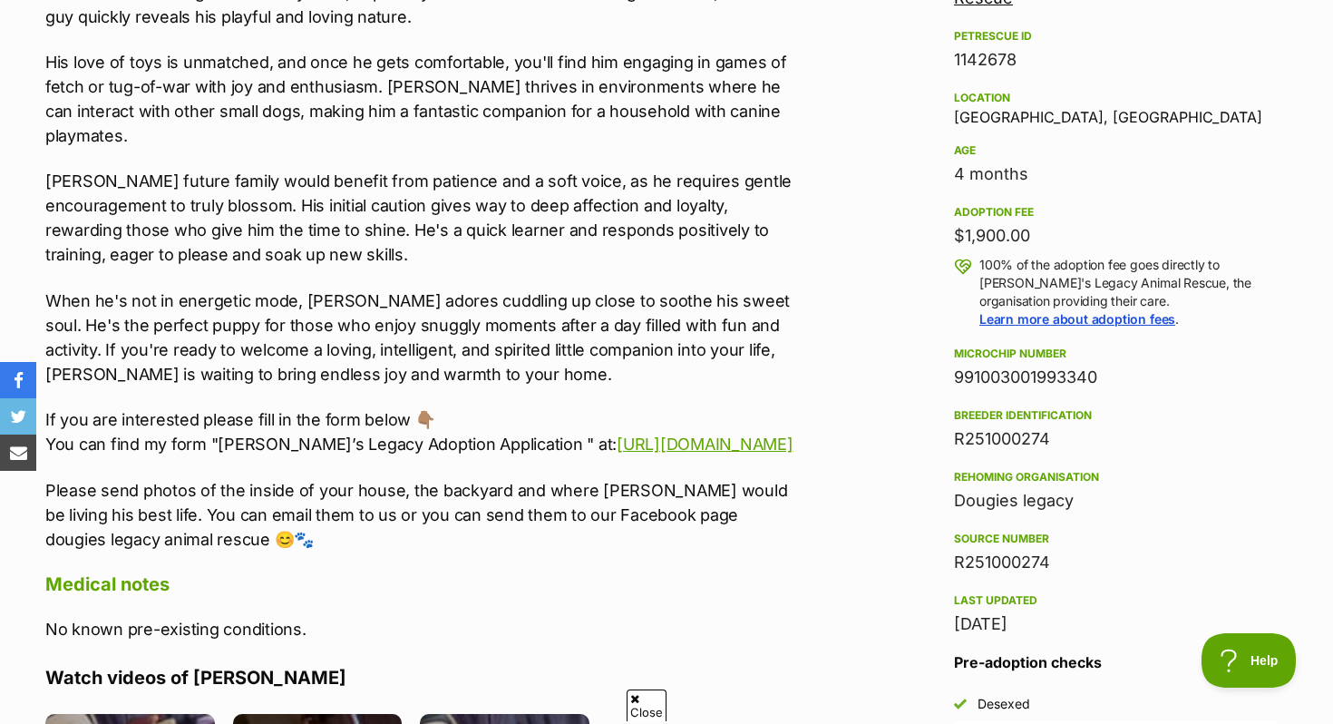
click at [619, 492] on p "Please send photos of the inside of your house, the backyard and where Petrie w…" at bounding box center [419, 514] width 749 height 73
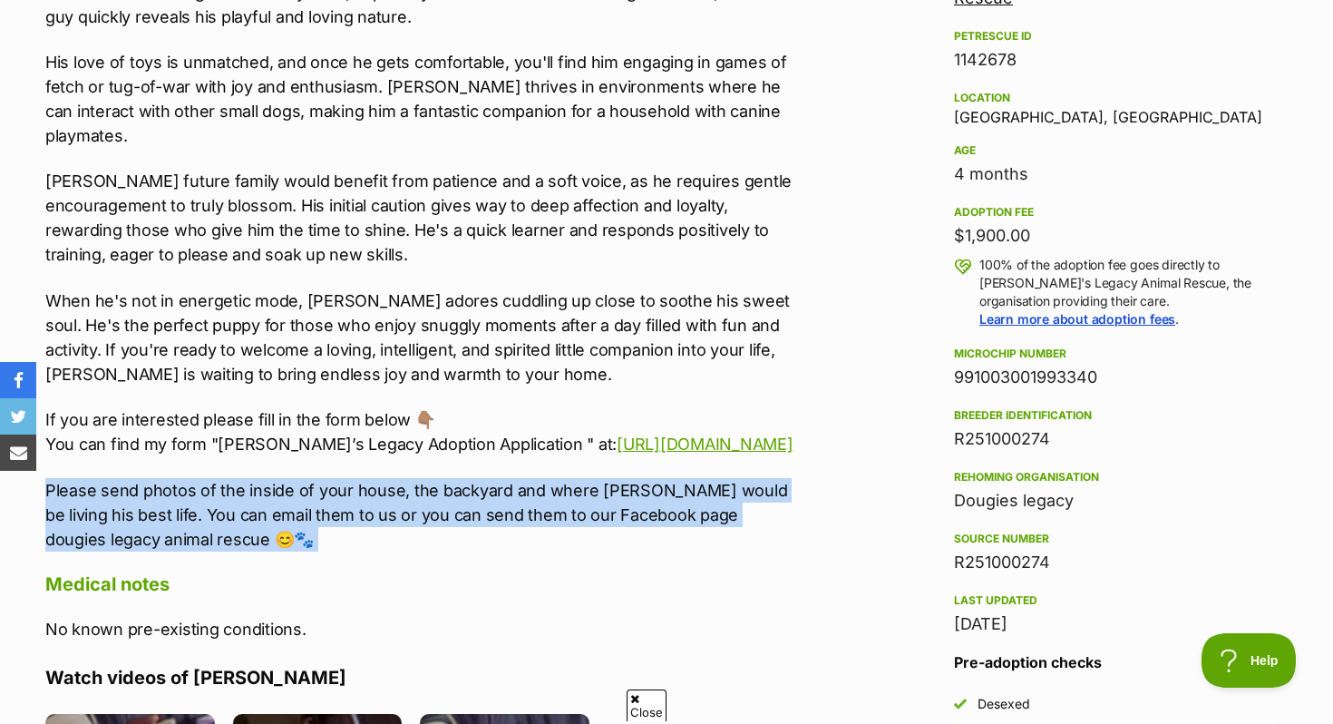
click at [619, 492] on p "Please send photos of the inside of your house, the backyard and where Petrie w…" at bounding box center [419, 514] width 749 height 73
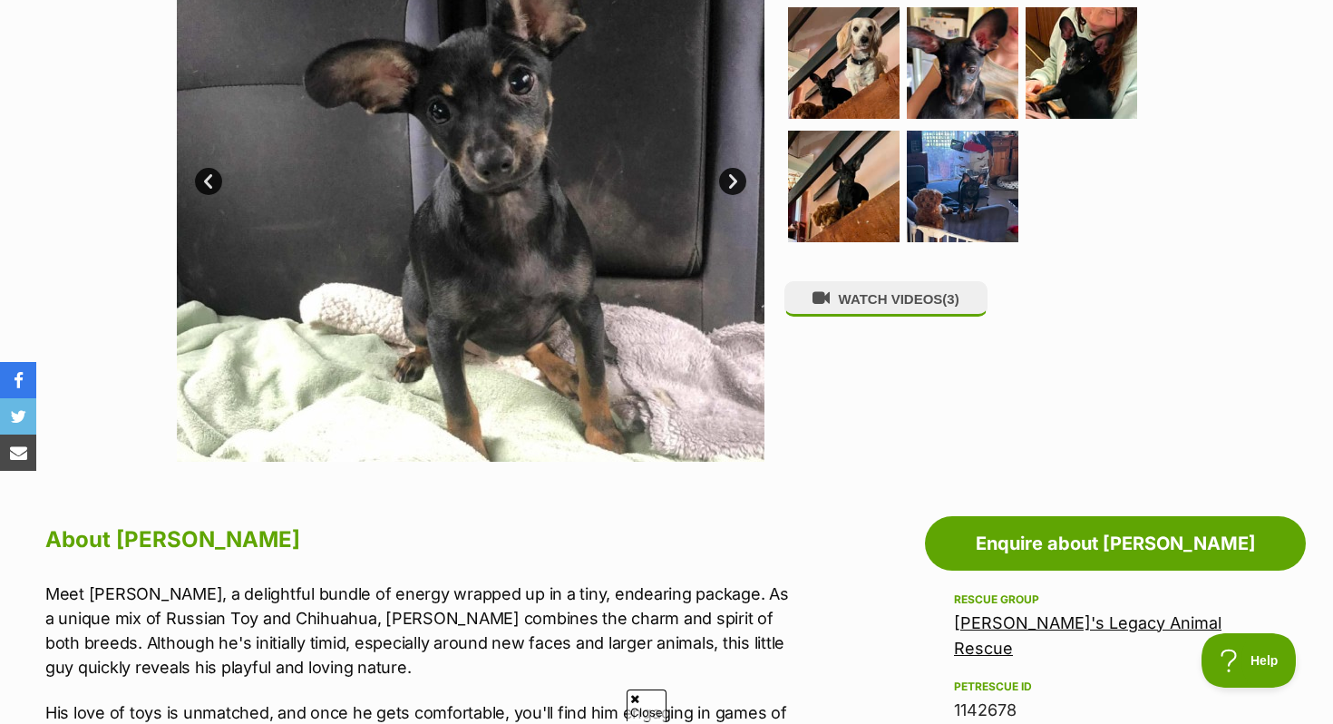
scroll to position [314, 0]
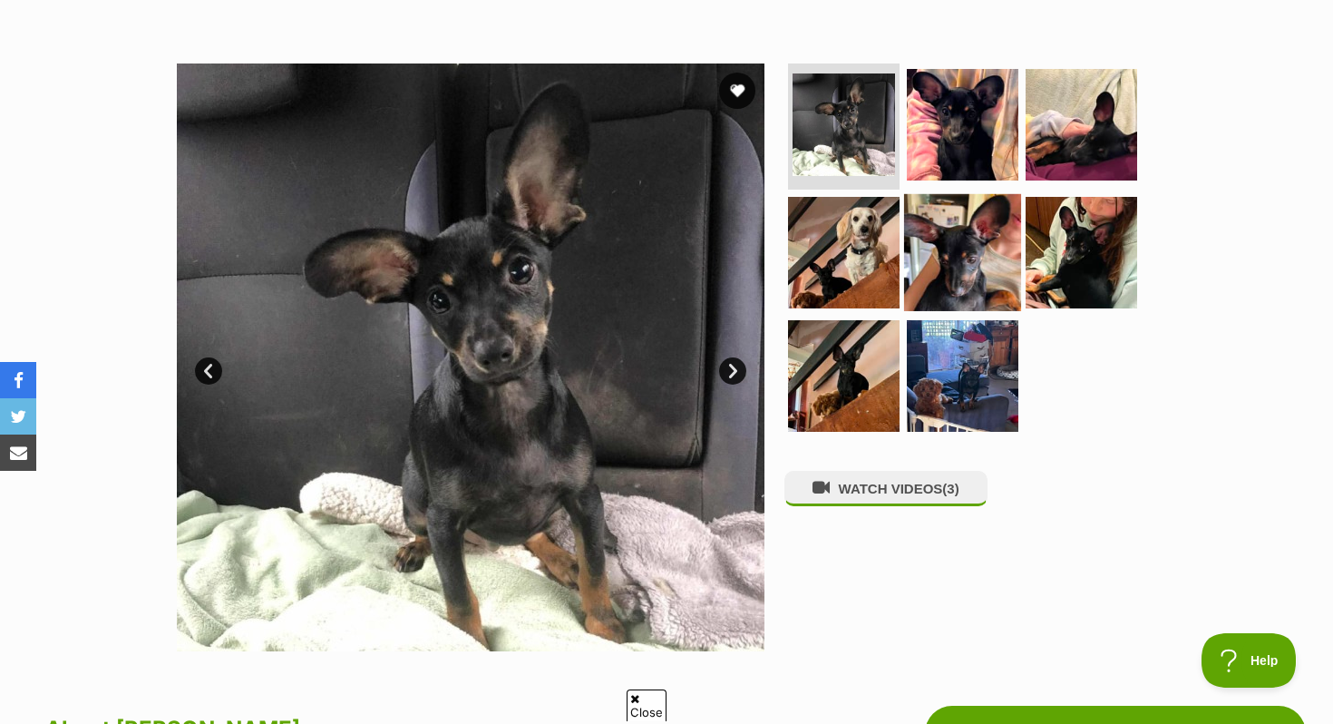
click at [947, 243] on img at bounding box center [962, 252] width 117 height 117
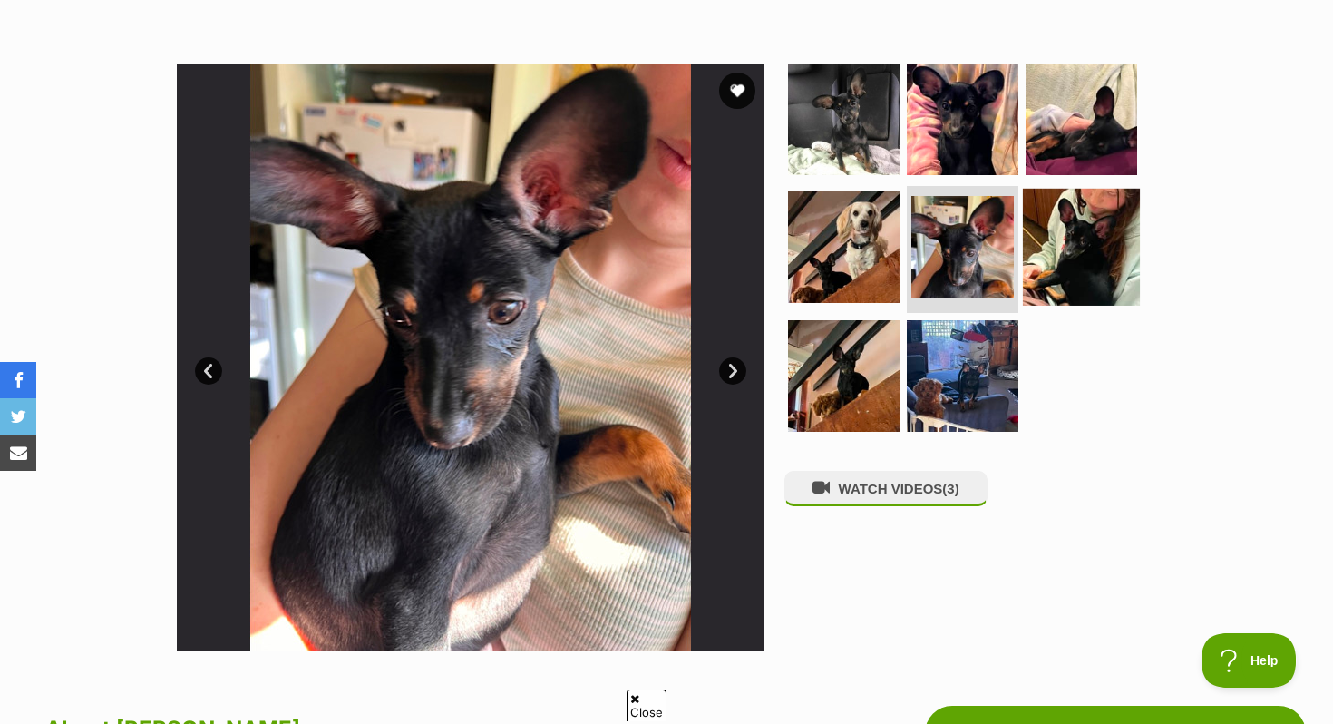
click at [1102, 227] on img at bounding box center [1081, 247] width 117 height 117
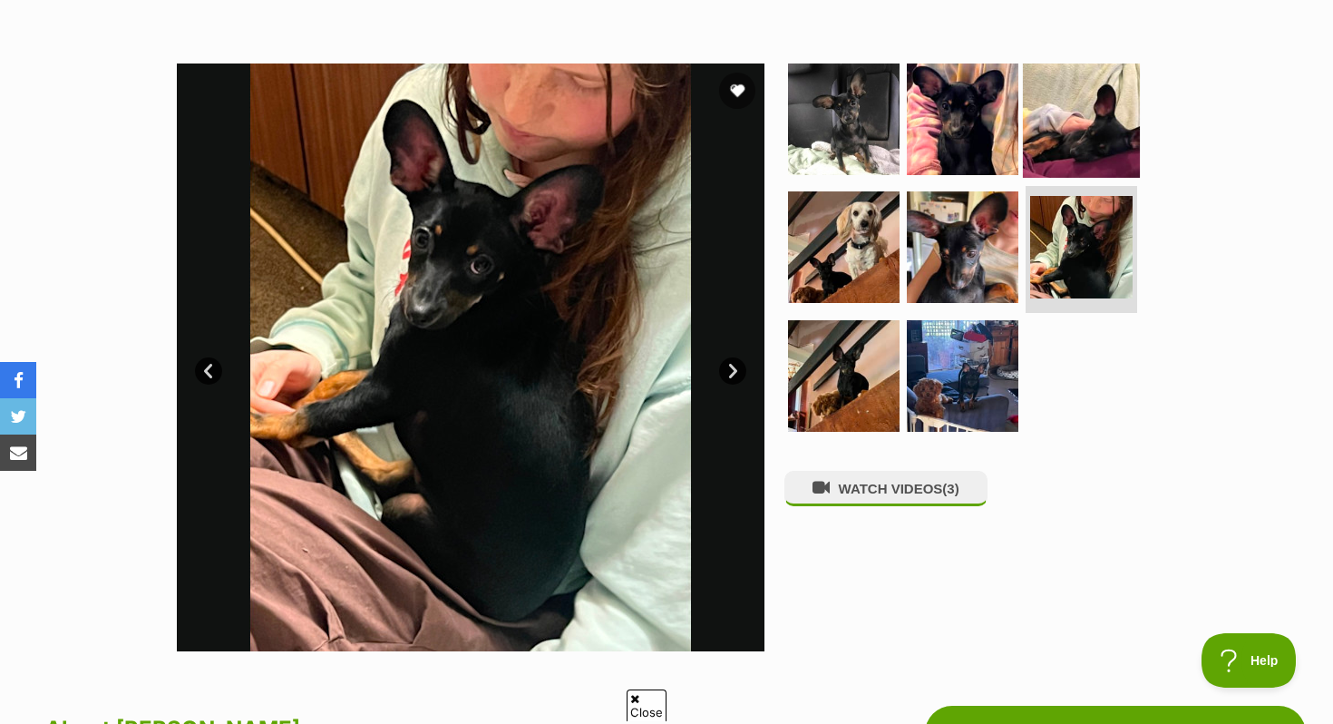
click at [1087, 85] on img at bounding box center [1081, 118] width 117 height 117
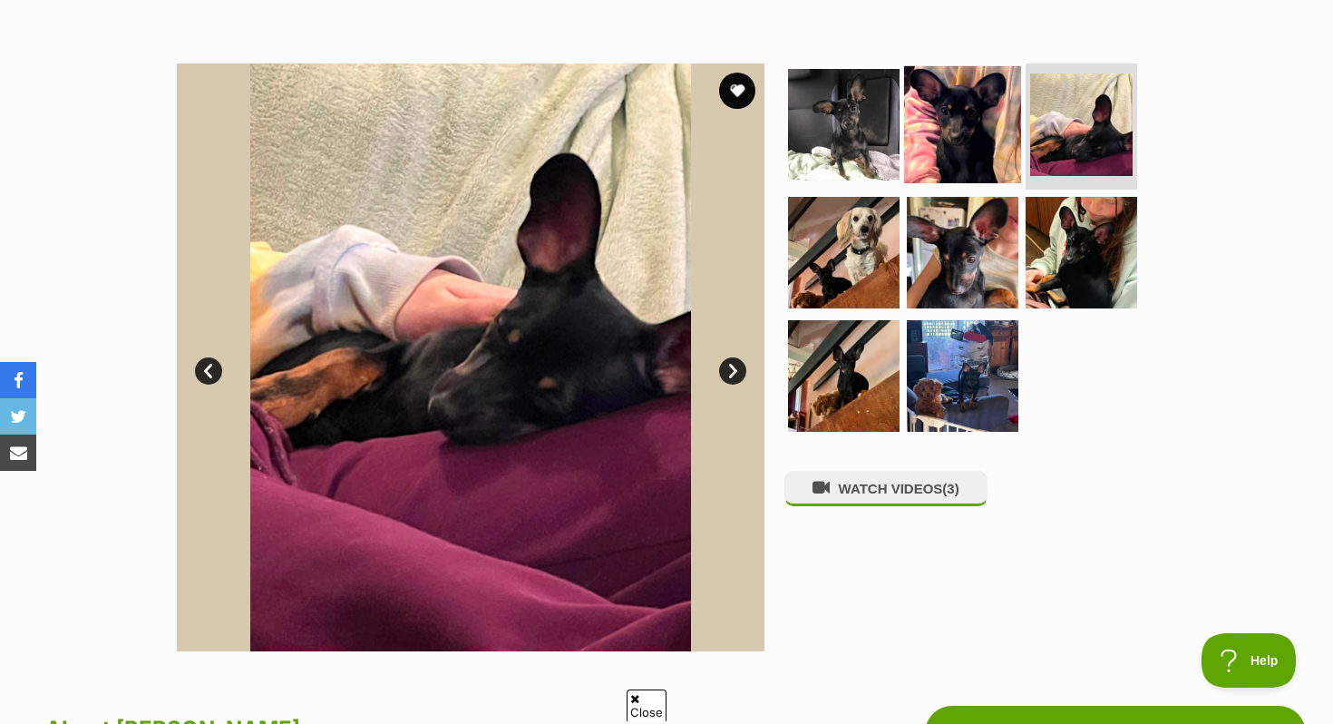
click at [979, 114] on img at bounding box center [962, 123] width 117 height 117
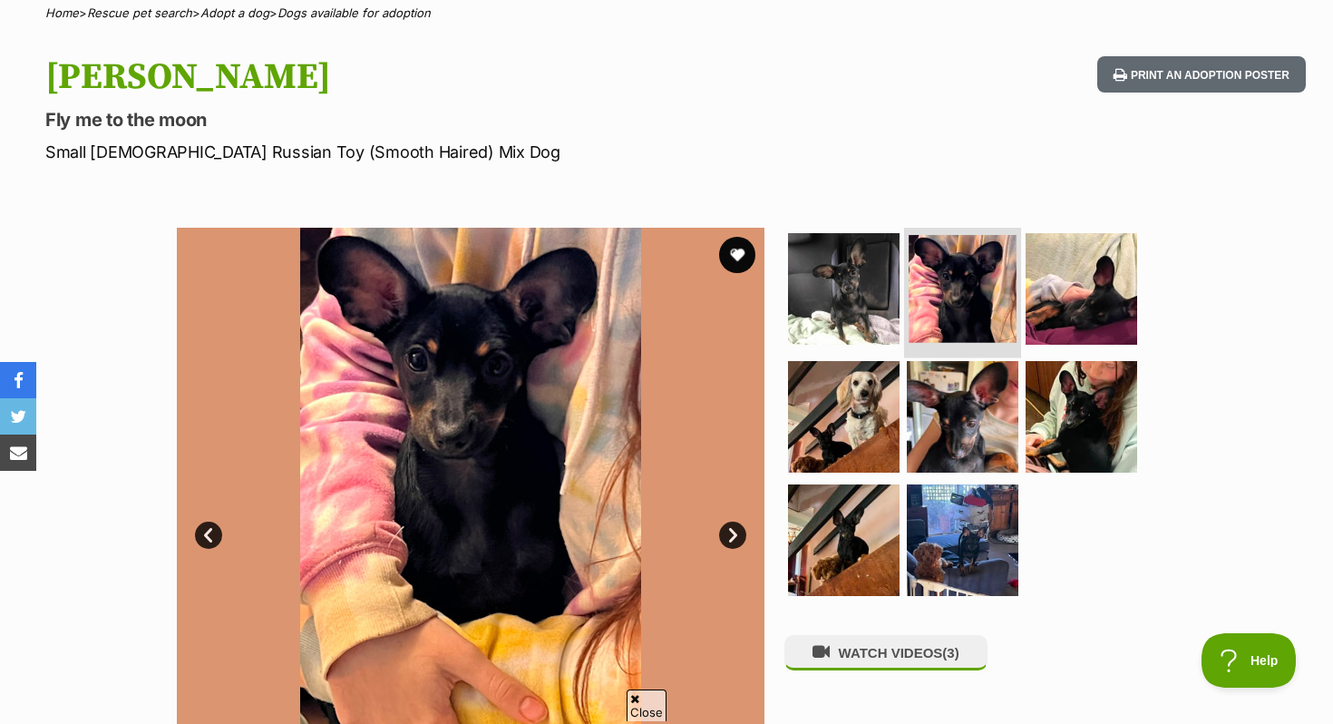
scroll to position [153, 0]
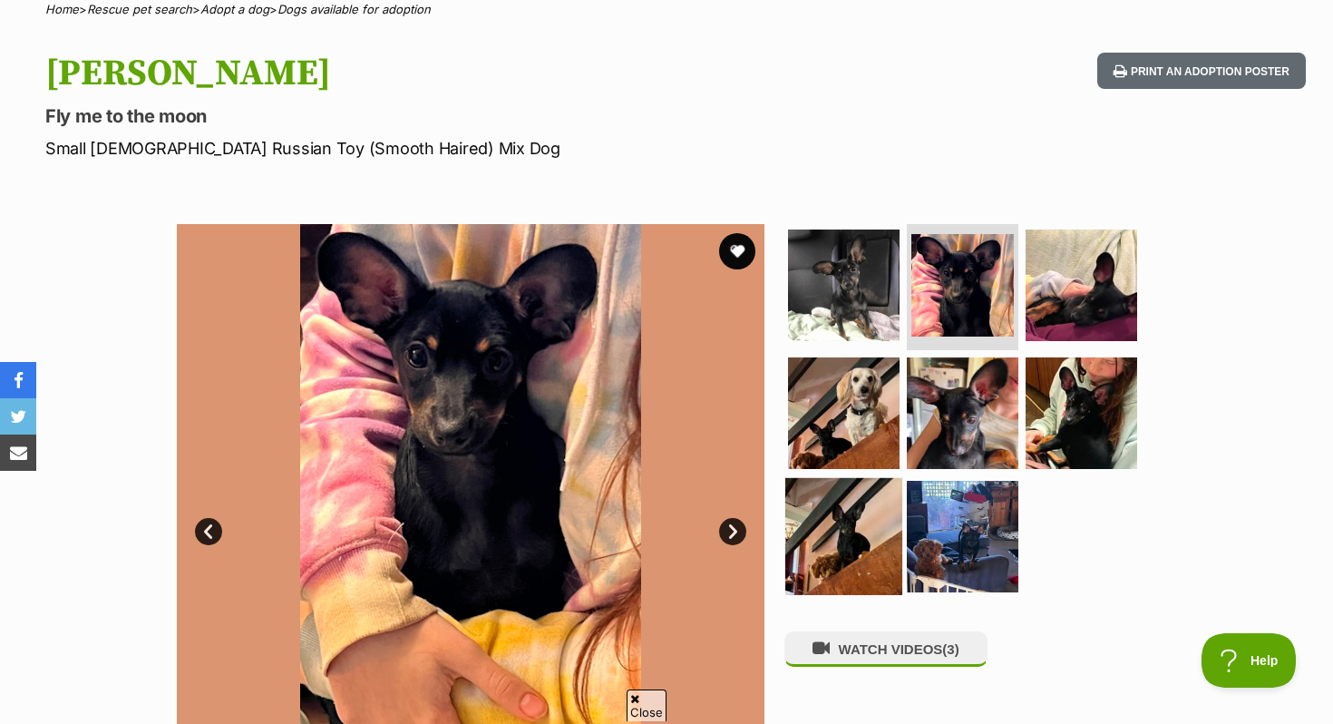
click at [861, 523] on img at bounding box center [843, 536] width 117 height 117
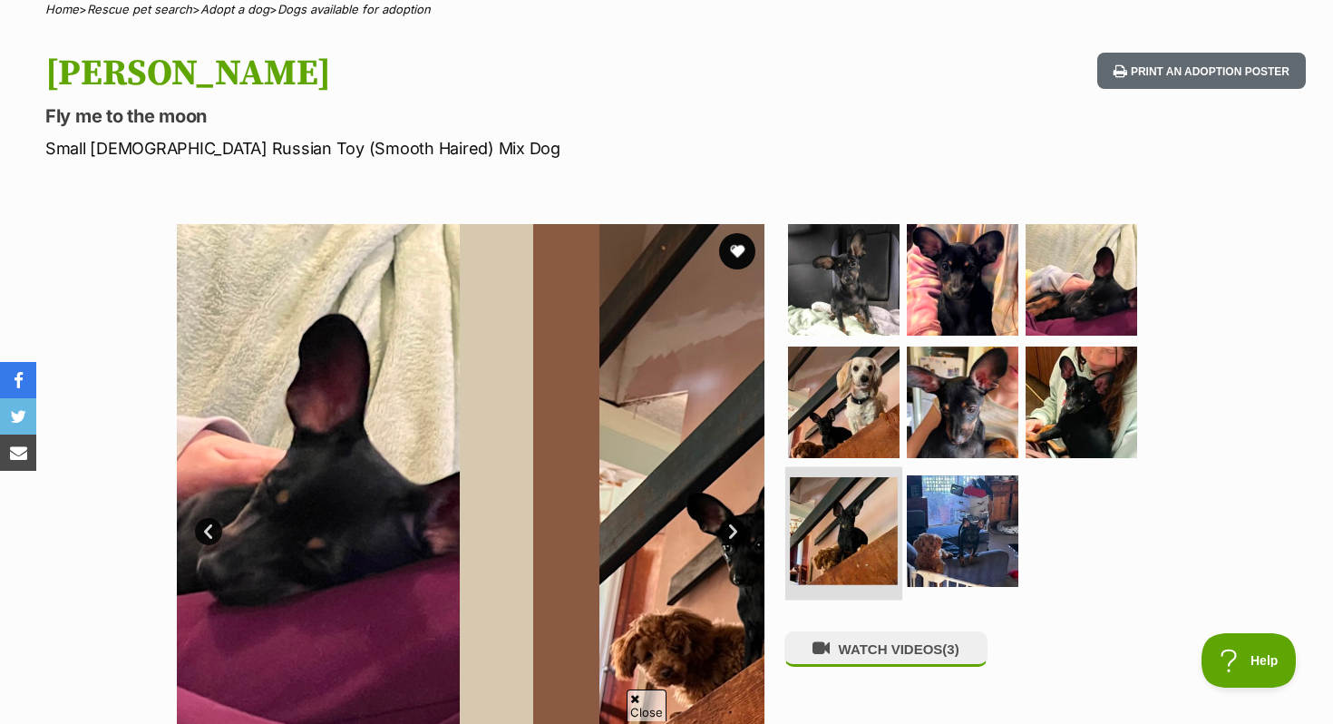
scroll to position [0, 0]
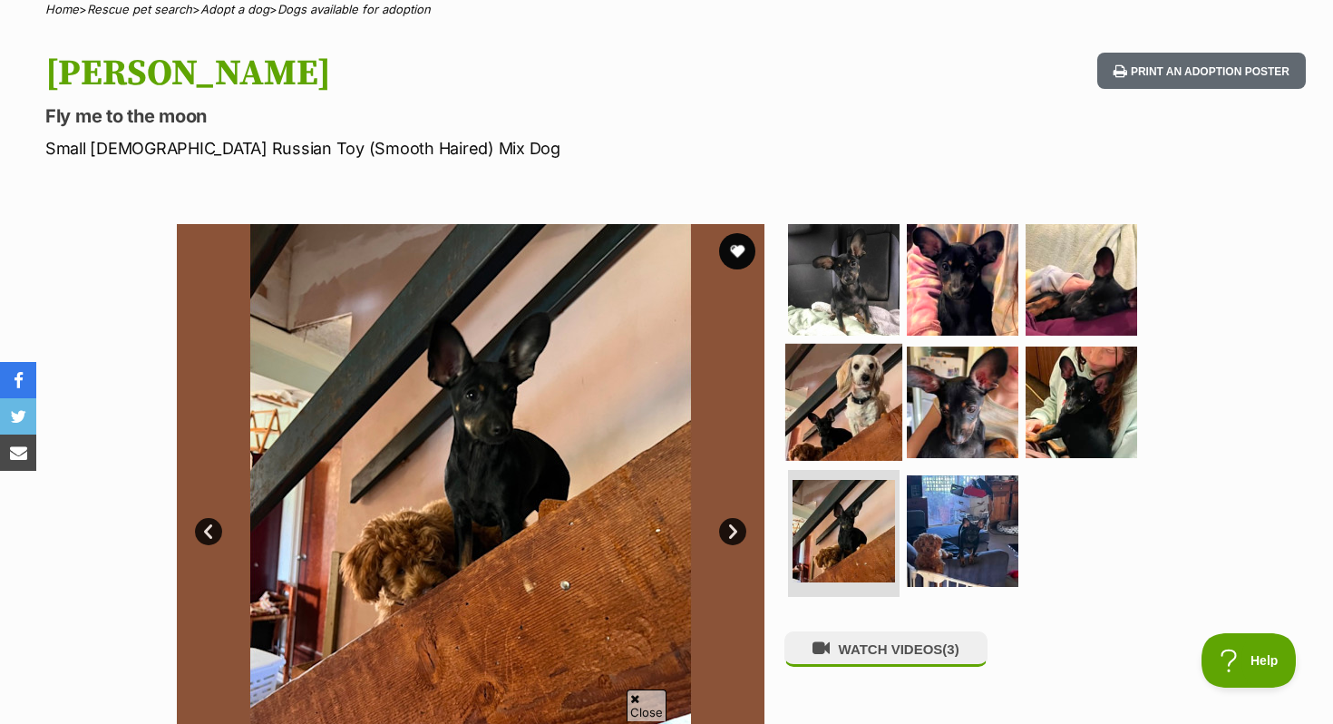
click at [827, 382] on img at bounding box center [843, 402] width 117 height 117
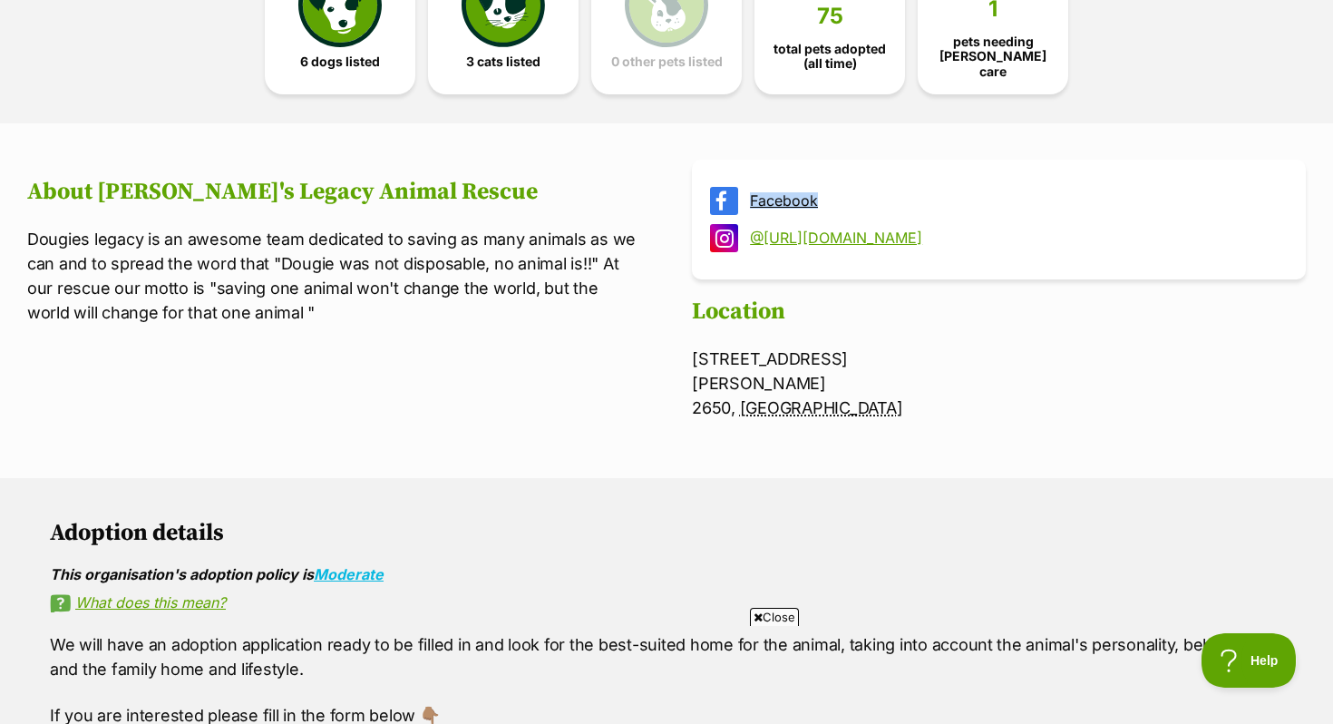
scroll to position [884, 0]
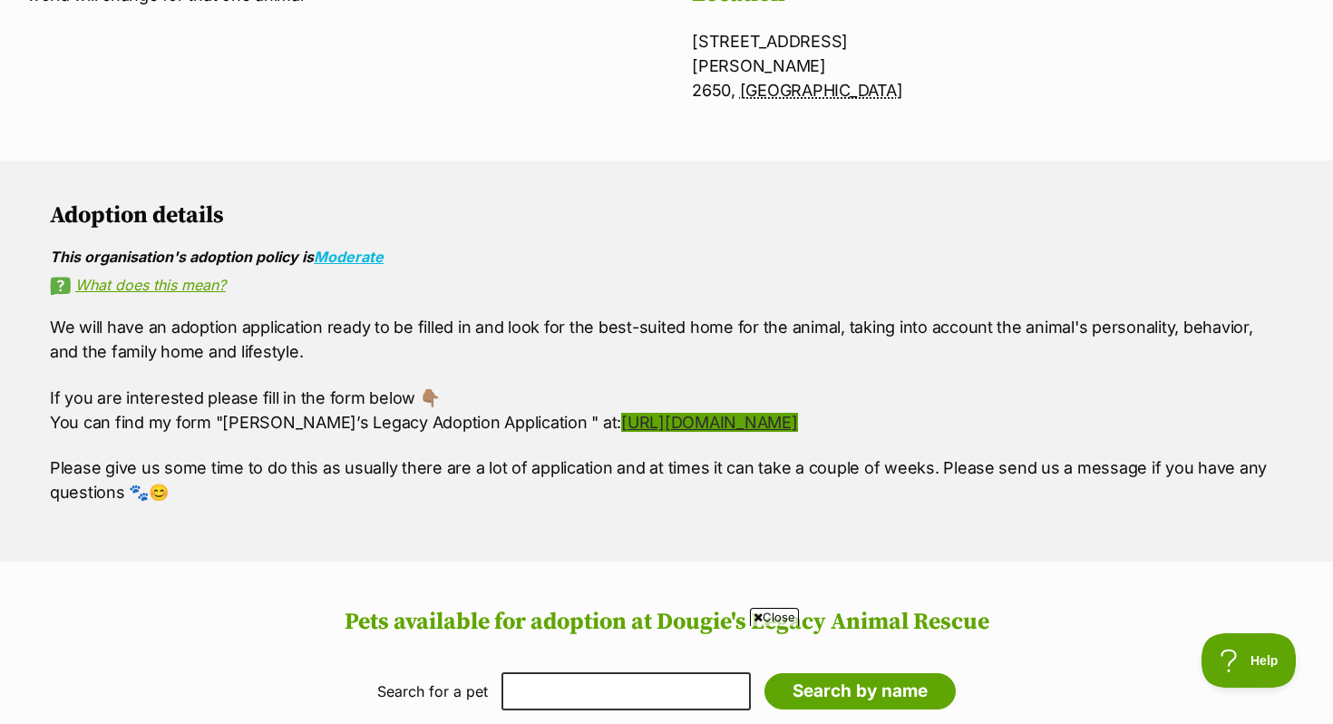
click at [719, 413] on link "[URL][DOMAIN_NAME]" at bounding box center [709, 422] width 176 height 19
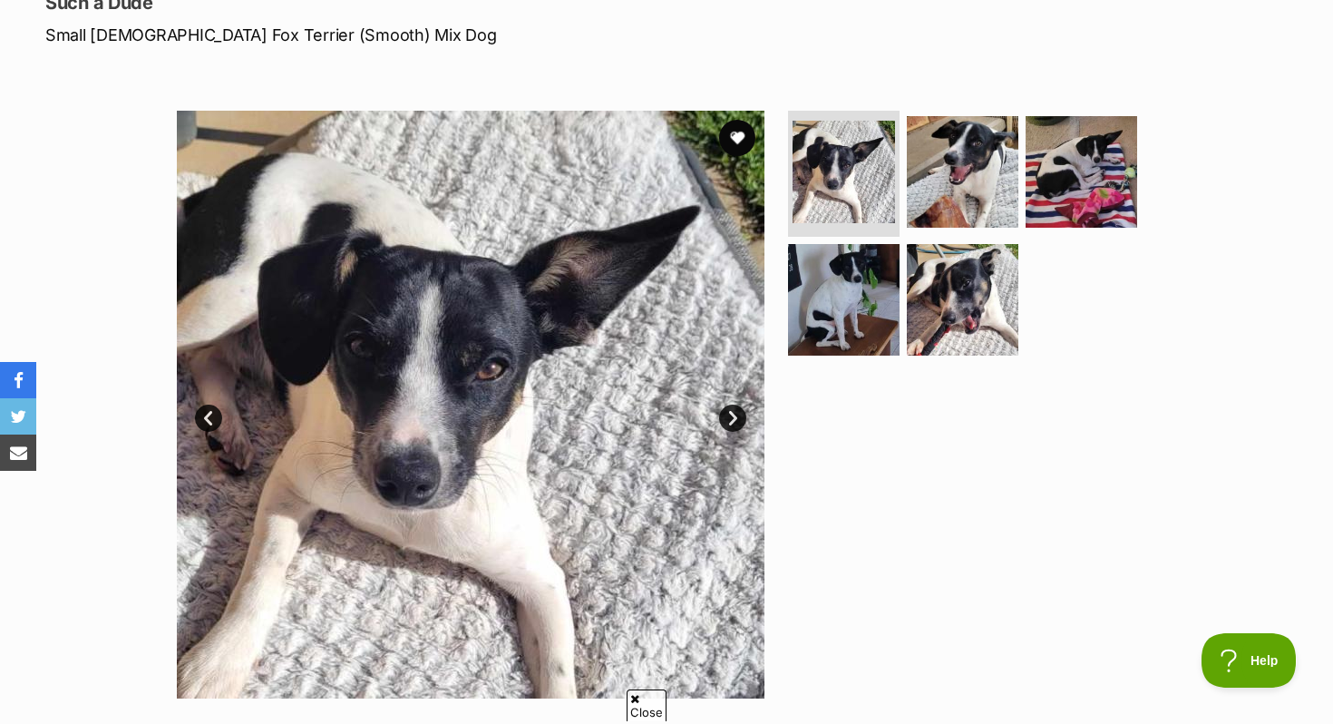
scroll to position [488, 0]
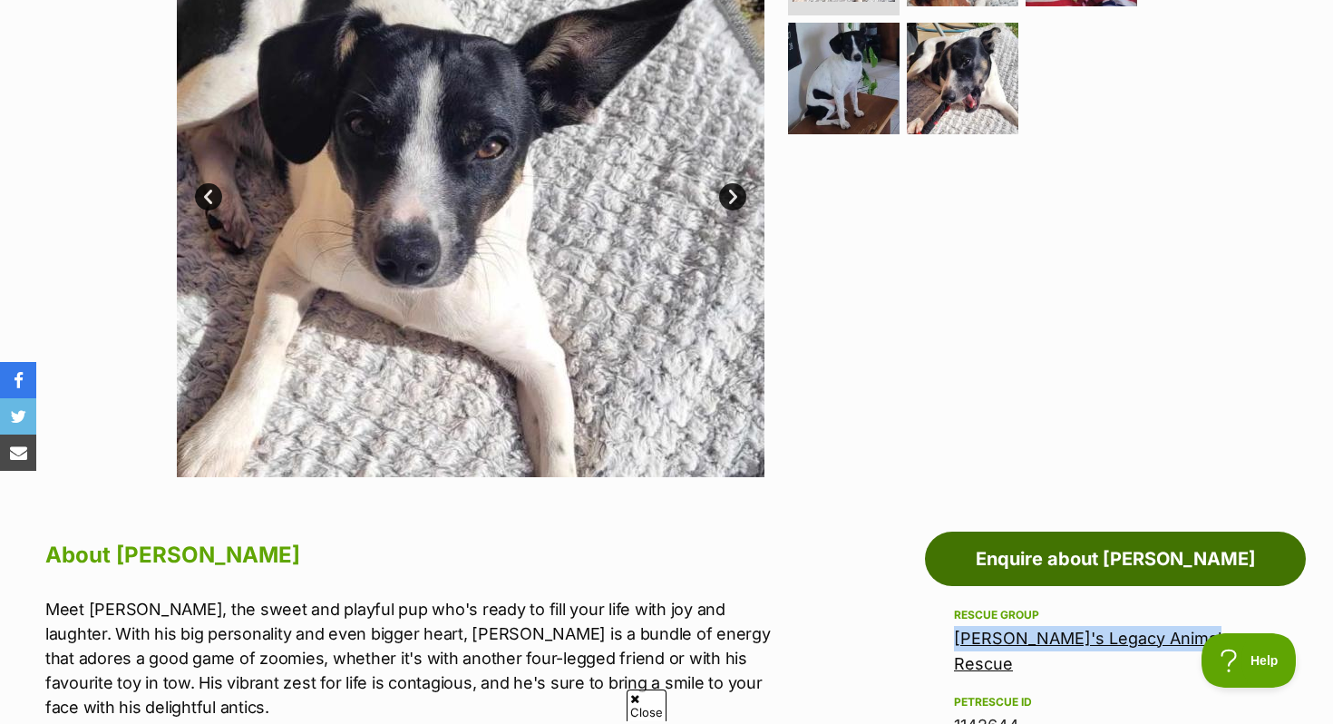
click at [1060, 578] on link "Enquire about Teddy" at bounding box center [1115, 558] width 381 height 54
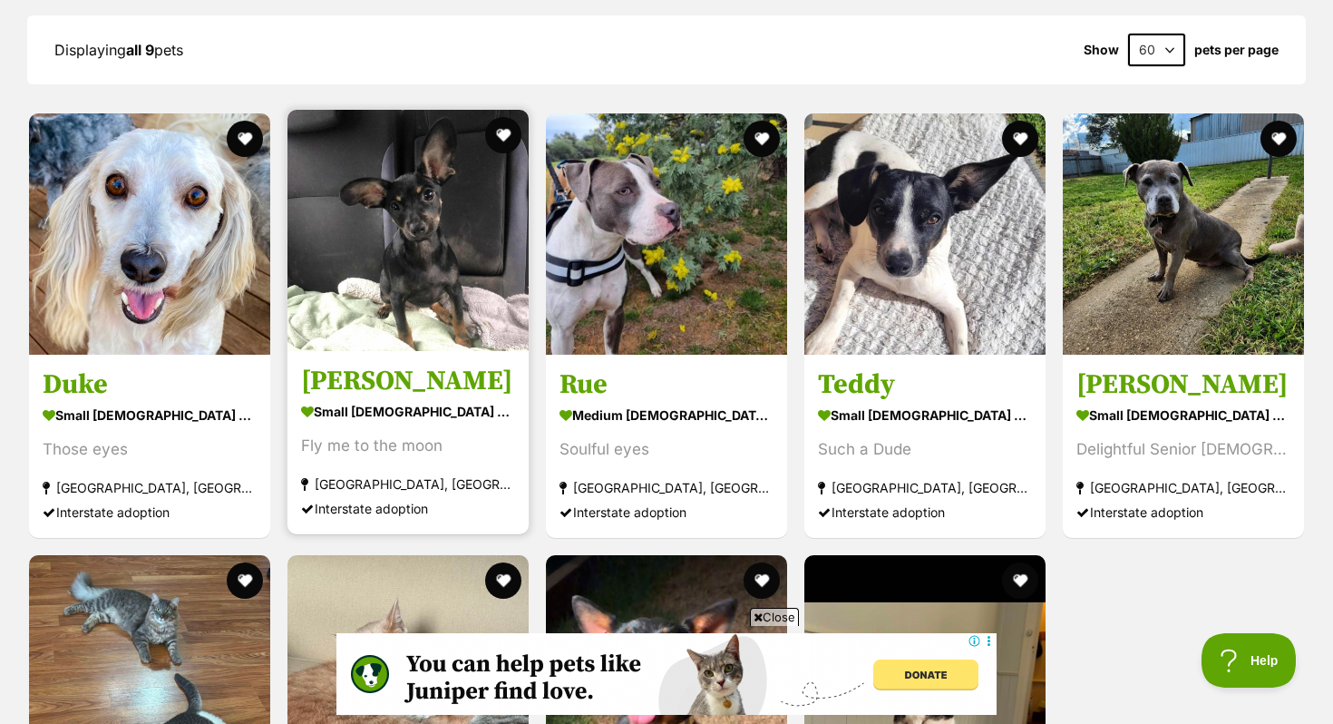
scroll to position [1636, 0]
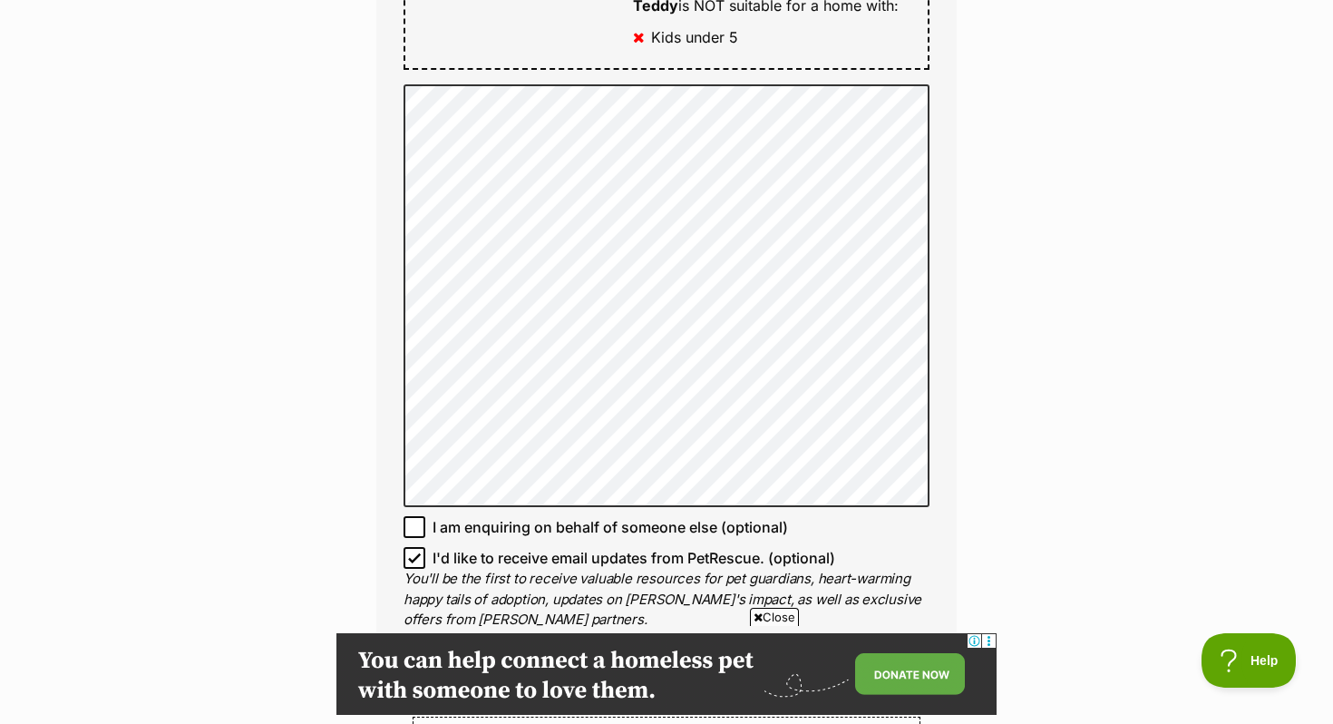
scroll to position [1259, 0]
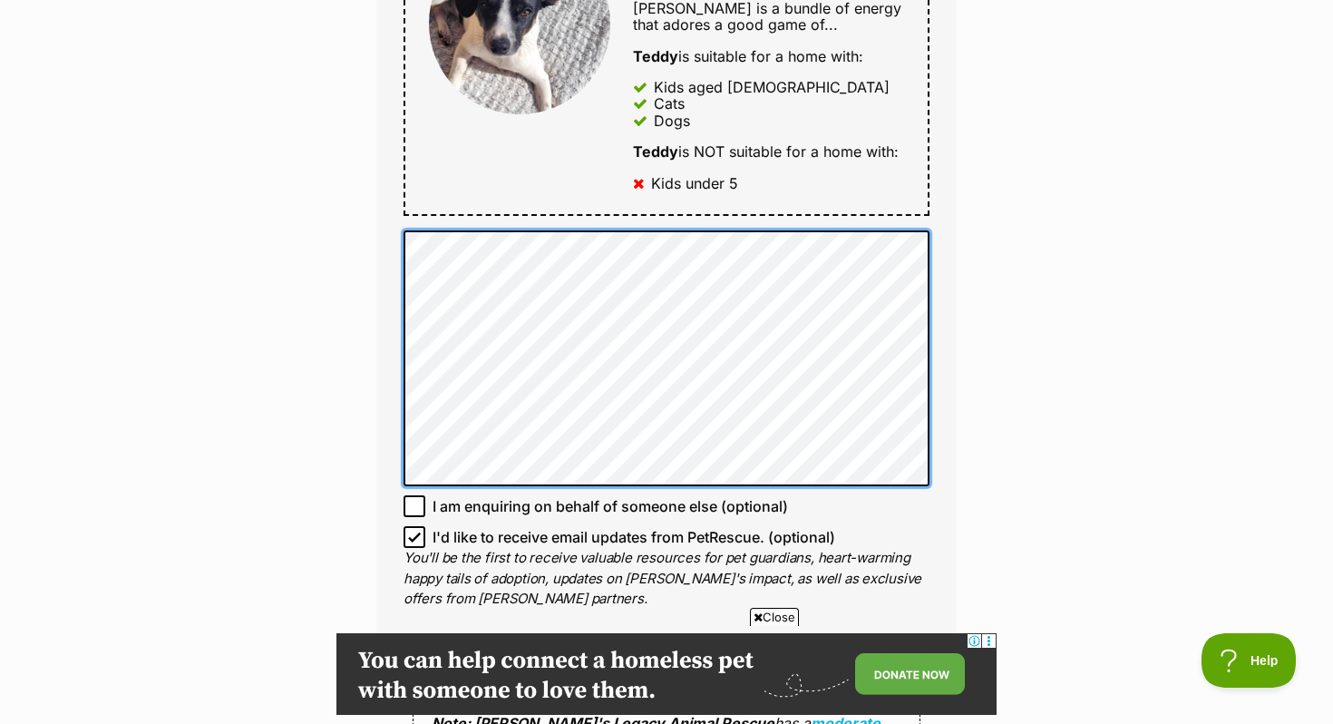
scroll to position [1020, 0]
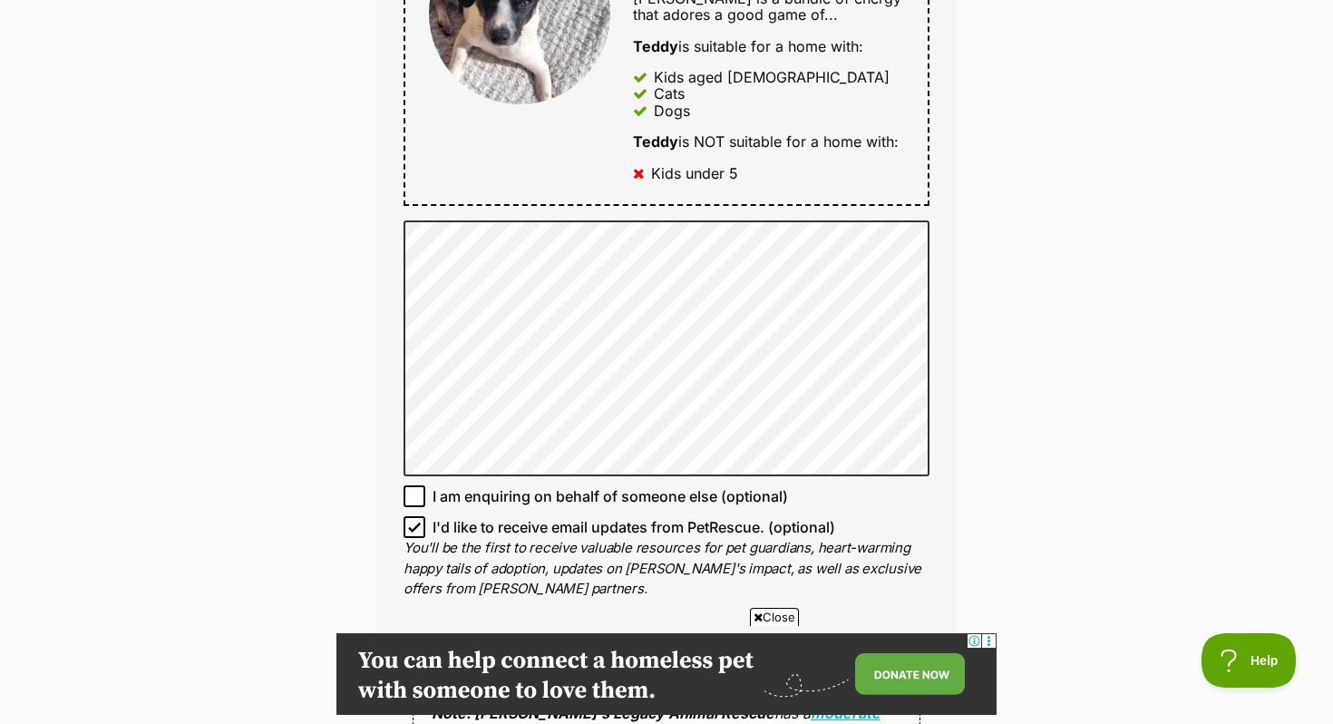
click at [1061, 163] on div "Enquire about [PERSON_NAME] Full name [PERSON_NAME] Email We require this to be…" at bounding box center [666, 245] width 1333 height 2201
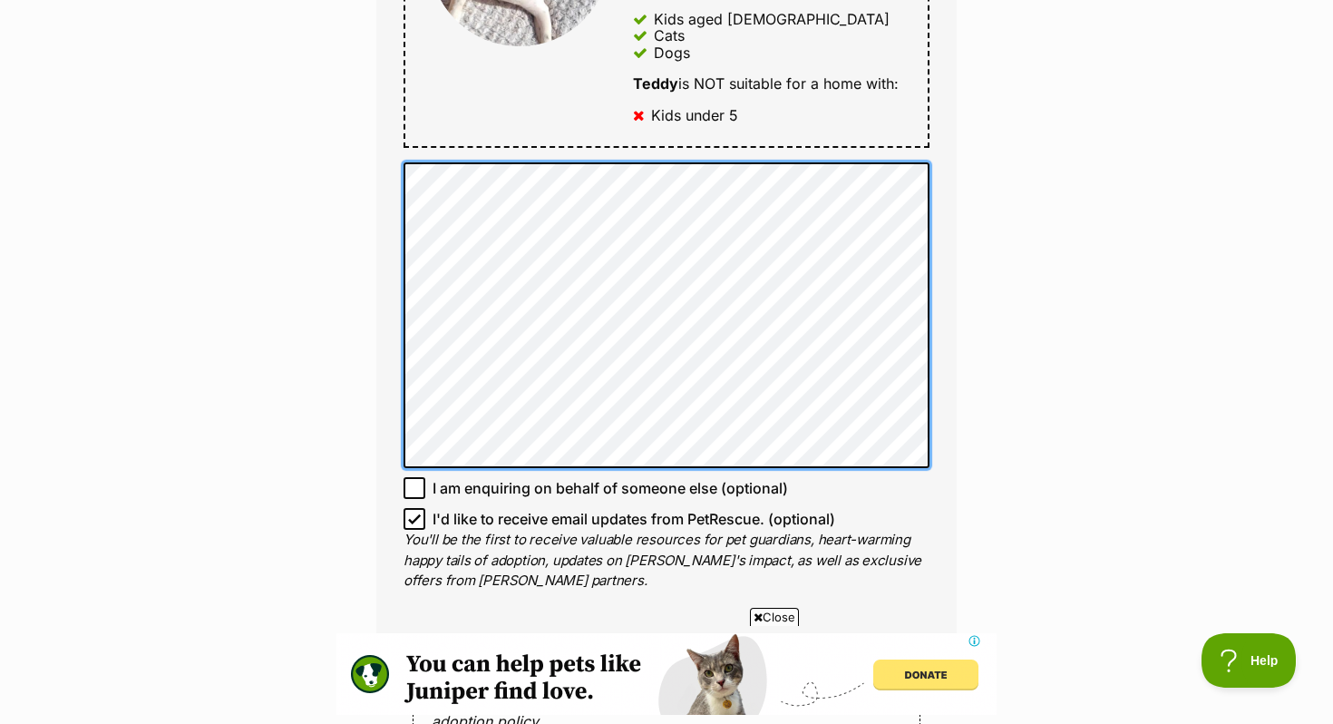
scroll to position [0, 0]
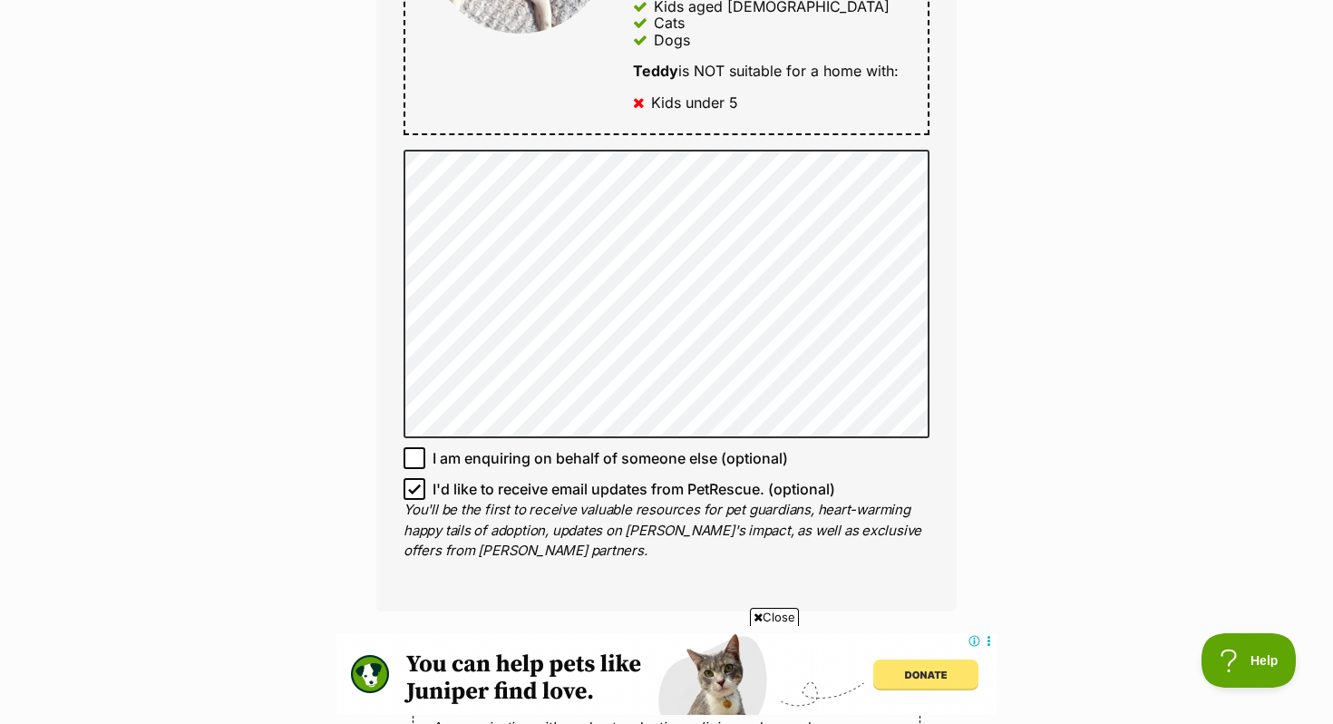
click at [304, 265] on div "Enquire about [PERSON_NAME] Full name [PERSON_NAME] Email We require this to be…" at bounding box center [666, 190] width 1333 height 2233
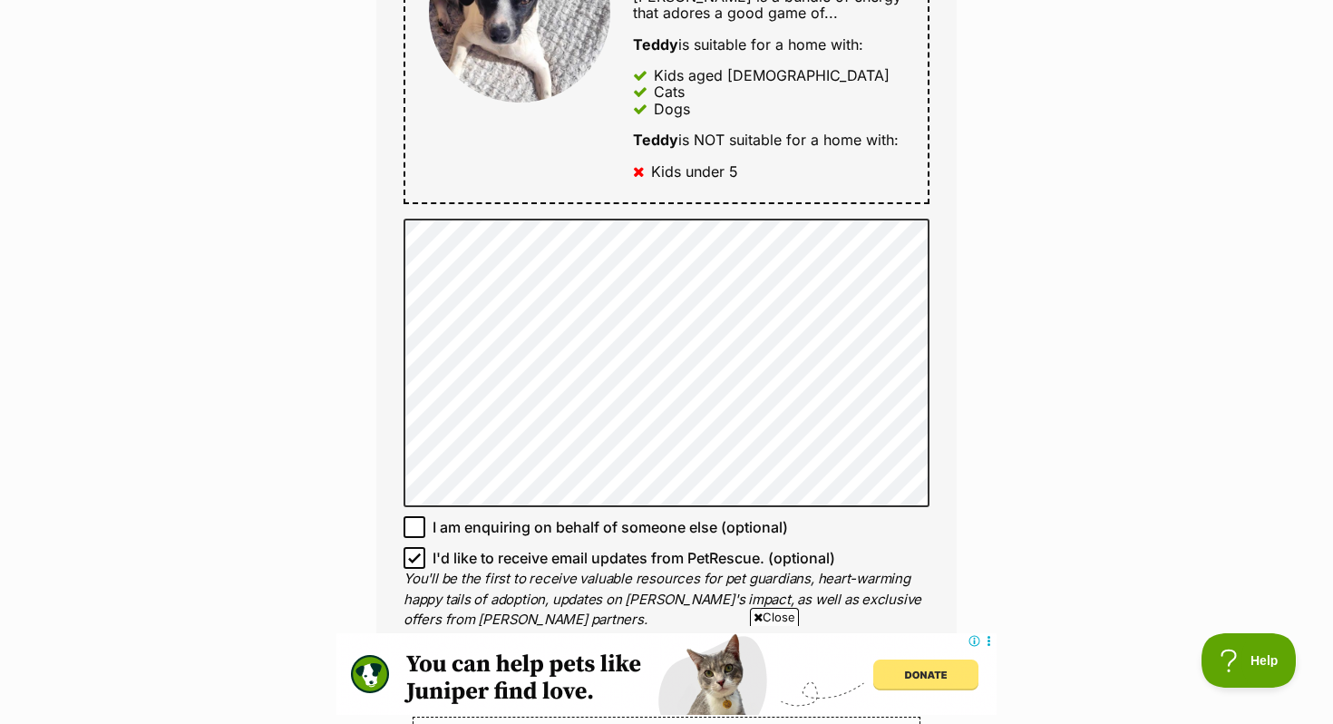
scroll to position [1495, 0]
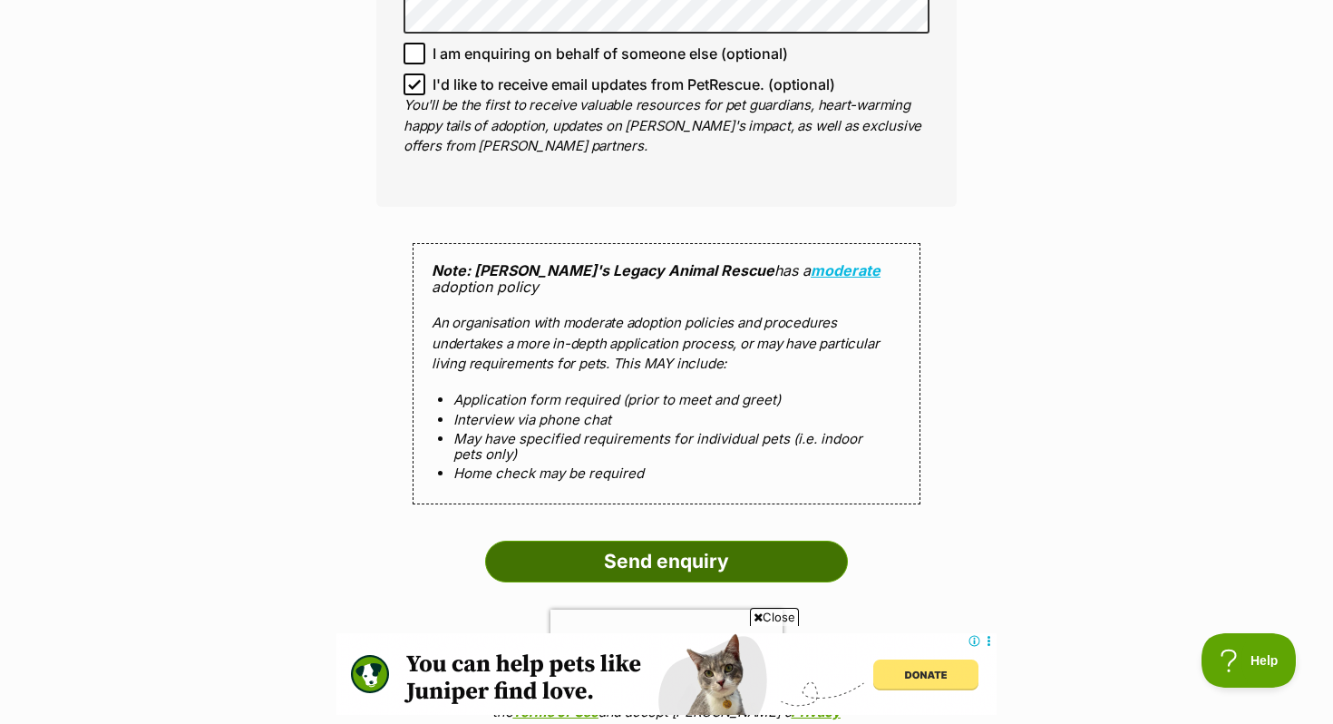
click at [586, 552] on input "Send enquiry" at bounding box center [666, 561] width 363 height 42
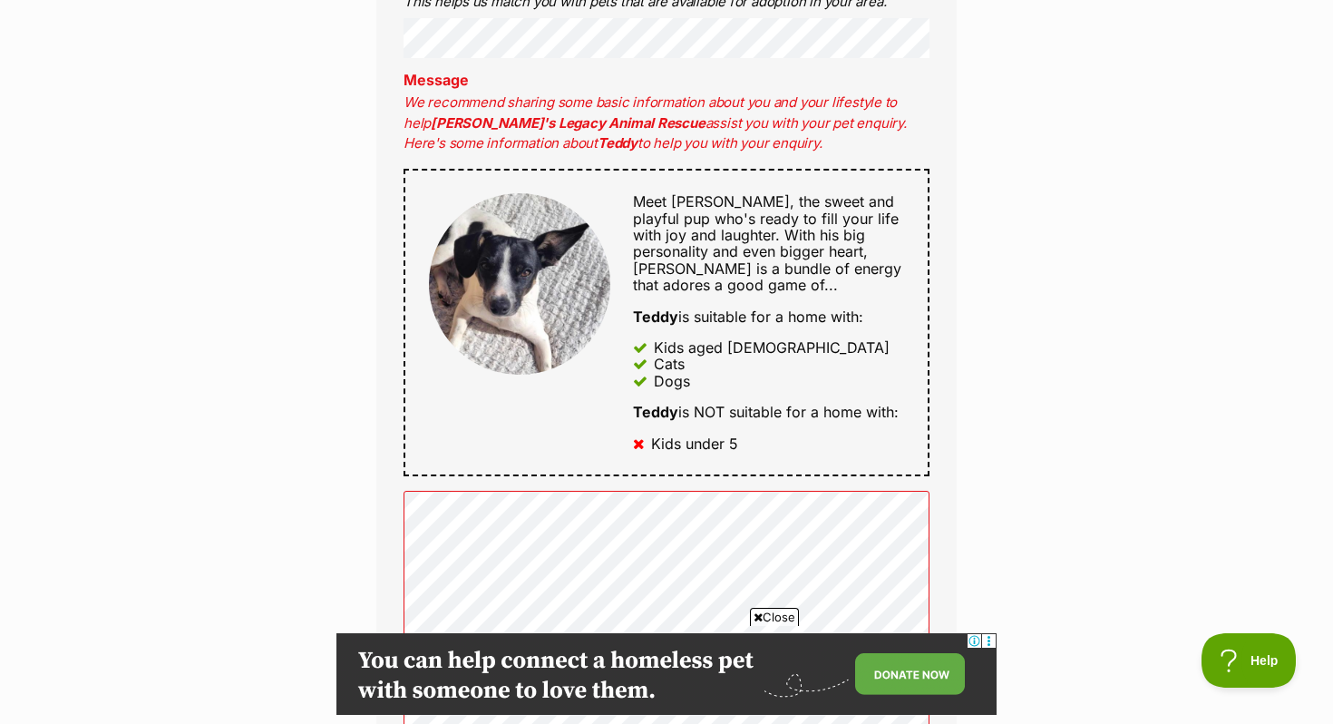
scroll to position [1230, 0]
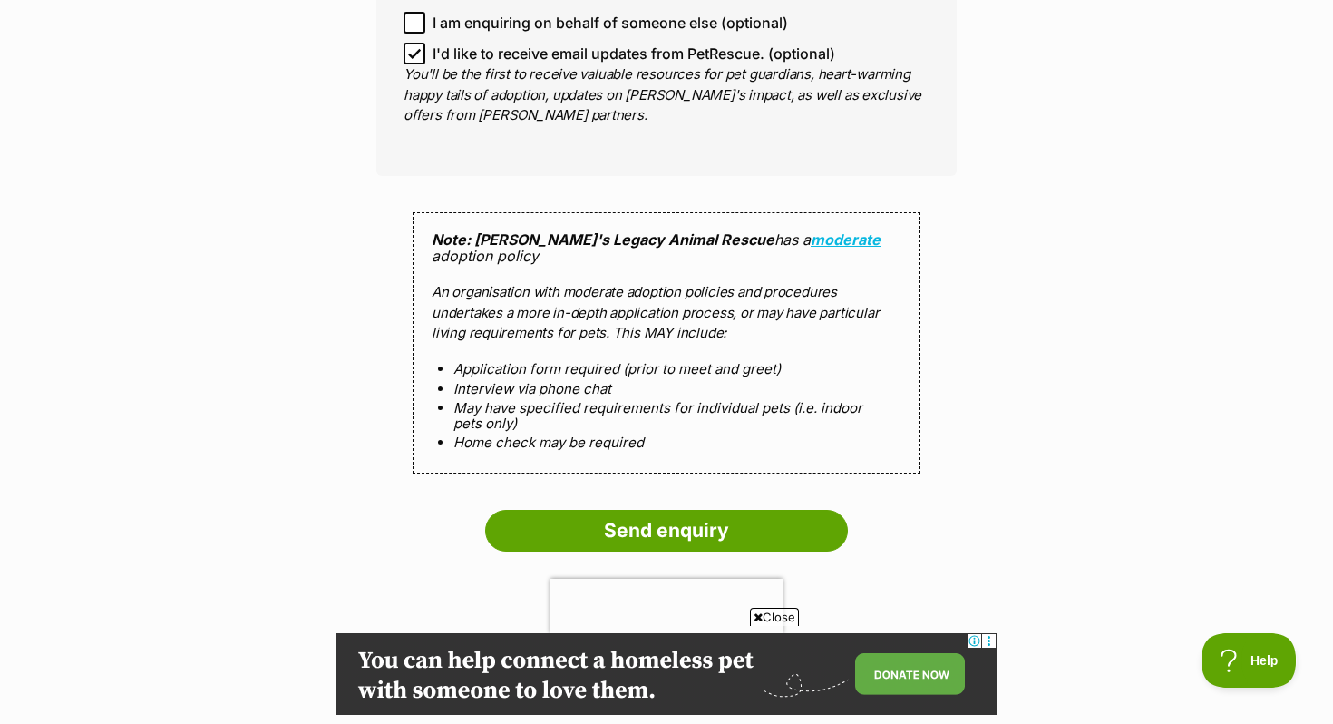
scroll to position [1756, 0]
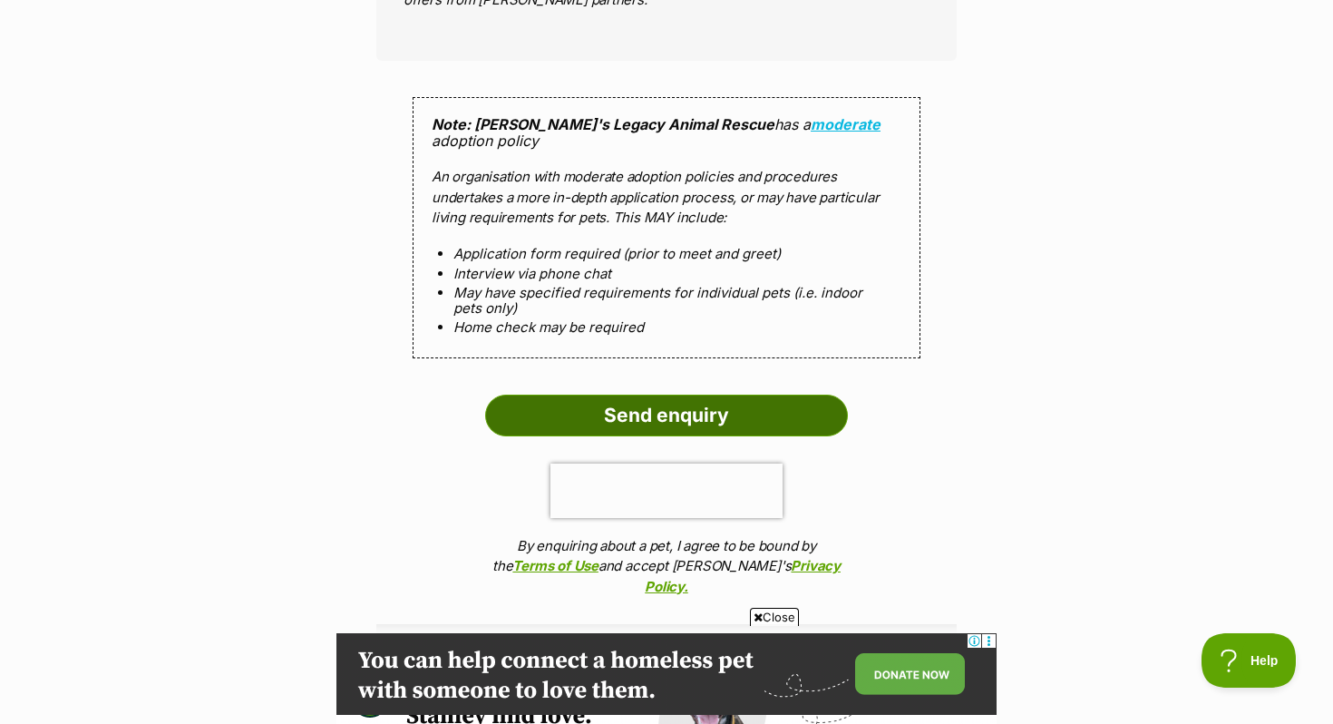
click at [593, 399] on input "Send enquiry" at bounding box center [666, 415] width 363 height 42
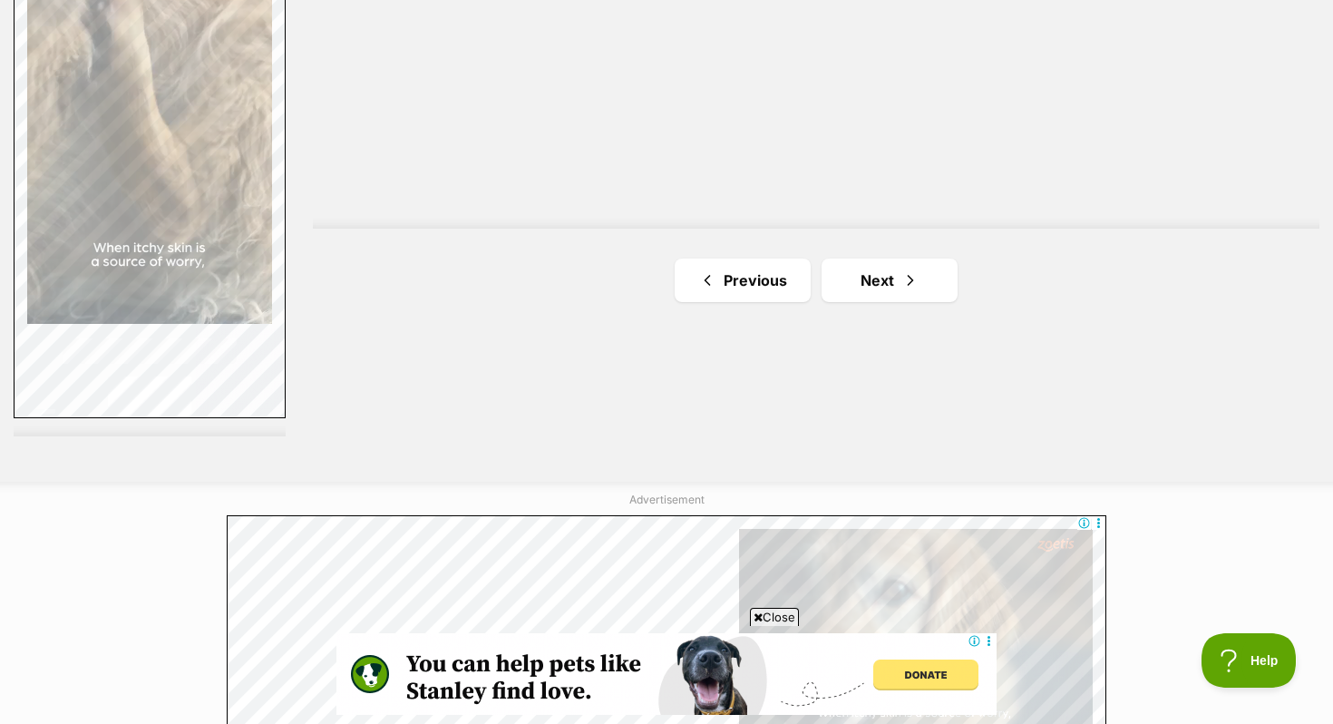
scroll to position [3560, 0]
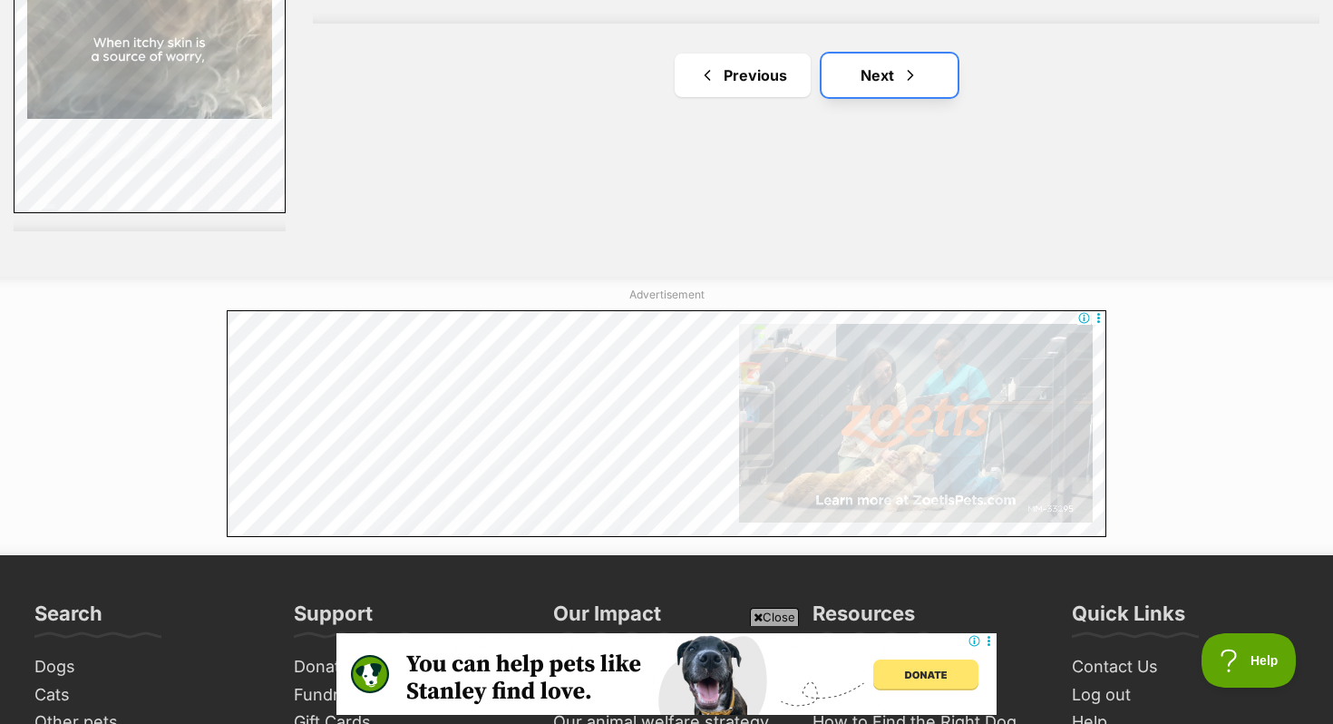
click at [871, 55] on link "Next" at bounding box center [890, 75] width 136 height 44
